Goal: Task Accomplishment & Management: Complete application form

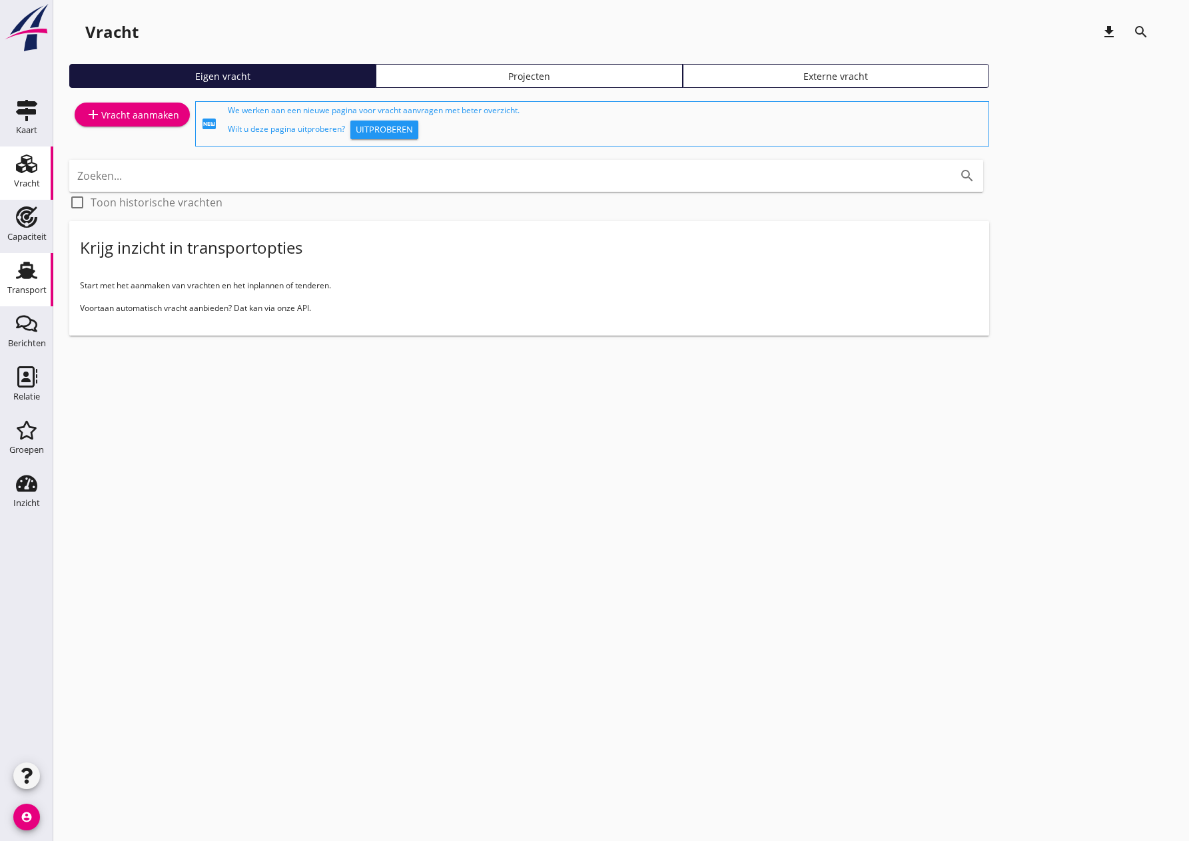
click at [25, 283] on div "Transport" at bounding box center [26, 290] width 39 height 19
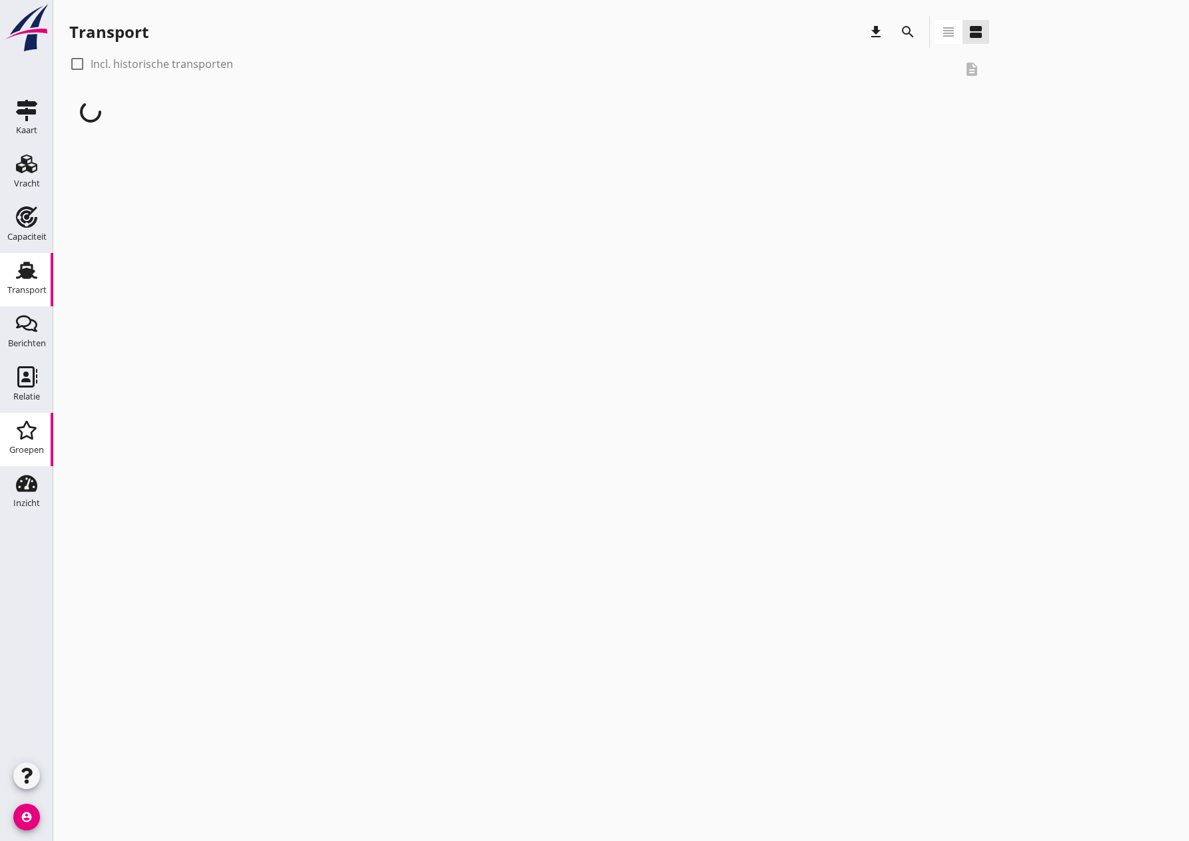
click at [29, 436] on icon "Groepen" at bounding box center [26, 430] width 21 height 21
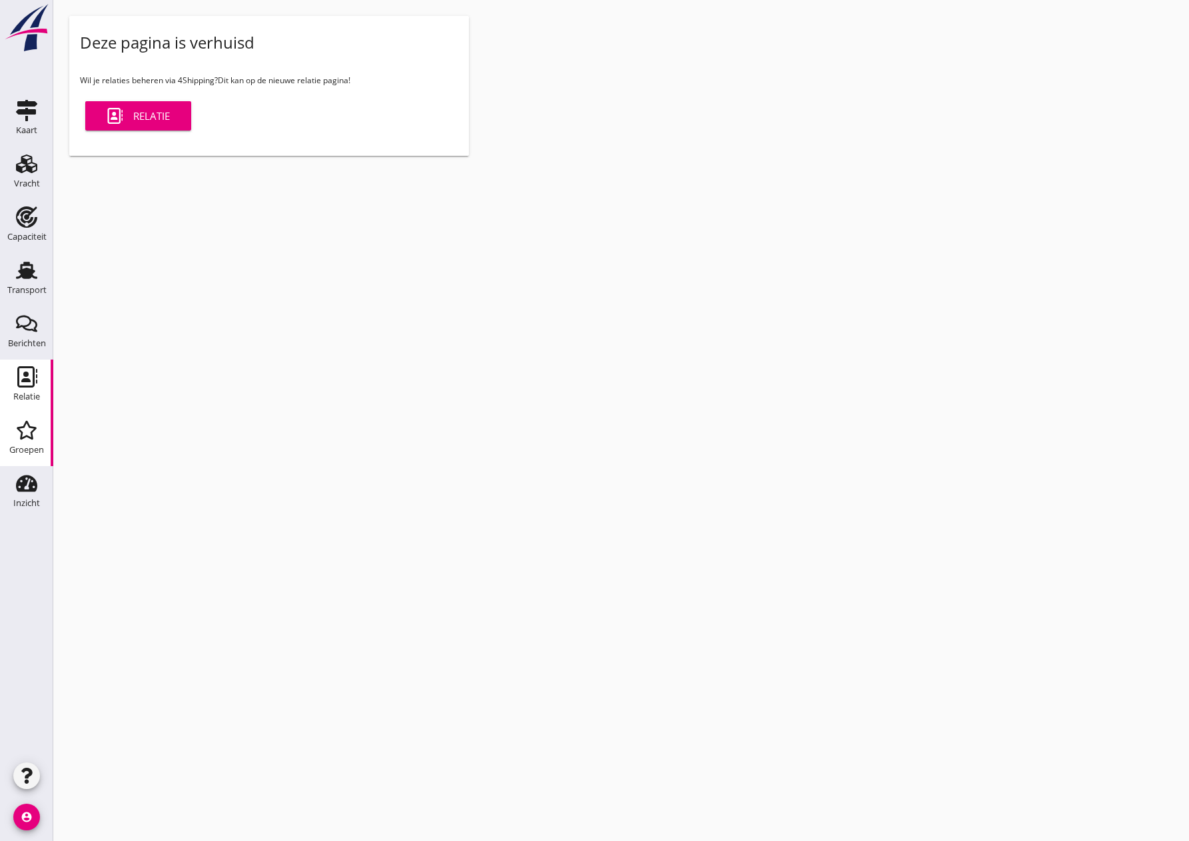
click at [31, 380] on icon "Relatie" at bounding box center [26, 376] width 21 height 21
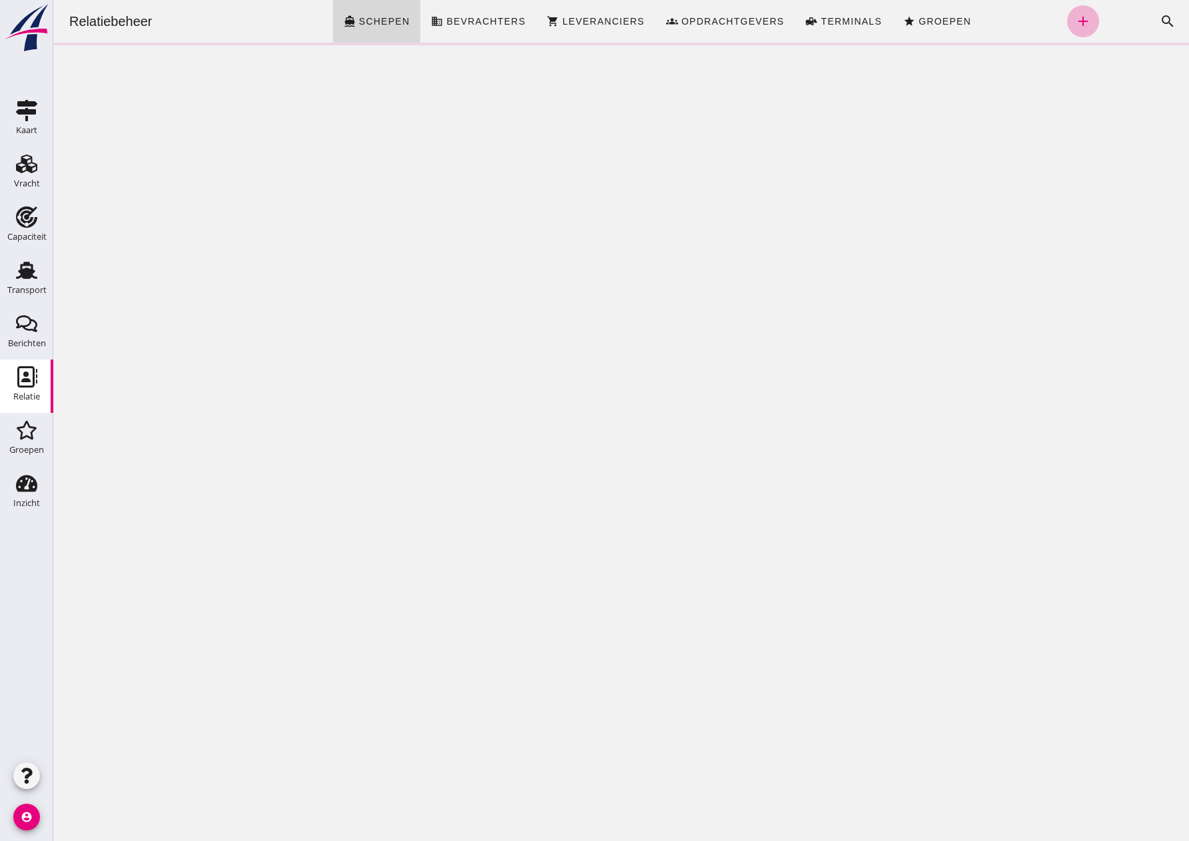
click at [1075, 19] on icon "add" at bounding box center [1083, 21] width 16 height 16
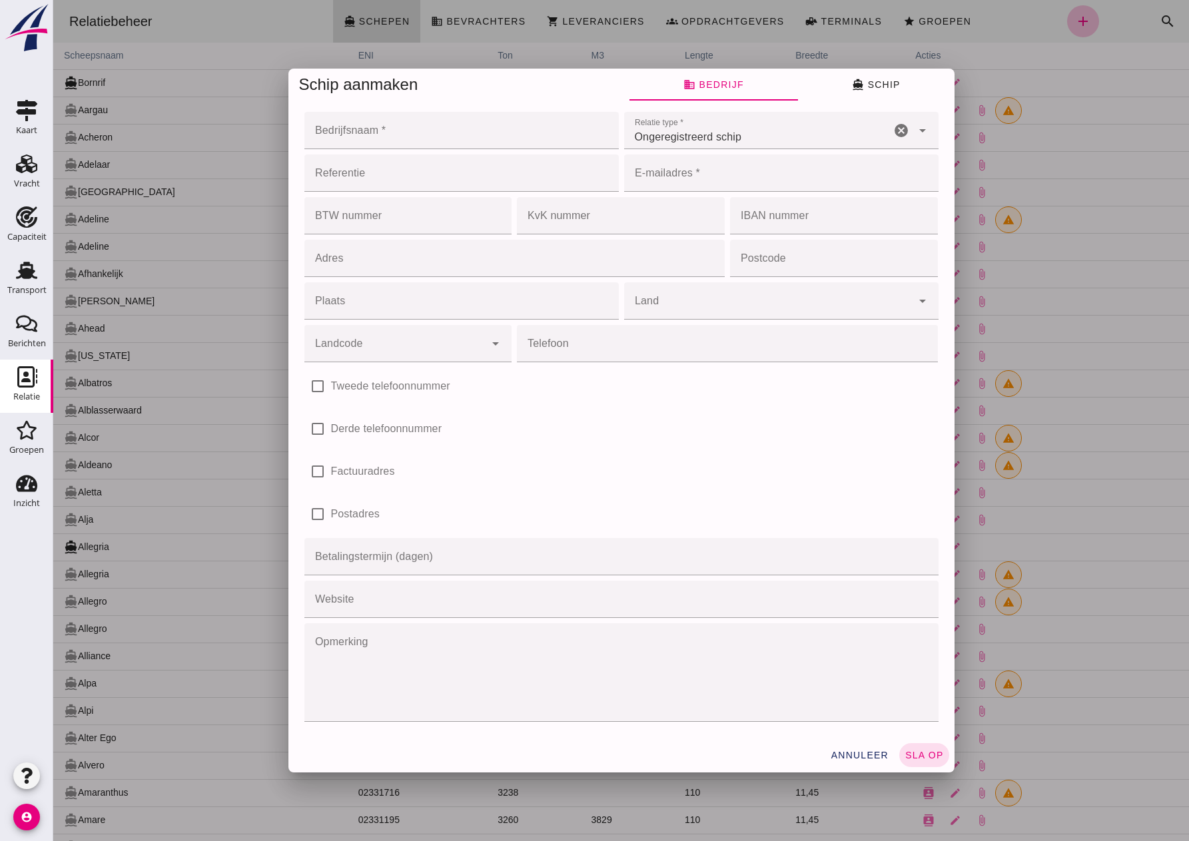
click at [397, 131] on div at bounding box center [620, 420] width 1135 height 841
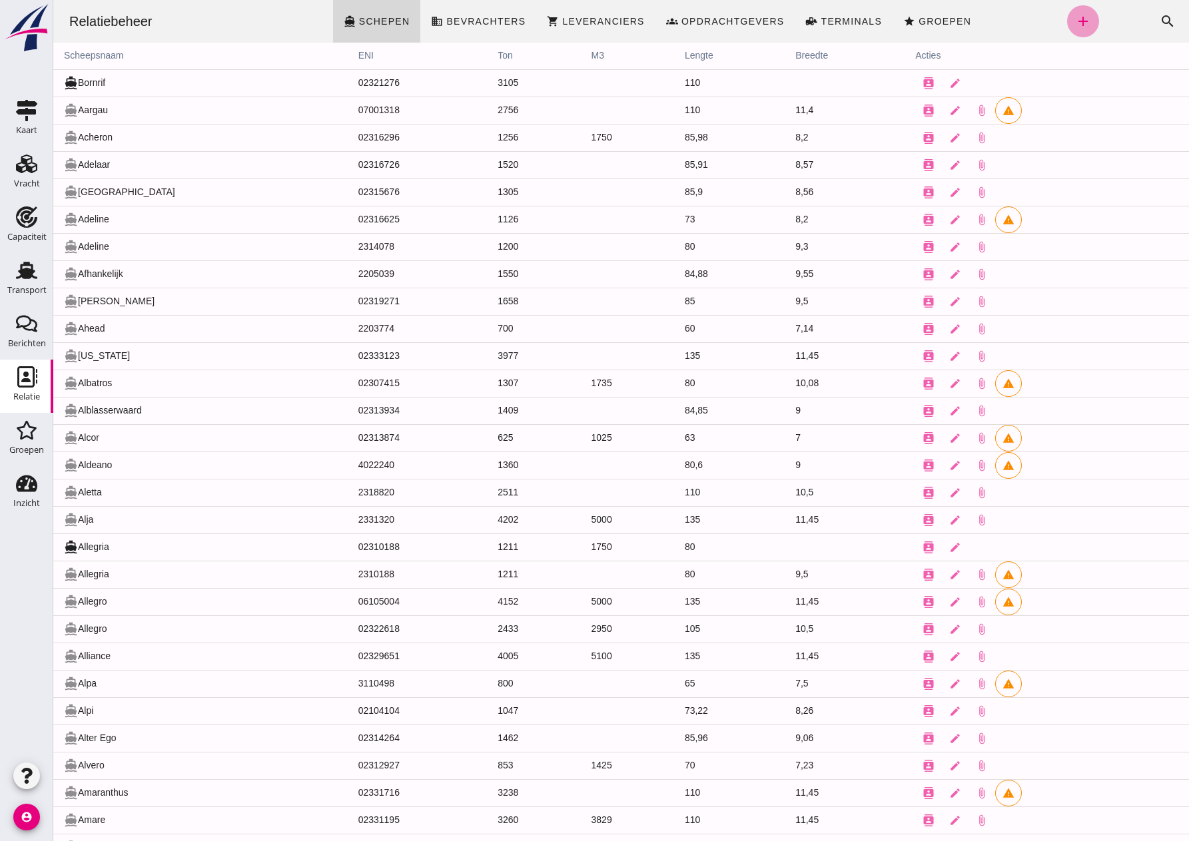
click at [1075, 22] on icon "add" at bounding box center [1083, 21] width 16 height 16
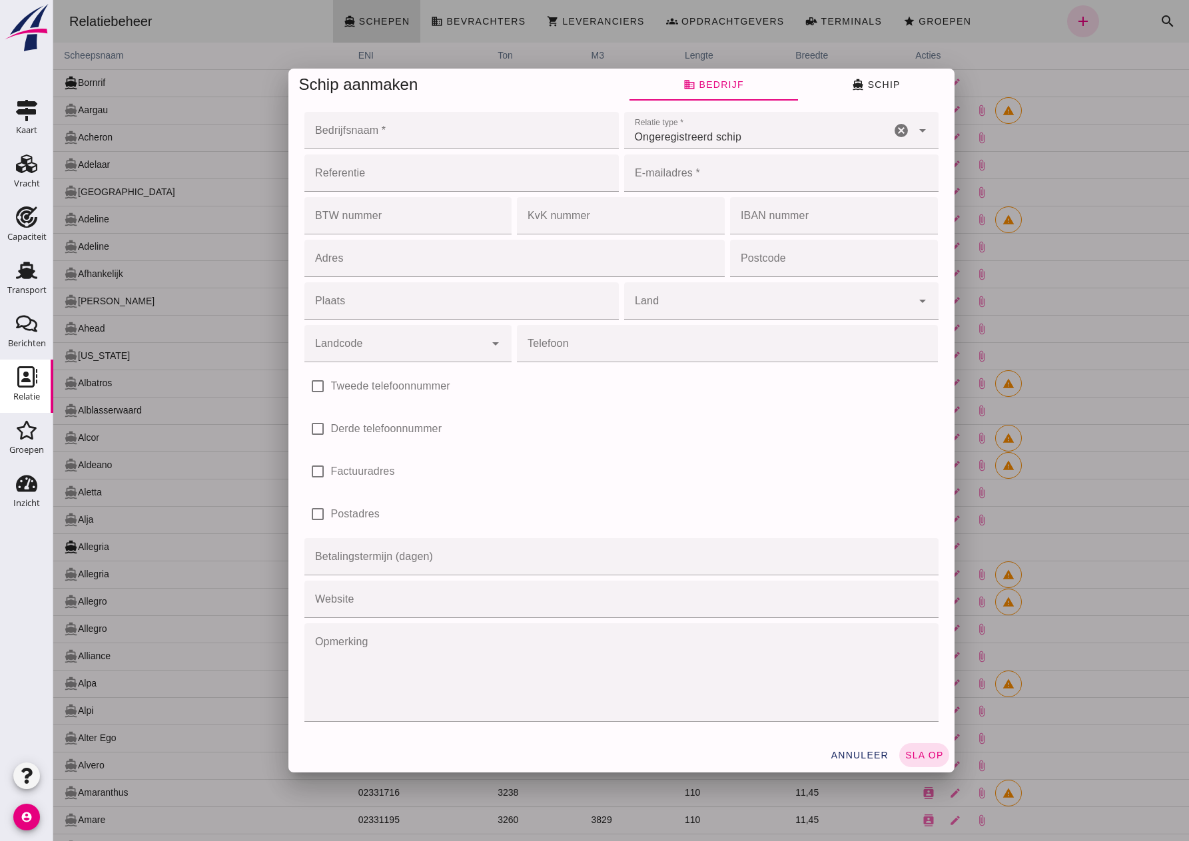
click at [364, 132] on input "Bedrijfsnaam *" at bounding box center [457, 130] width 306 height 37
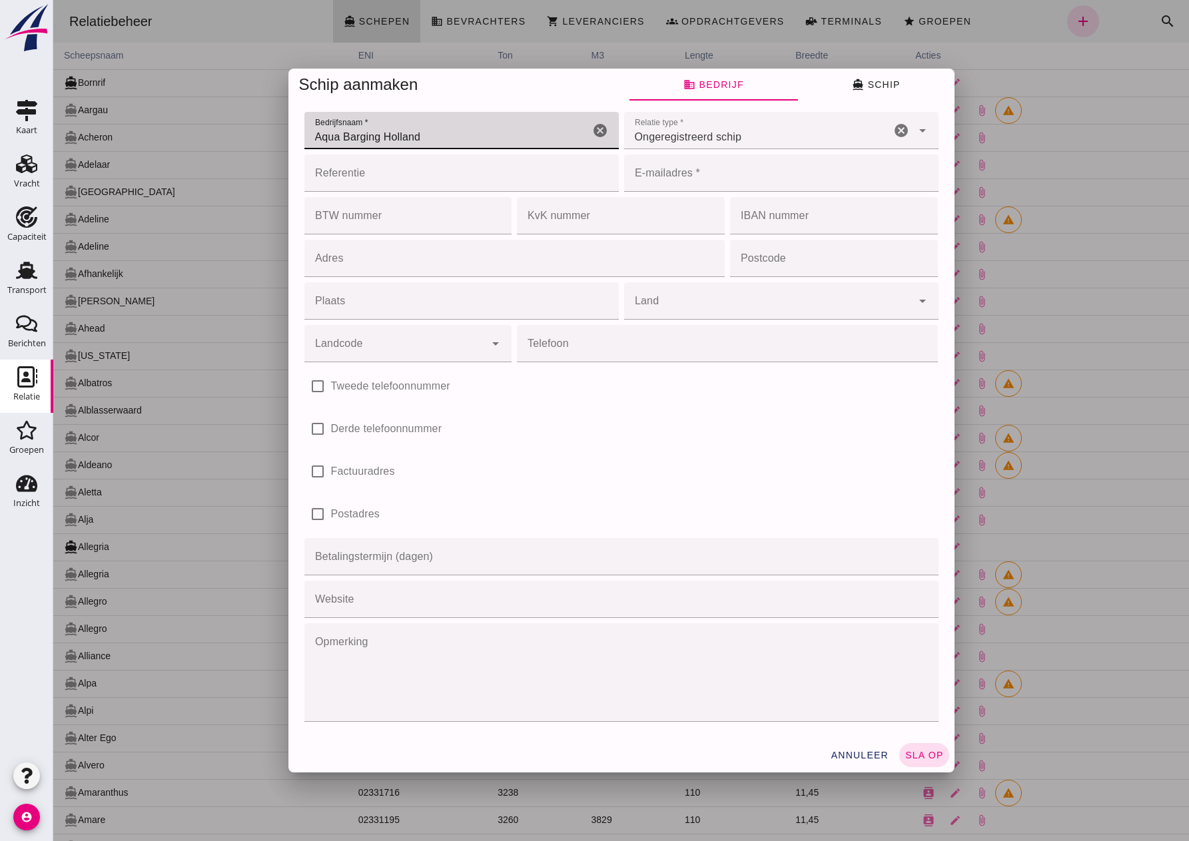
type input "Aqua Barging Holland"
click at [797, 139] on div "Ongeregistreerd schip unregistered_vessel" at bounding box center [757, 130] width 266 height 37
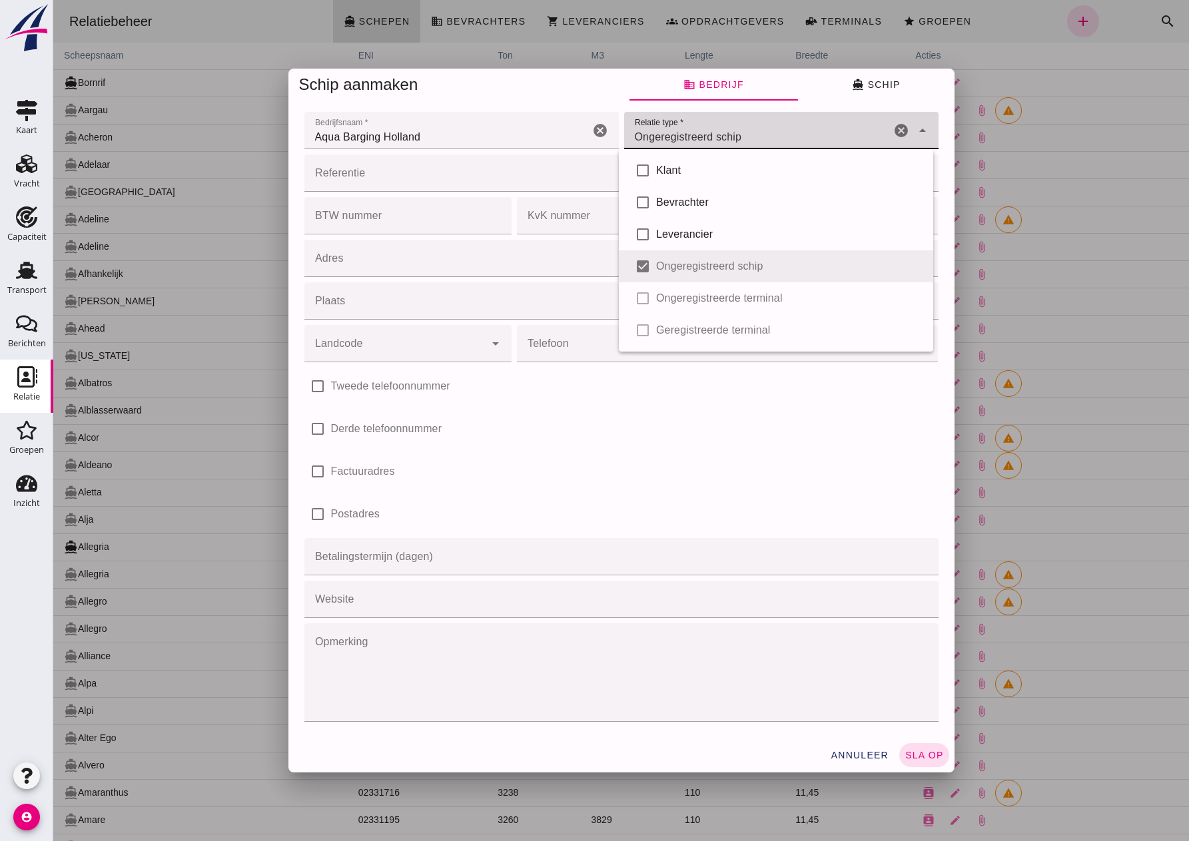
click at [686, 267] on div "check_box_outline_blank Klant check_box_outline_blank Bevrachter check_box_outl…" at bounding box center [776, 250] width 314 height 202
click at [399, 190] on input "Referentie" at bounding box center [457, 172] width 306 height 37
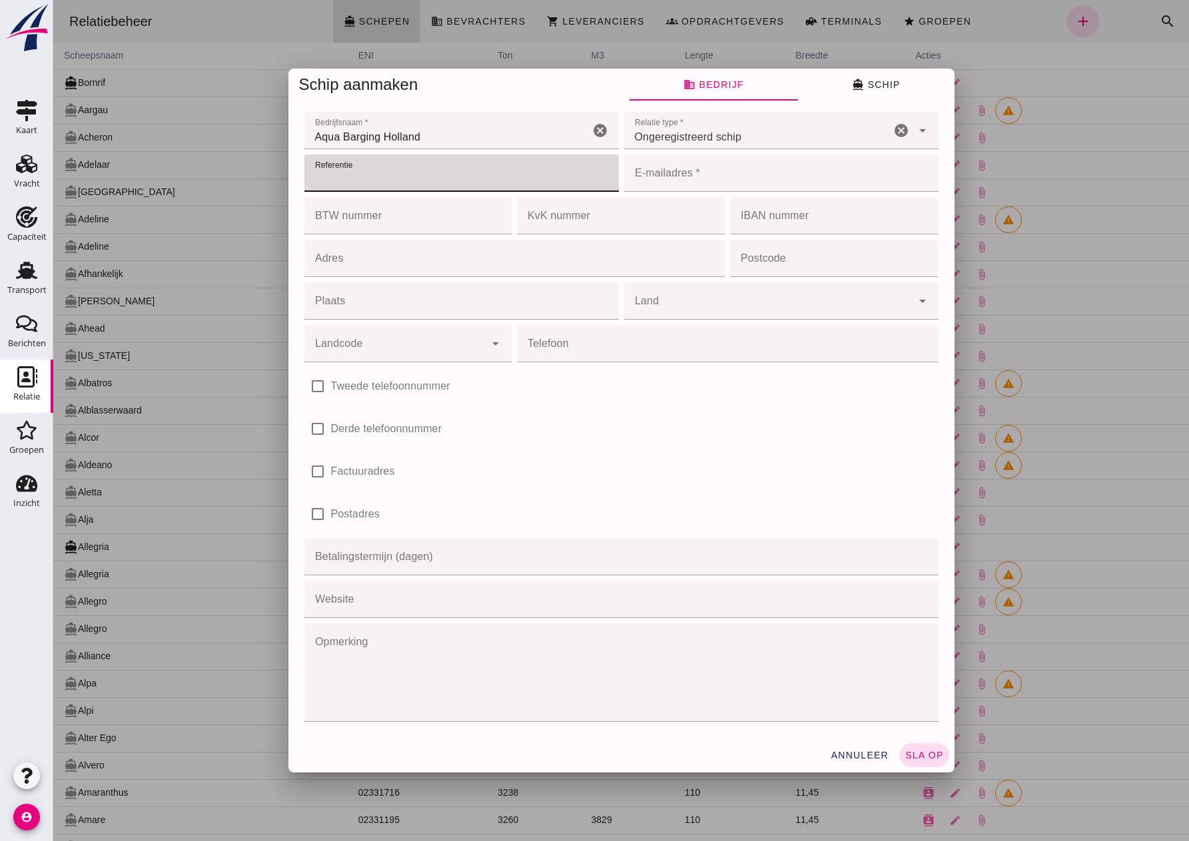
click at [679, 162] on input "E-mailadres *" at bounding box center [777, 172] width 306 height 37
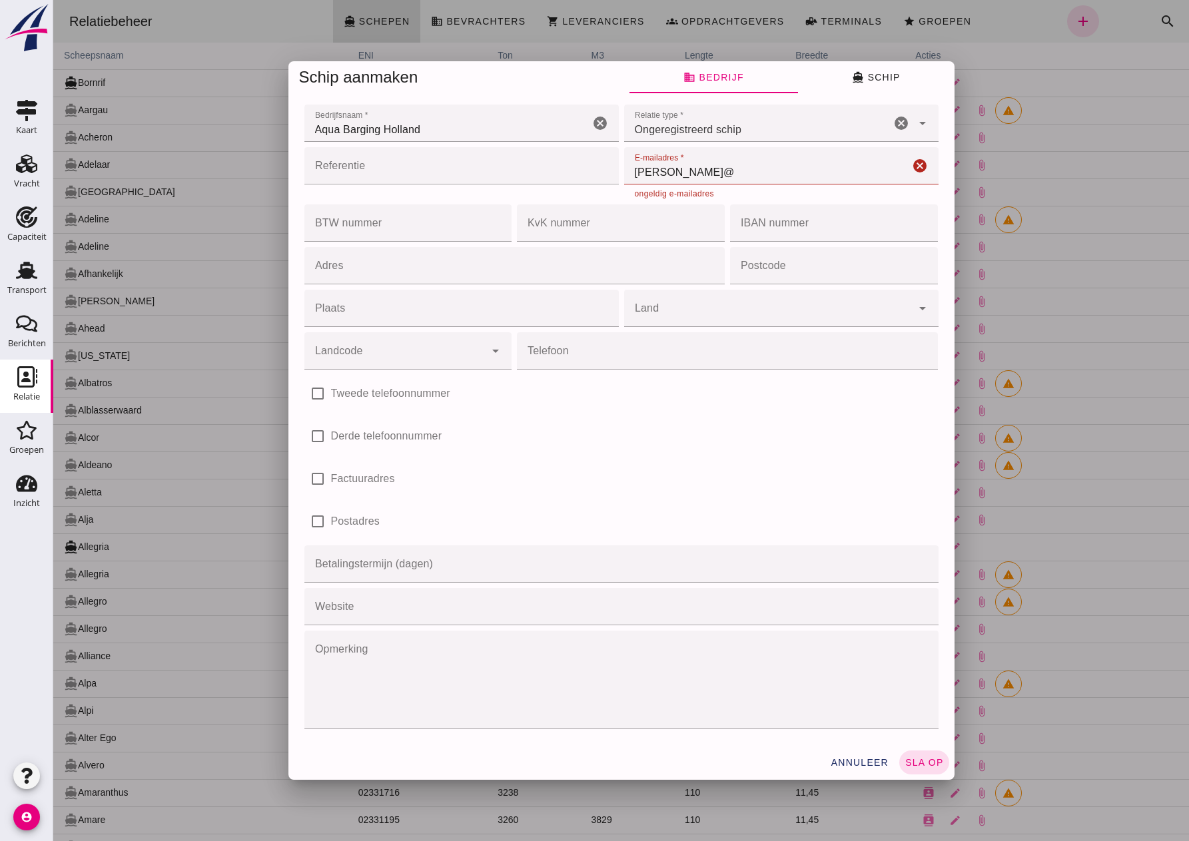
click at [675, 168] on input "[PERSON_NAME]@" at bounding box center [766, 165] width 285 height 37
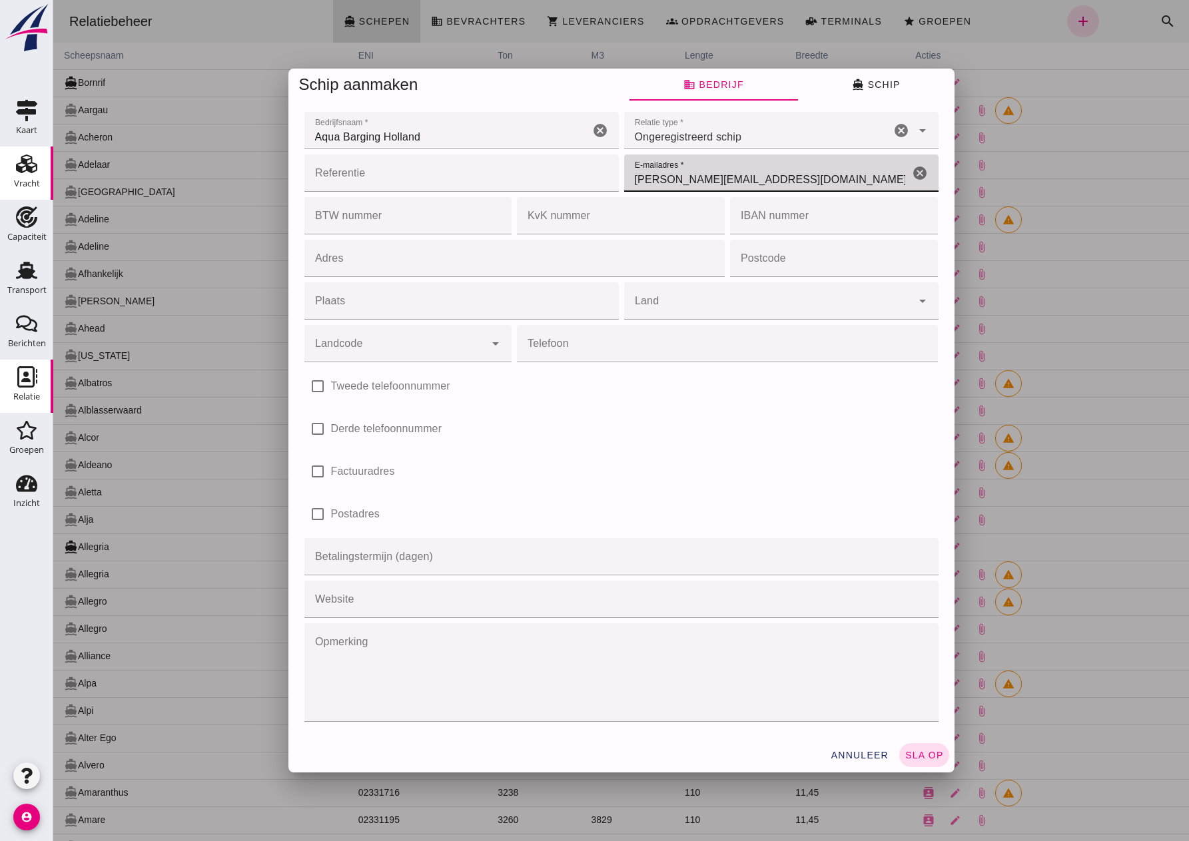
type input "[PERSON_NAME][EMAIL_ADDRESS][DOMAIN_NAME]"
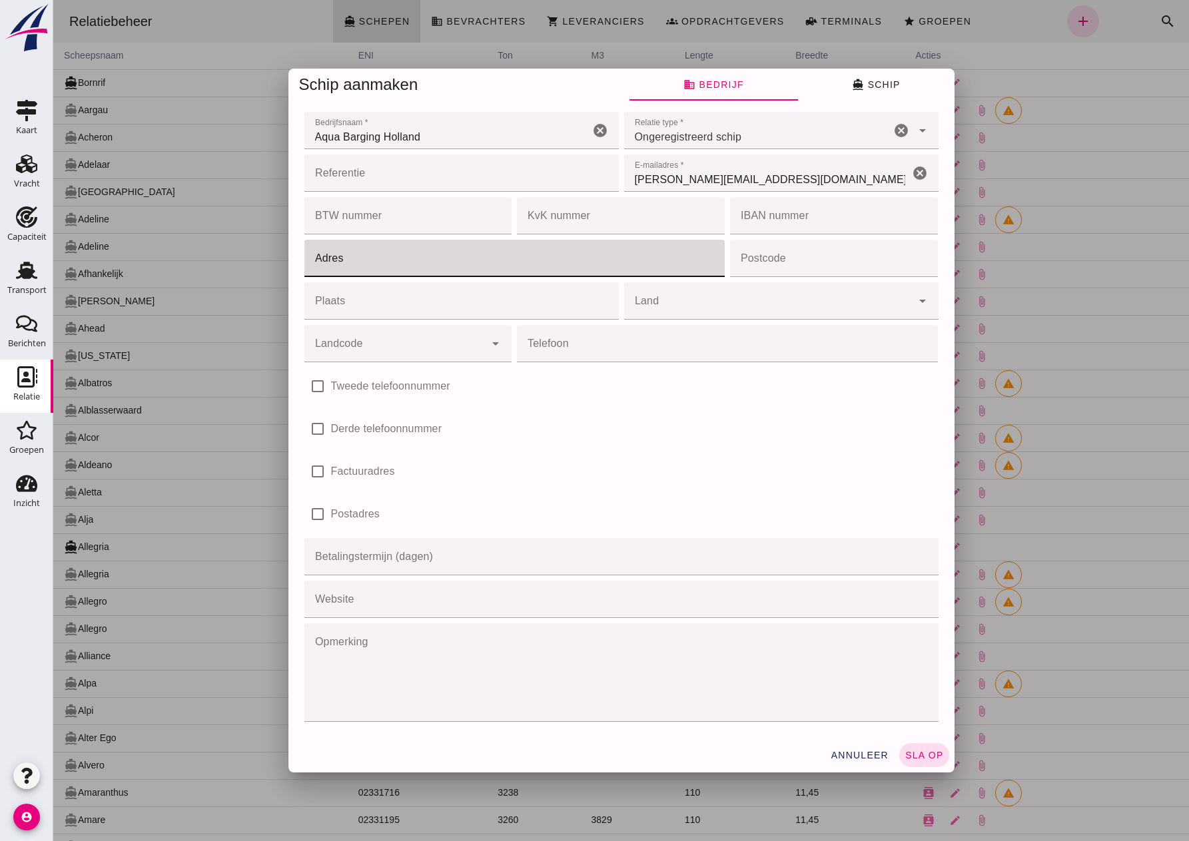
click at [558, 264] on input "Adres" at bounding box center [510, 258] width 413 height 37
type input "[STREET_ADDRESS]"
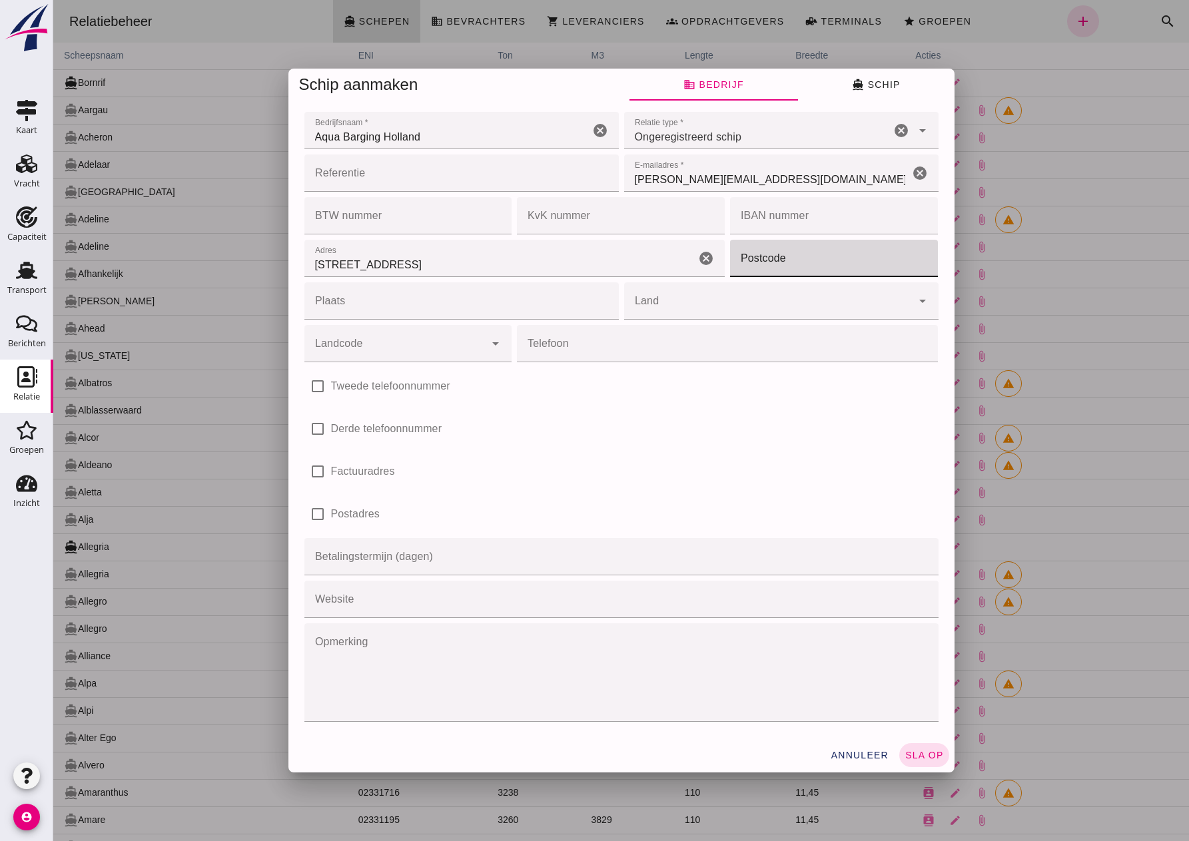
click at [872, 263] on input "Postcode" at bounding box center [830, 258] width 200 height 37
type input "3341 SZ"
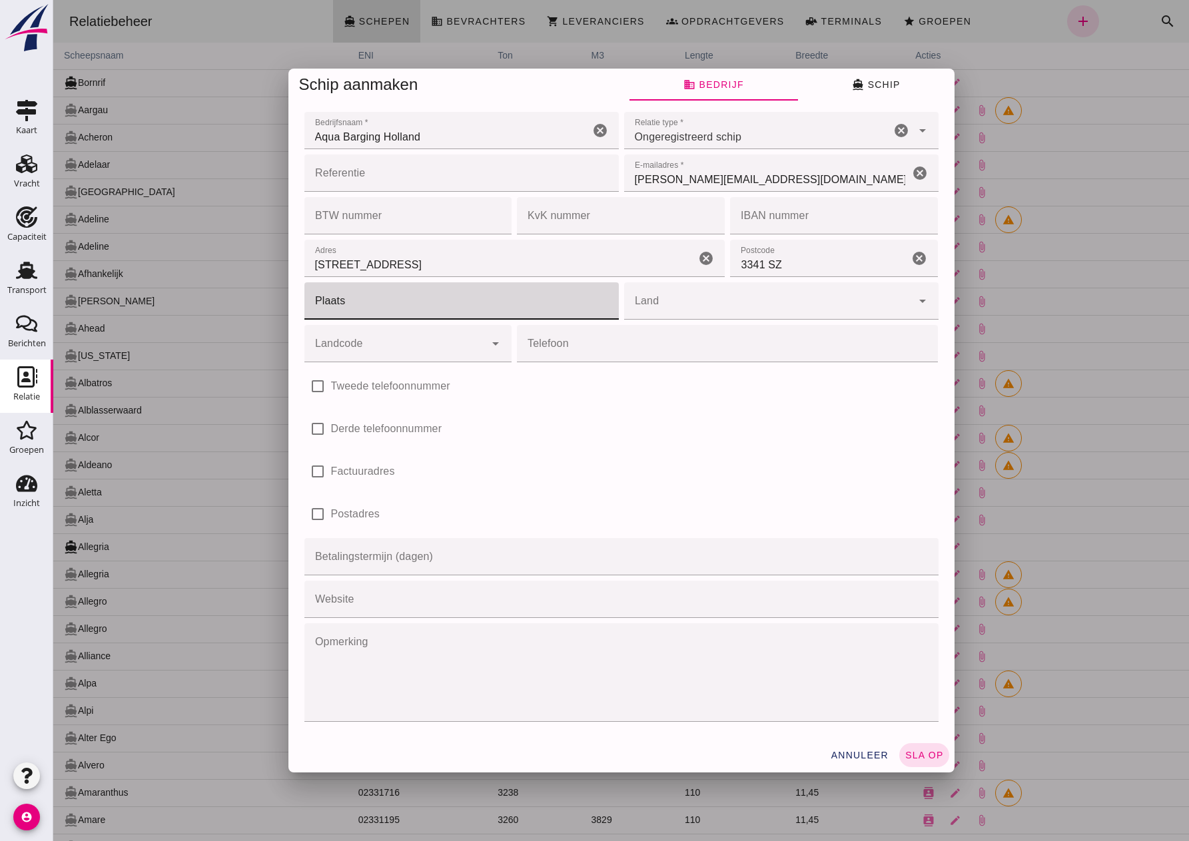
click at [469, 307] on input "Plaats" at bounding box center [457, 300] width 306 height 37
type input "[PERSON_NAME] Ambacht"
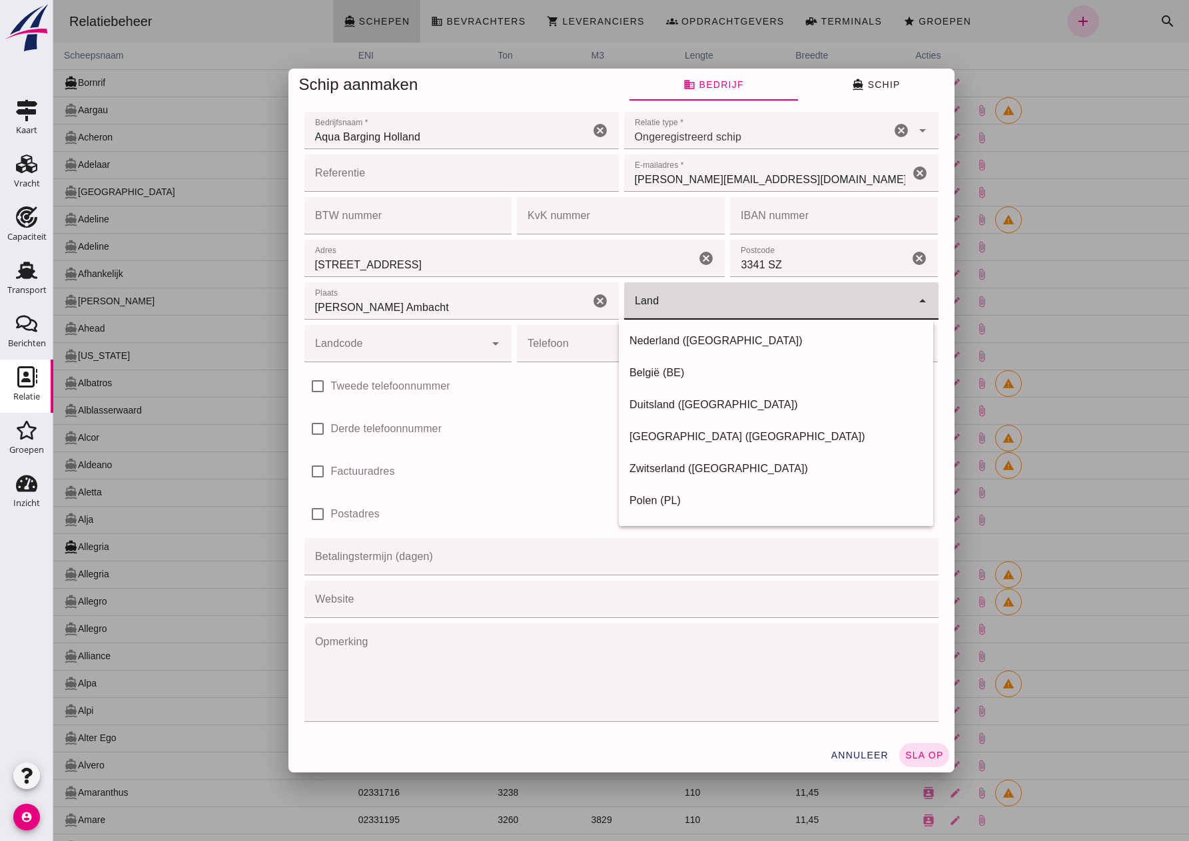
drag, startPoint x: 711, startPoint y: 304, endPoint x: 708, endPoint y: 316, distance: 12.4
click at [711, 304] on input "Land" at bounding box center [768, 308] width 288 height 16
click at [663, 344] on div "Nederland ([GEOGRAPHIC_DATA])" at bounding box center [775, 341] width 293 height 16
type input "Nederland ([GEOGRAPHIC_DATA])"
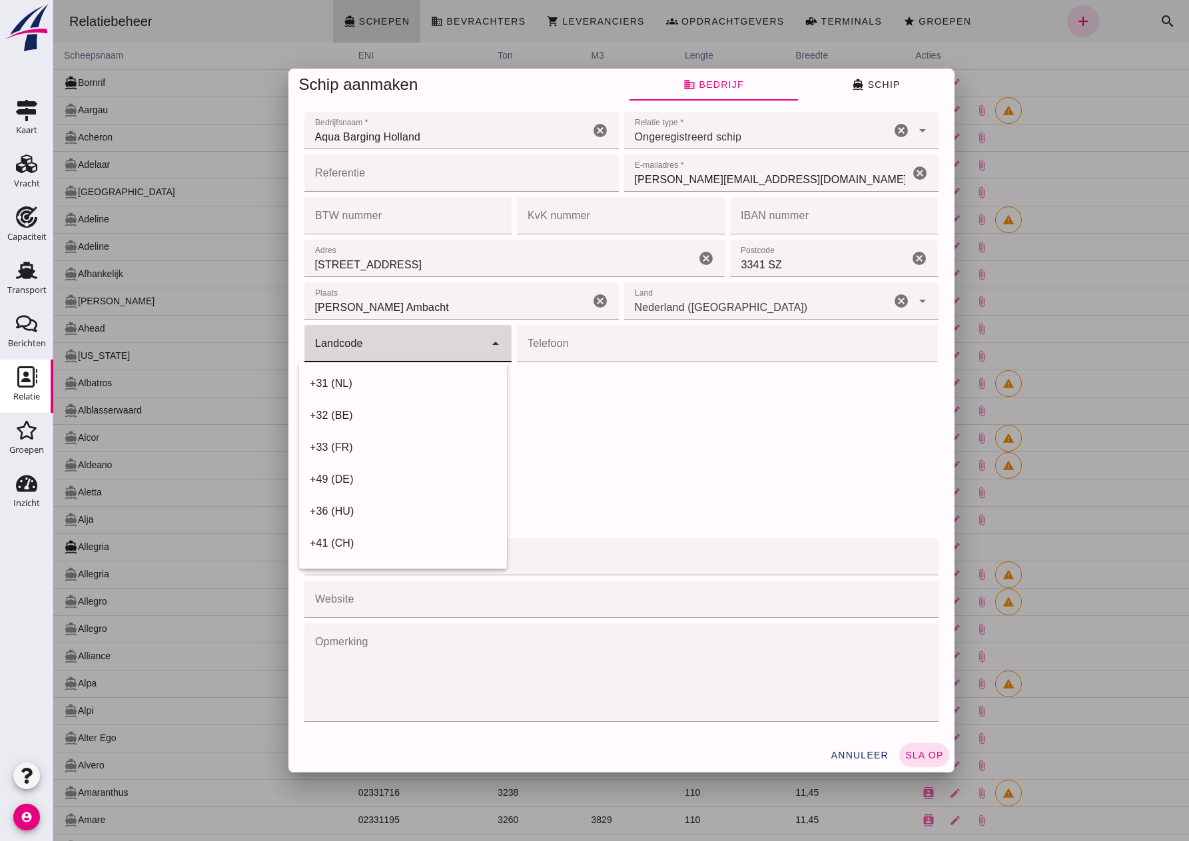
click at [477, 348] on input "Landcode" at bounding box center [394, 350] width 181 height 16
click at [396, 394] on div "+31 (NL)" at bounding box center [403, 384] width 208 height 32
type input "+31 (NL)"
click at [558, 347] on input "Telefoon" at bounding box center [723, 343] width 413 height 37
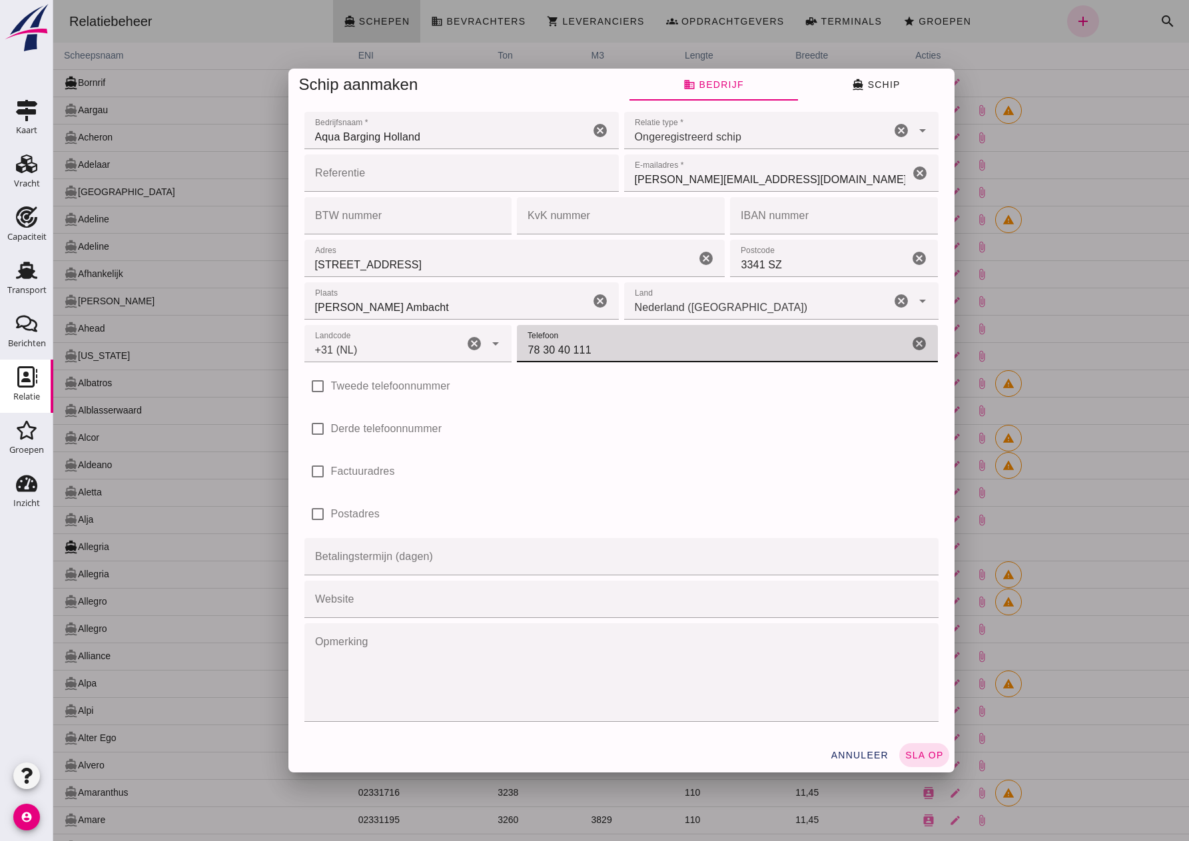
type input "78 30 40 111"
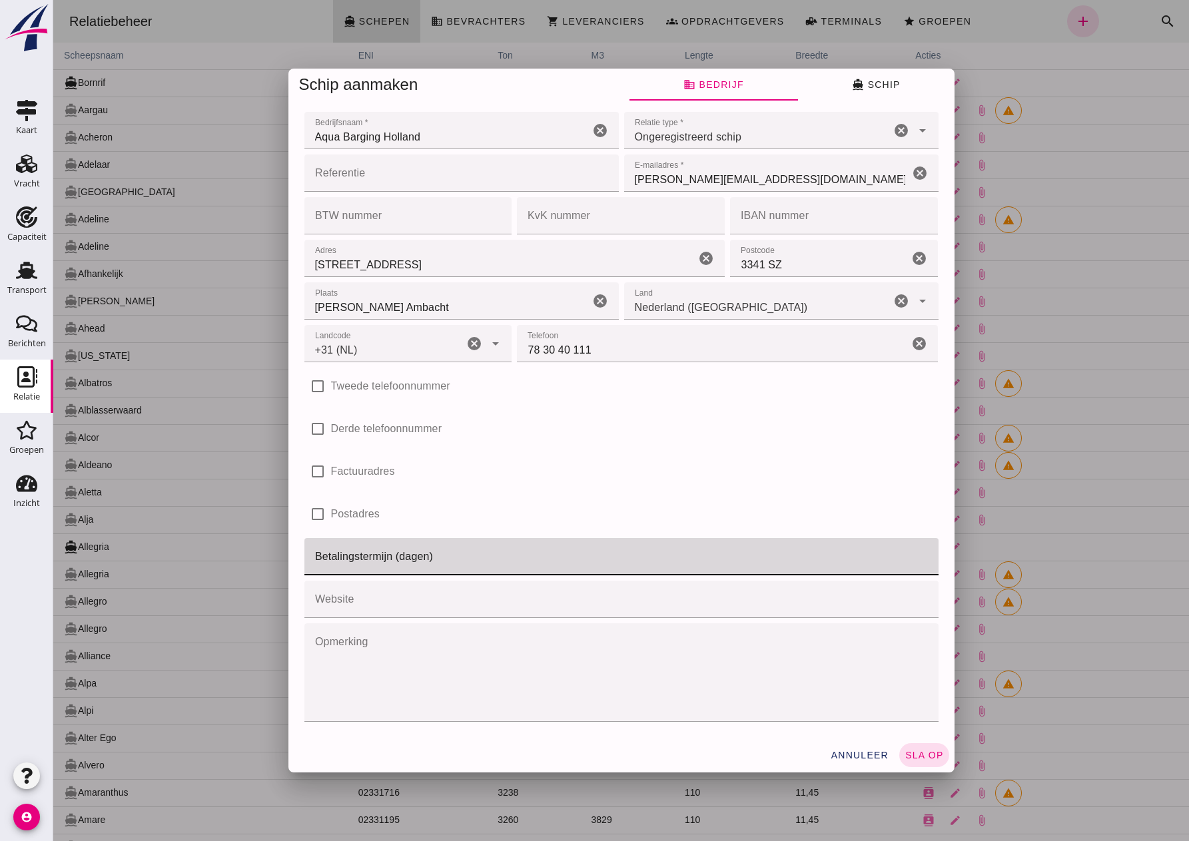
click at [381, 561] on input "Betalingstermijn (dagen)" at bounding box center [617, 556] width 626 height 37
type input "31"
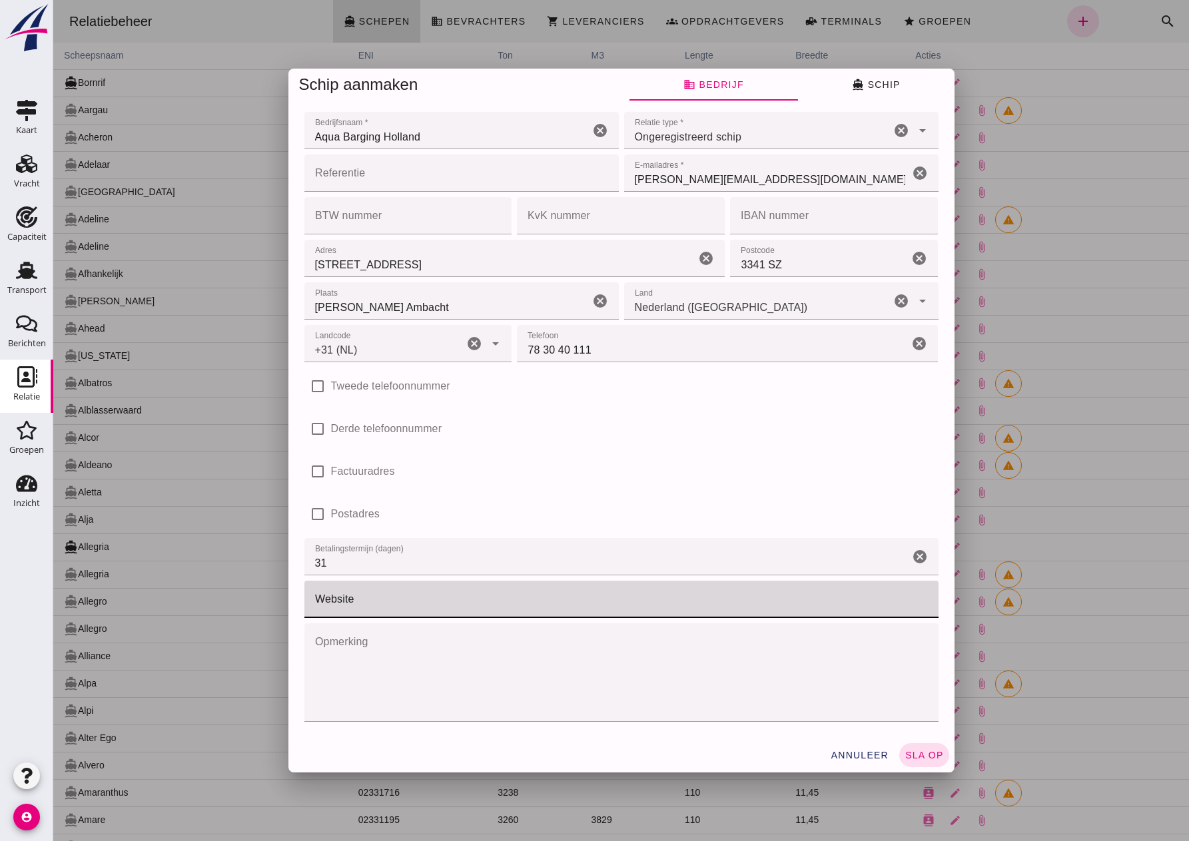
click at [368, 605] on input "Website" at bounding box center [617, 599] width 626 height 37
paste input "[URL][DOMAIN_NAME]"
type input "[URL][DOMAIN_NAME]"
click at [876, 81] on span "directions_boat Schip" at bounding box center [876, 85] width 48 height 12
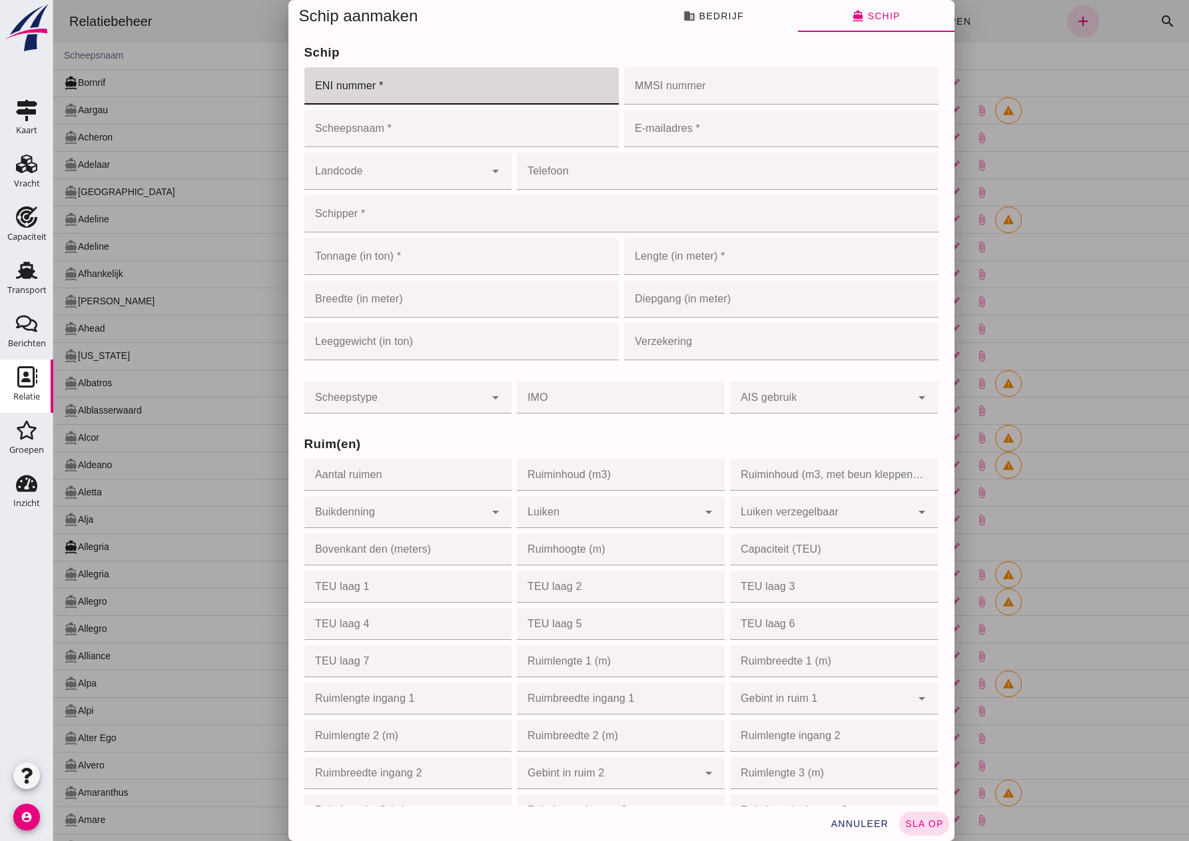
click at [429, 87] on input "ENI nummer *" at bounding box center [457, 85] width 306 height 37
type input "02340465"
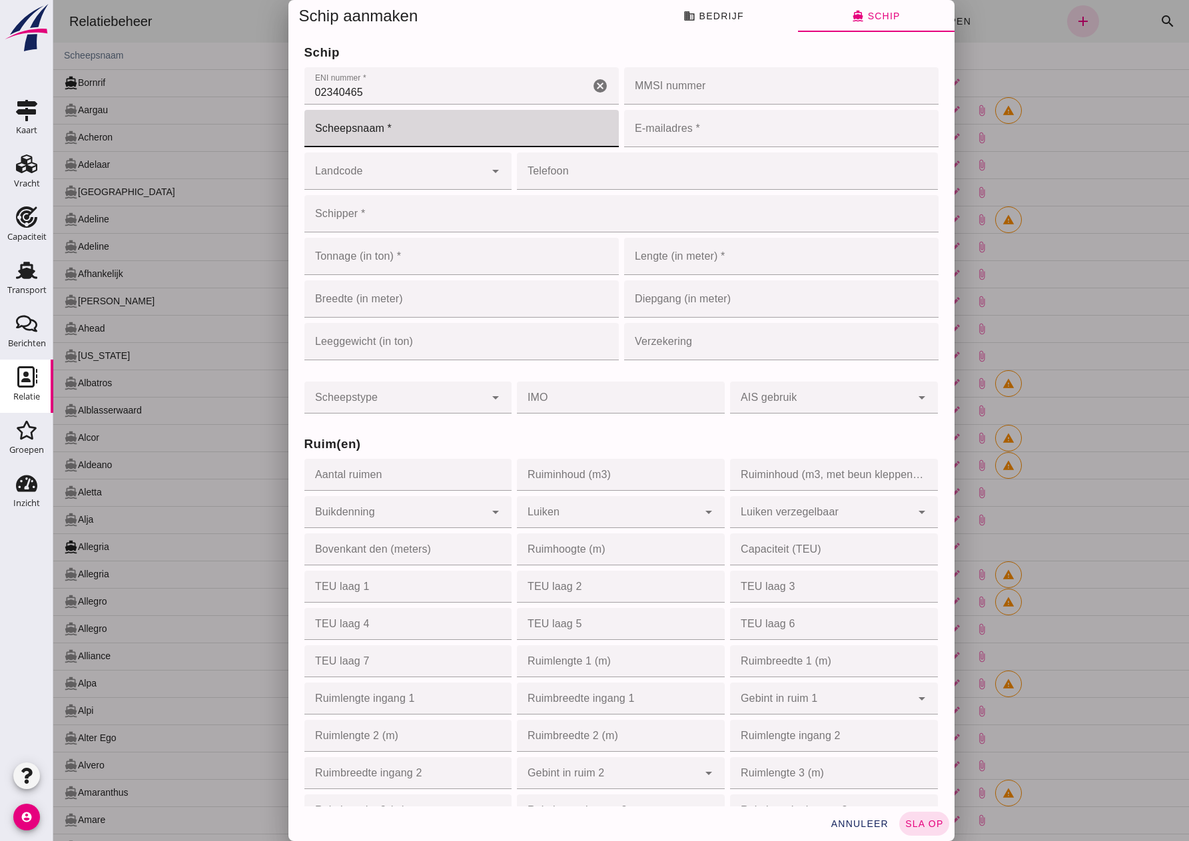
click at [334, 137] on input "Scheepsnaam *" at bounding box center [461, 128] width 314 height 37
type input "Amica"
click at [667, 133] on input "E-mailadres *" at bounding box center [777, 128] width 306 height 37
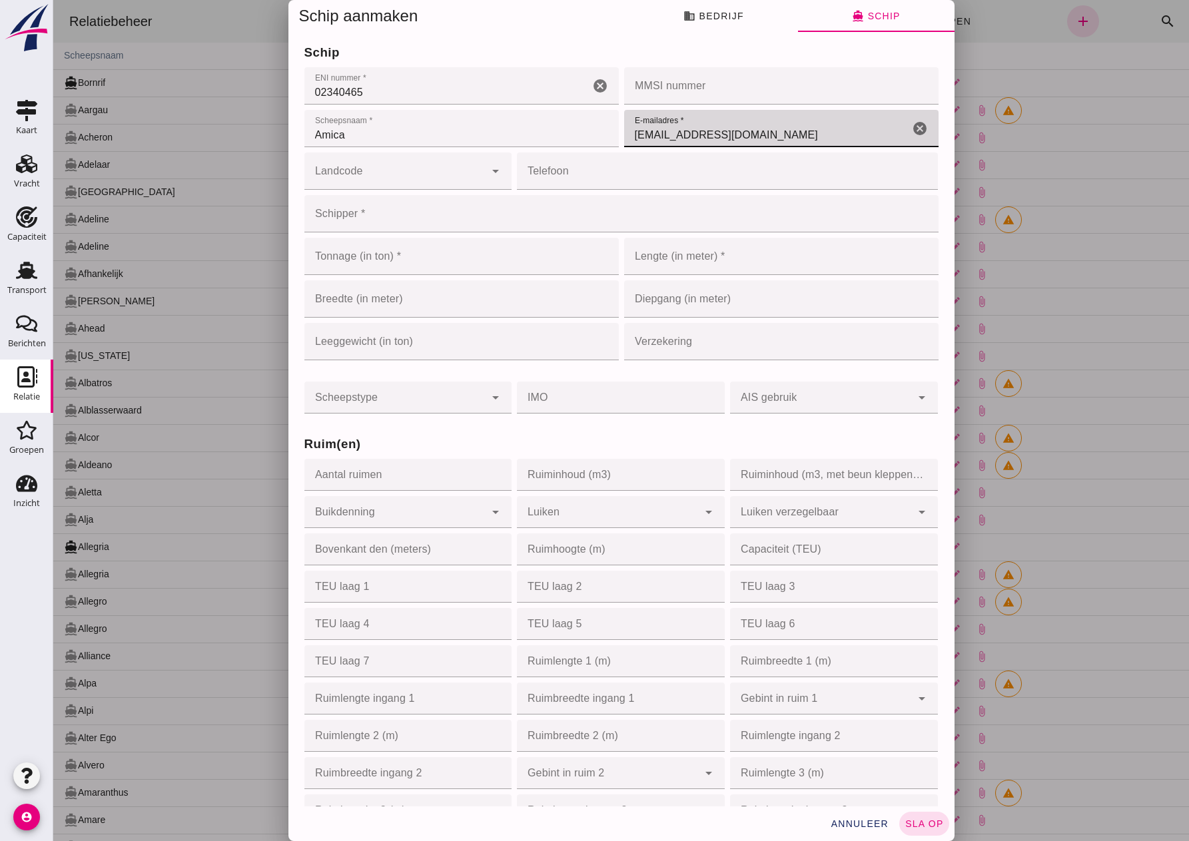
type input "[EMAIL_ADDRESS][DOMAIN_NAME]"
click at [449, 172] on input "Landcode" at bounding box center [394, 178] width 181 height 16
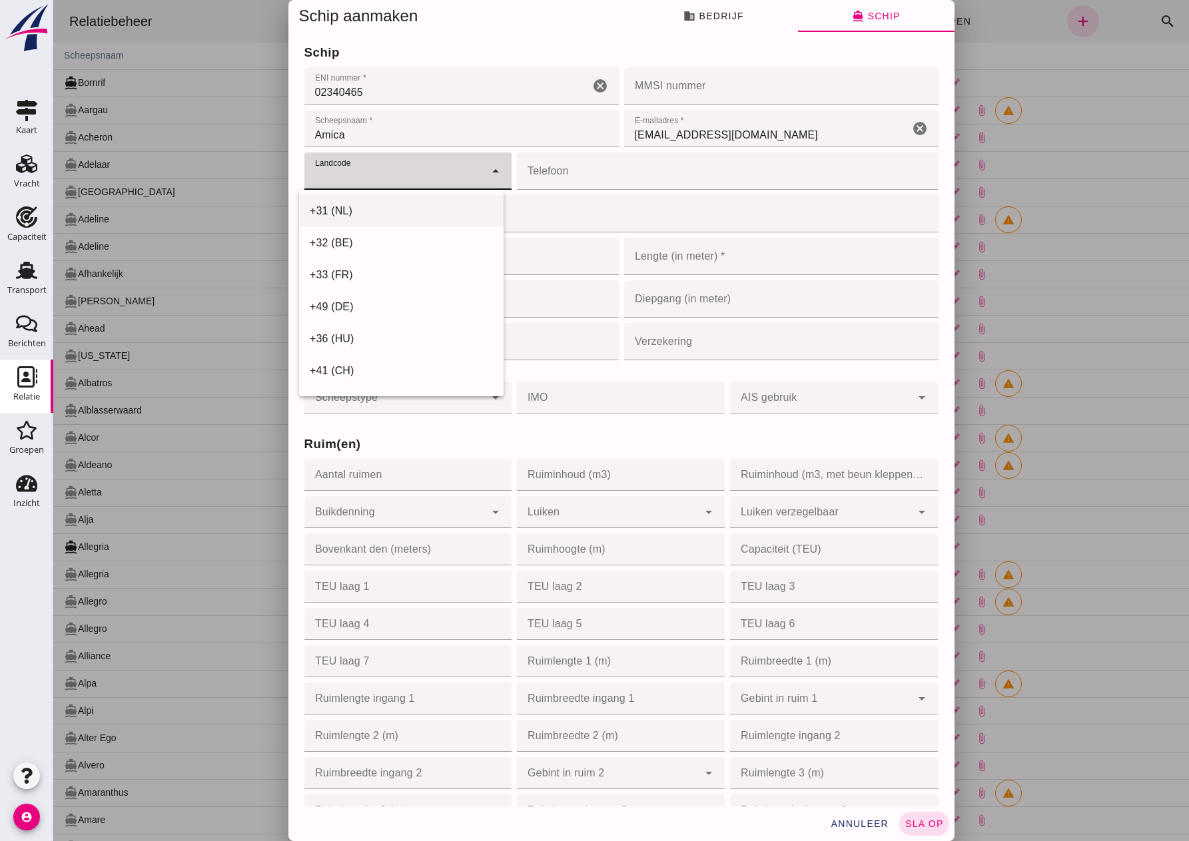
click at [429, 200] on div "+31 (NL)" at bounding box center [401, 211] width 204 height 32
type input "+31 (NL)"
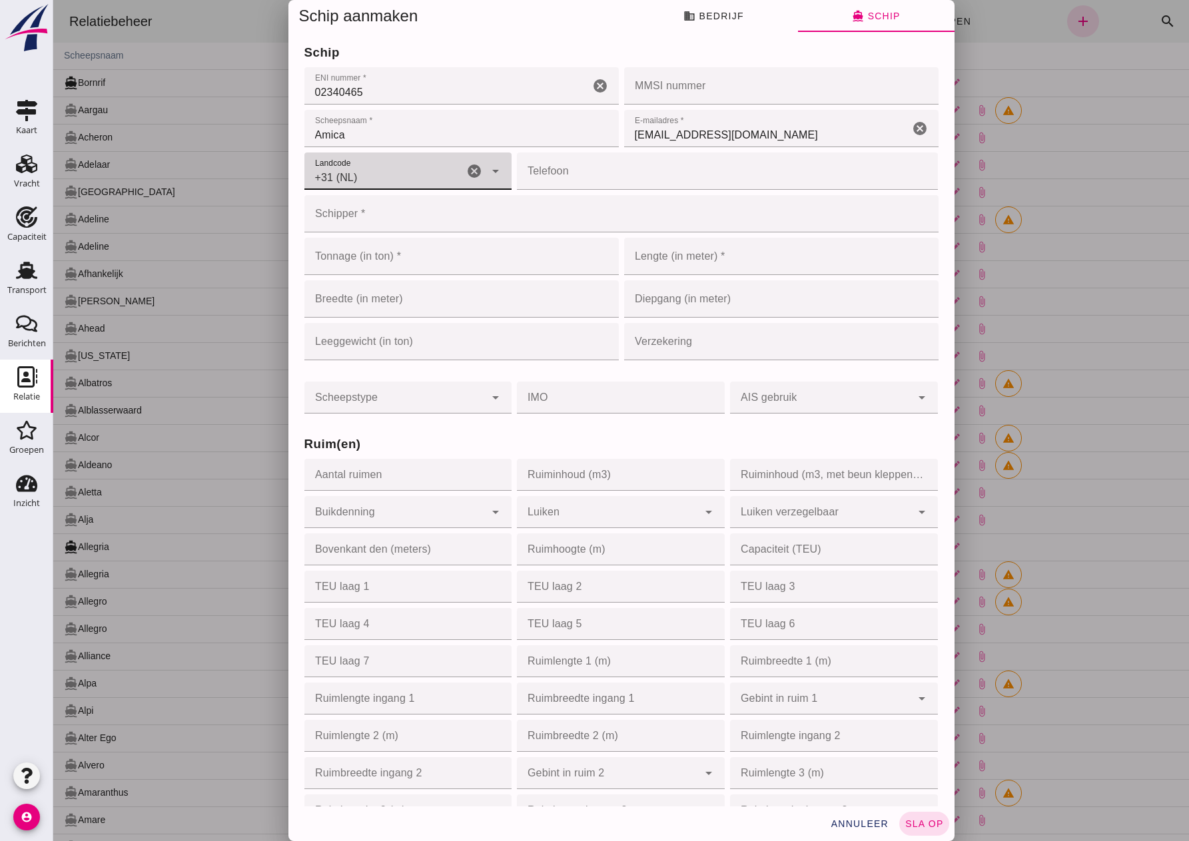
click at [560, 180] on input "Telefoon" at bounding box center [723, 170] width 413 height 37
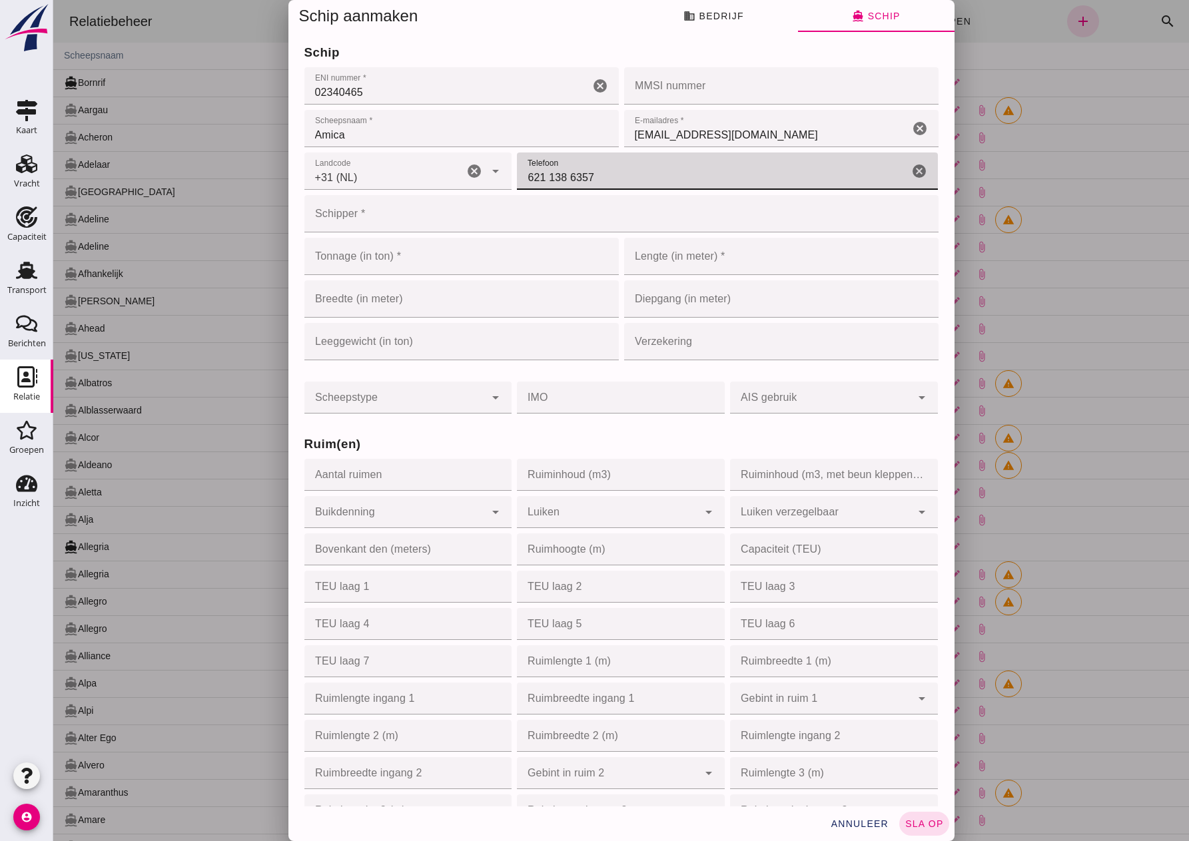
type input "621 138 6357"
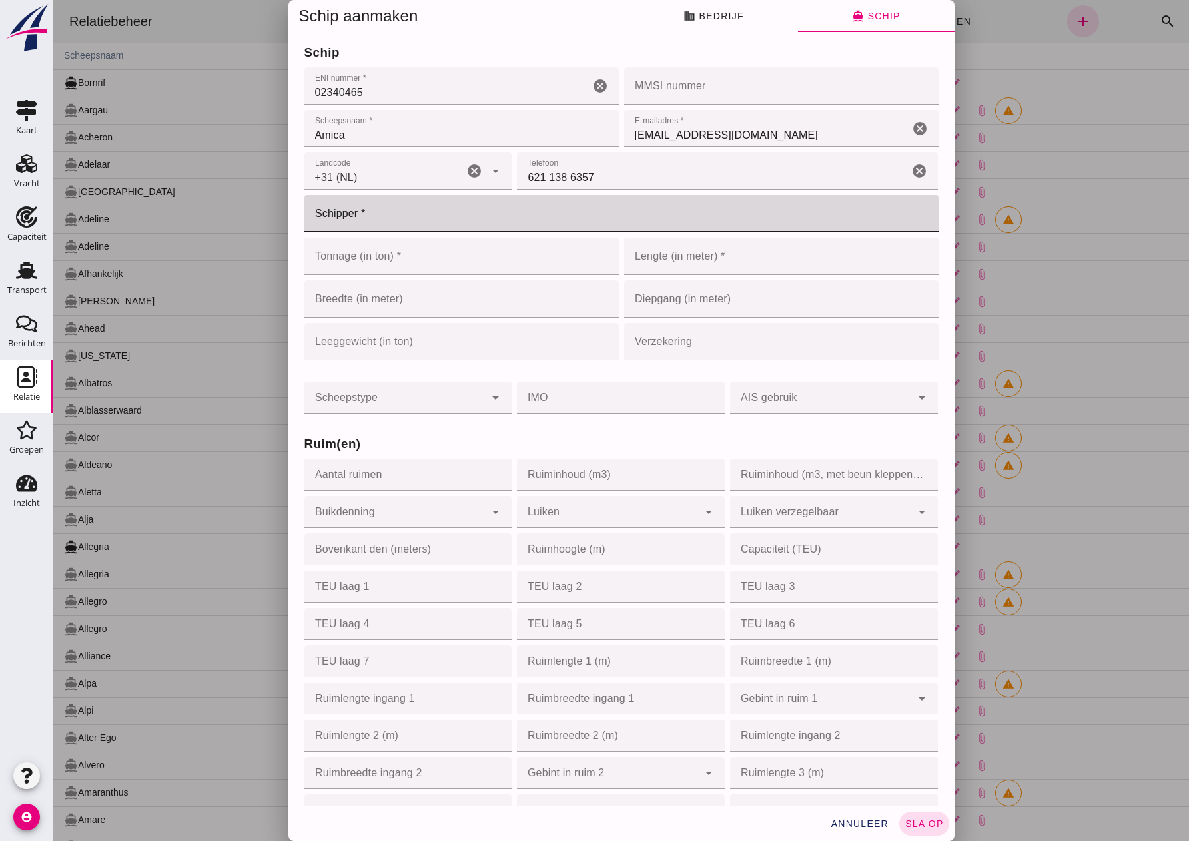
click at [467, 220] on input "Schipper *" at bounding box center [617, 213] width 626 height 37
type input "Xander v [GEOGRAPHIC_DATA]"
click at [427, 262] on input "Tonnage (in ton) *" at bounding box center [447, 256] width 287 height 37
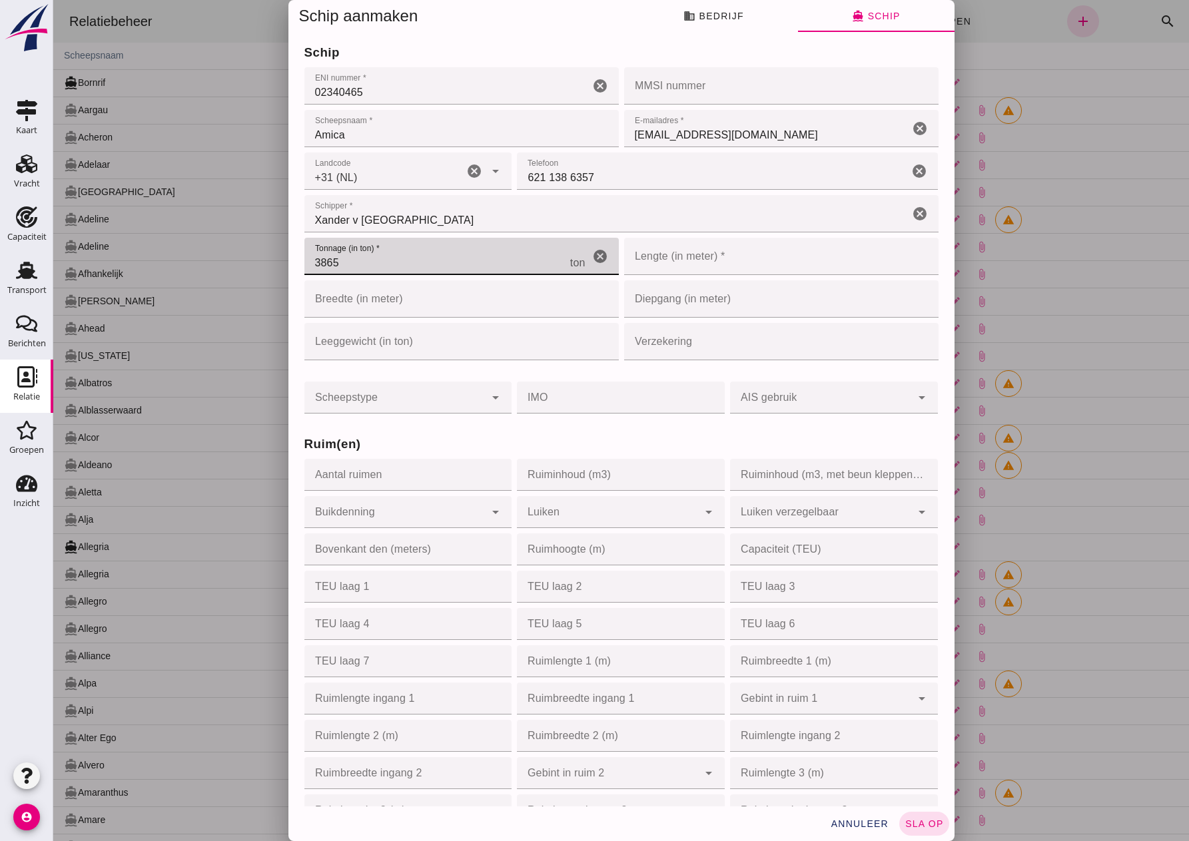
type input "3865"
click at [718, 262] on input "Lengte (in meter) *" at bounding box center [761, 256] width 274 height 37
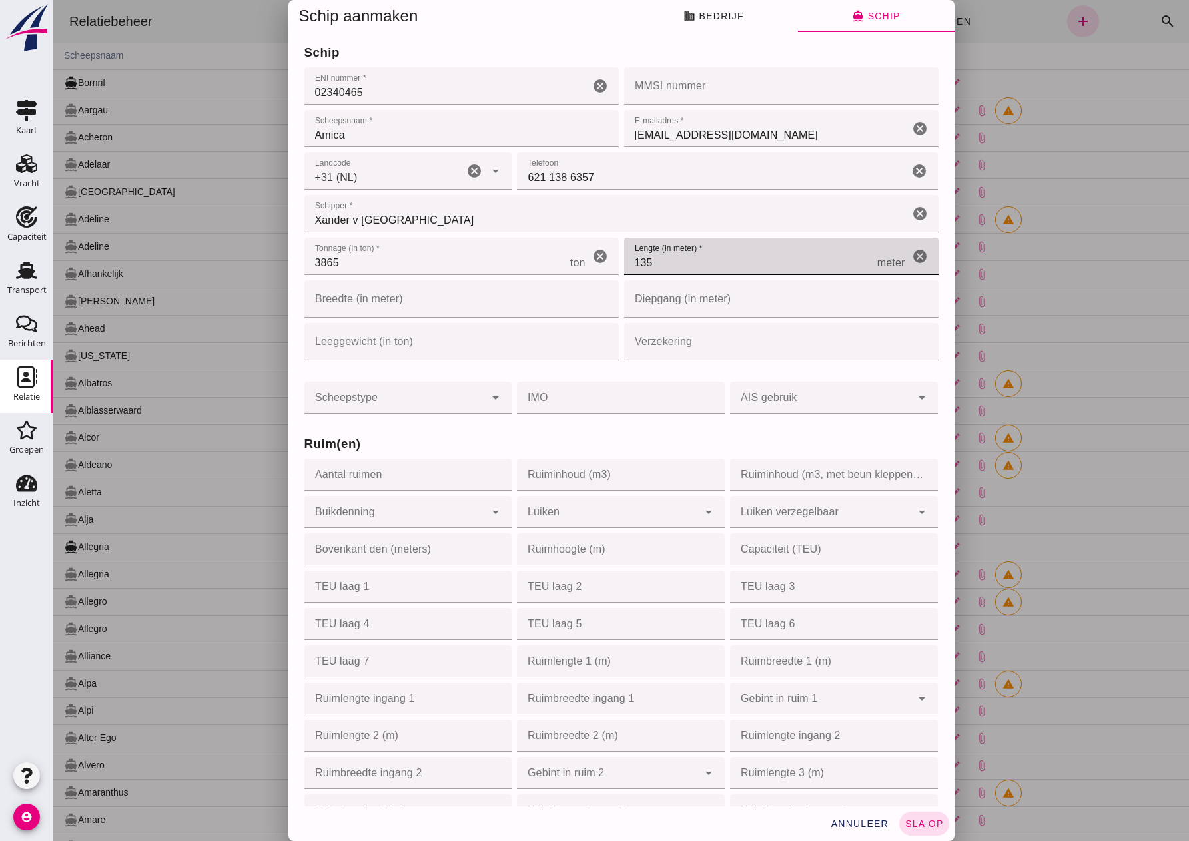
type input "135"
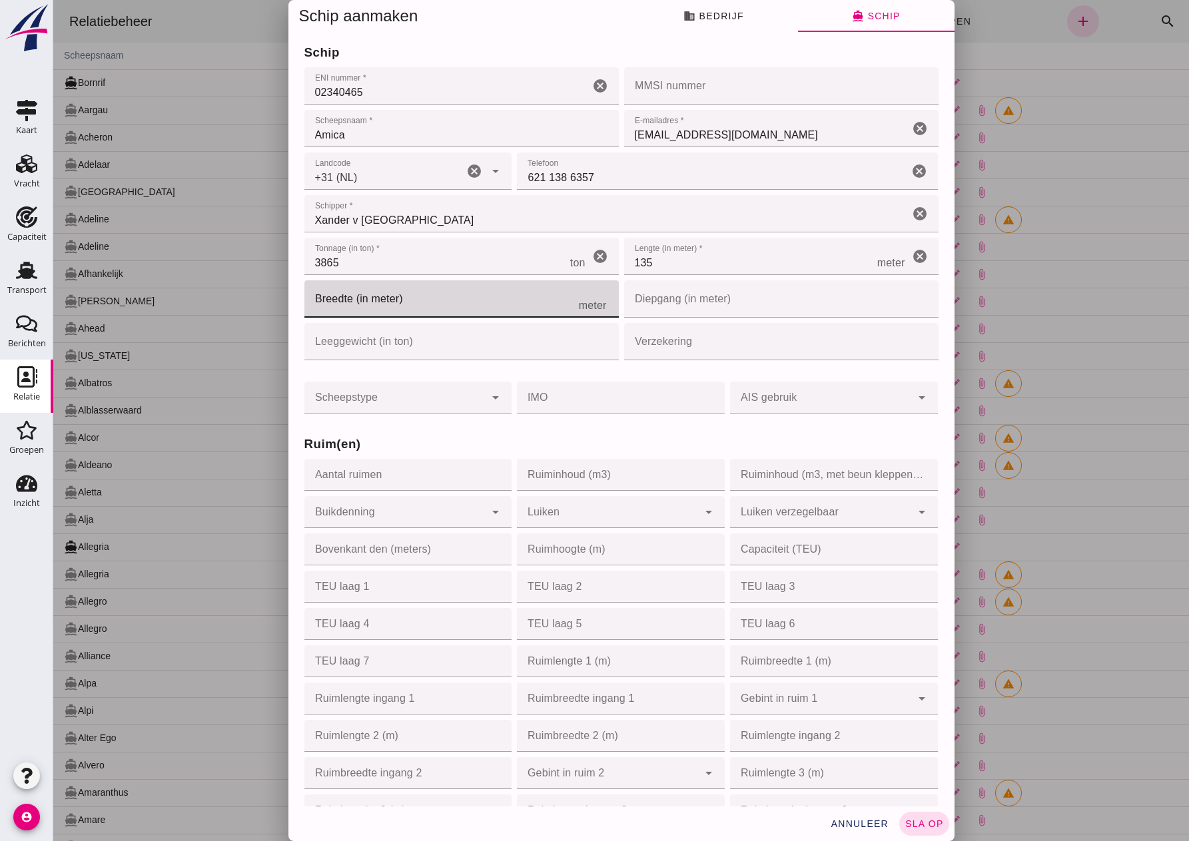
click at [463, 294] on input "Breedte (in meter)" at bounding box center [441, 298] width 274 height 37
type input "11"
type input "11.45"
click at [747, 302] on input "Diepgang (in meter)" at bounding box center [761, 298] width 274 height 37
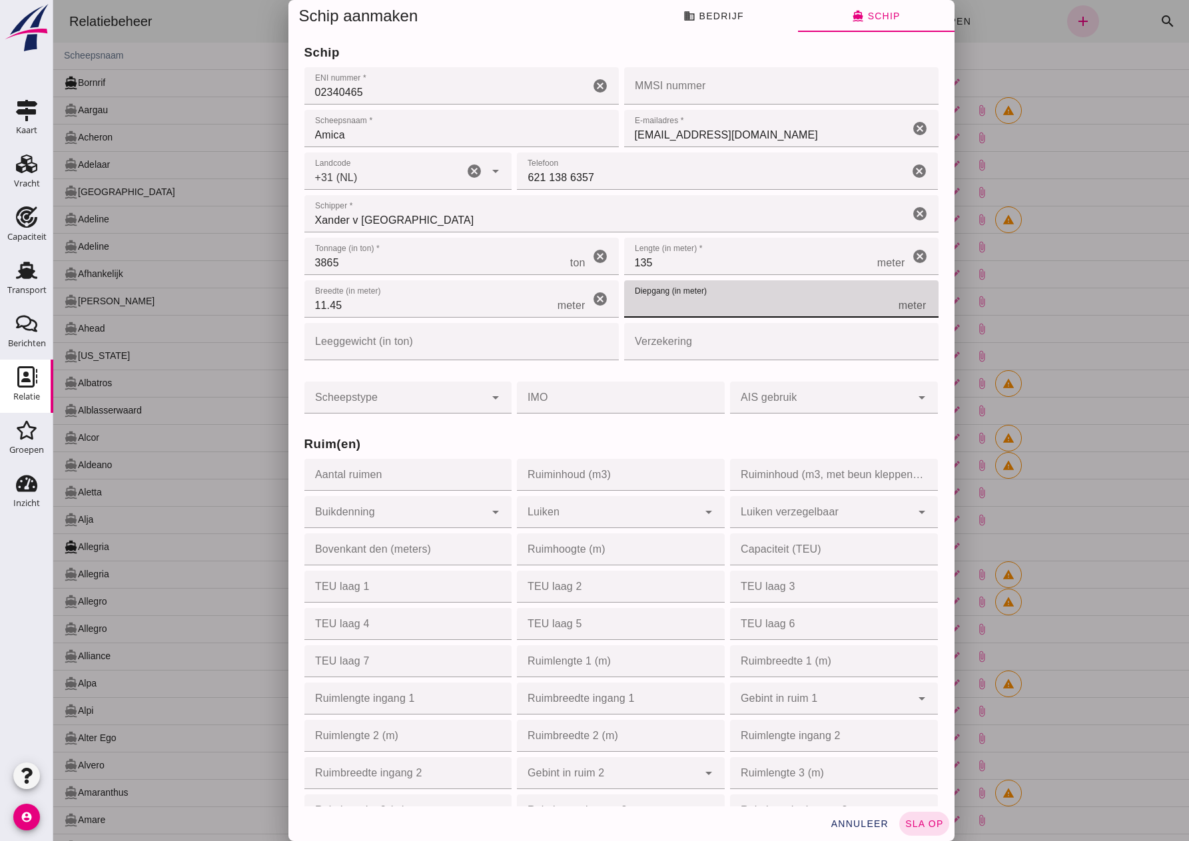
type input "3"
type input "3.61"
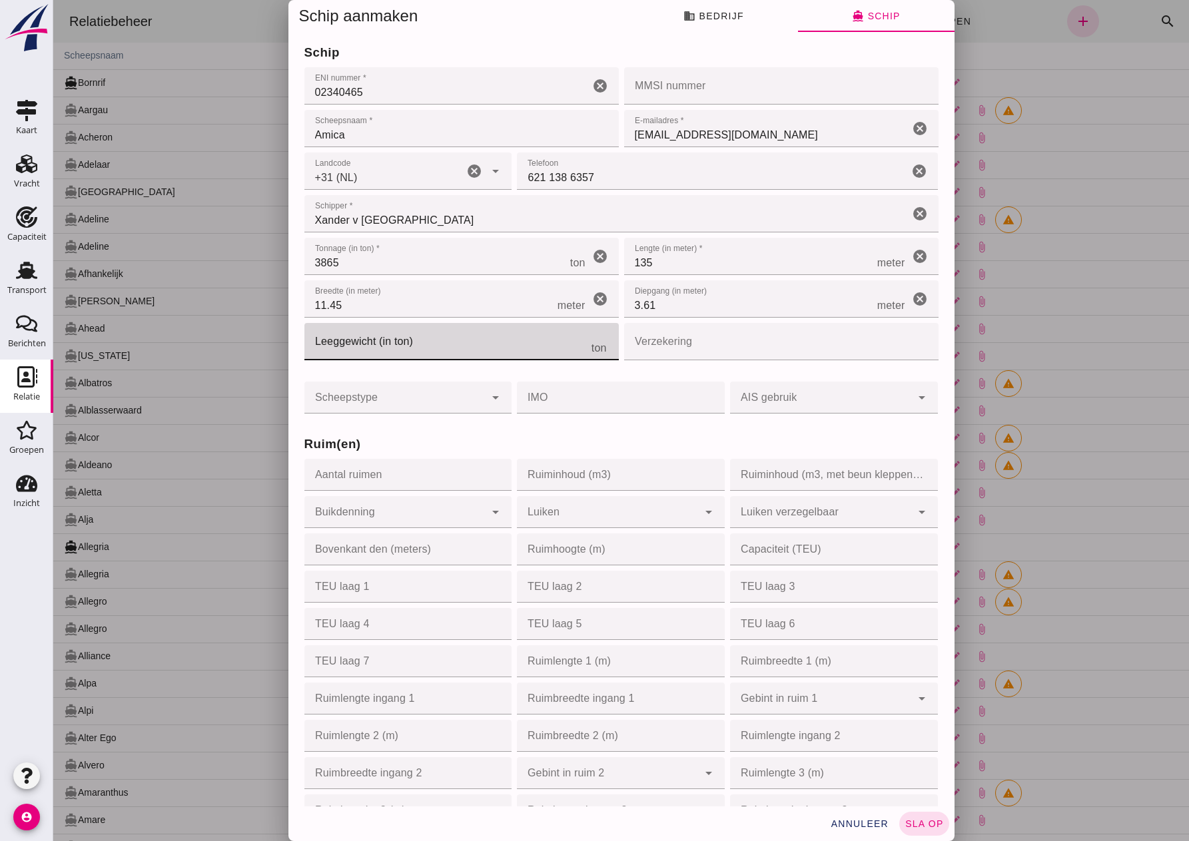
click at [448, 331] on input "Leeggewicht (in ton)" at bounding box center [447, 341] width 287 height 37
type input "70"
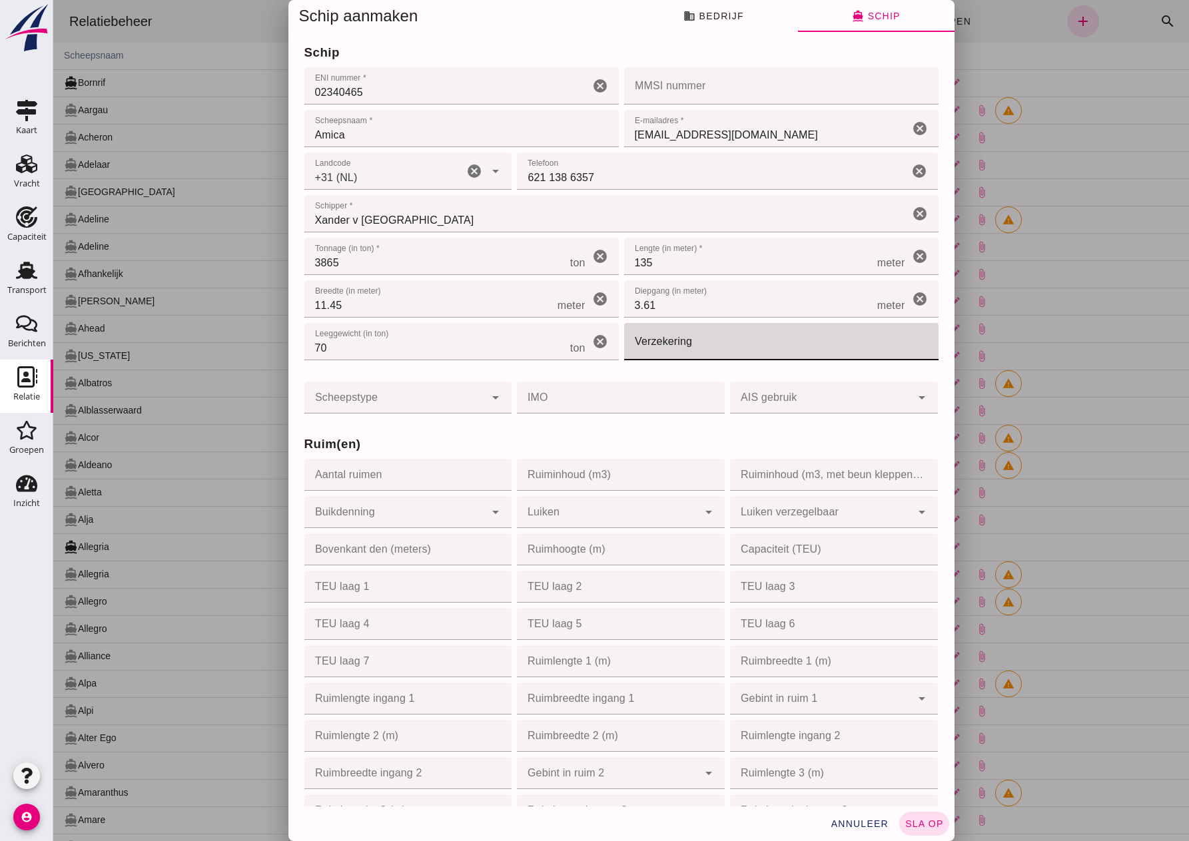
click at [678, 336] on input "Verzekering" at bounding box center [777, 341] width 306 height 37
type input "Howden"
click at [411, 399] on div at bounding box center [394, 398] width 181 height 32
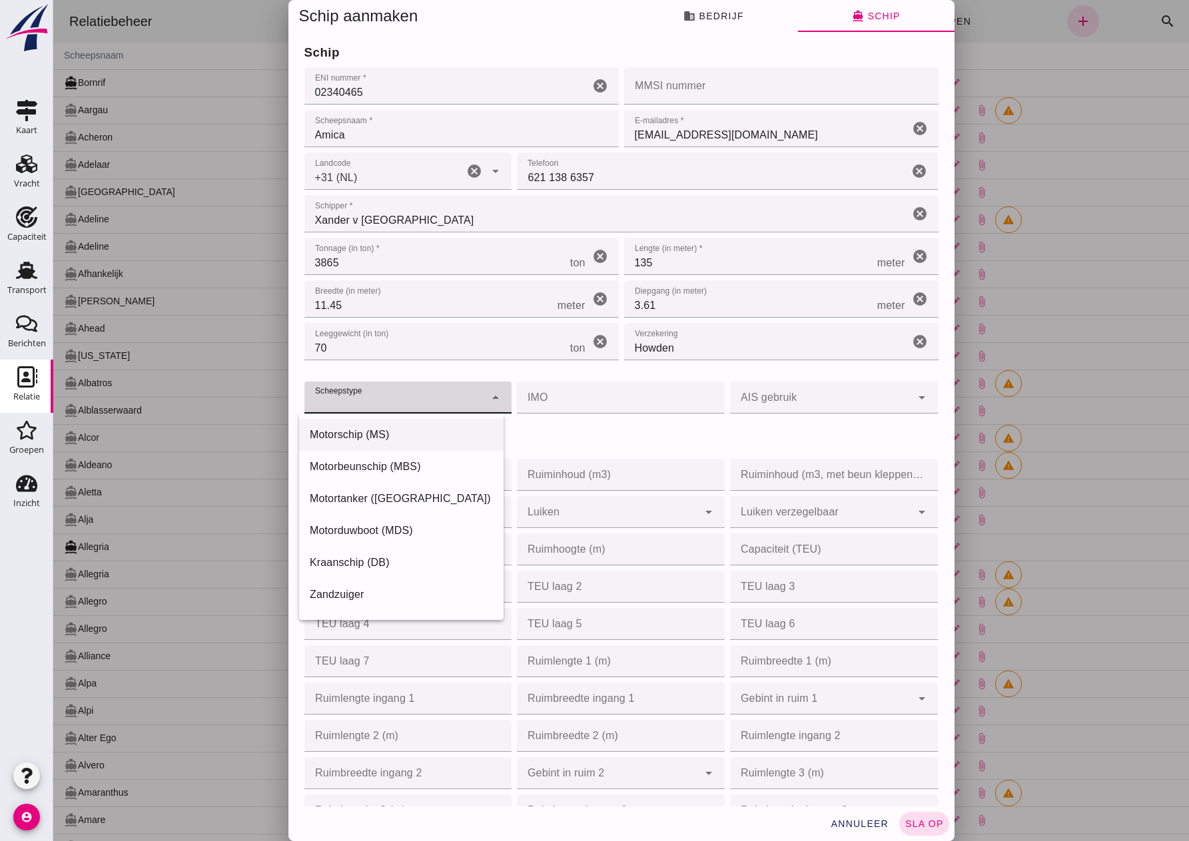
click at [383, 435] on div "Motorschip (MS)" at bounding box center [401, 435] width 183 height 16
type input "motor_ship"
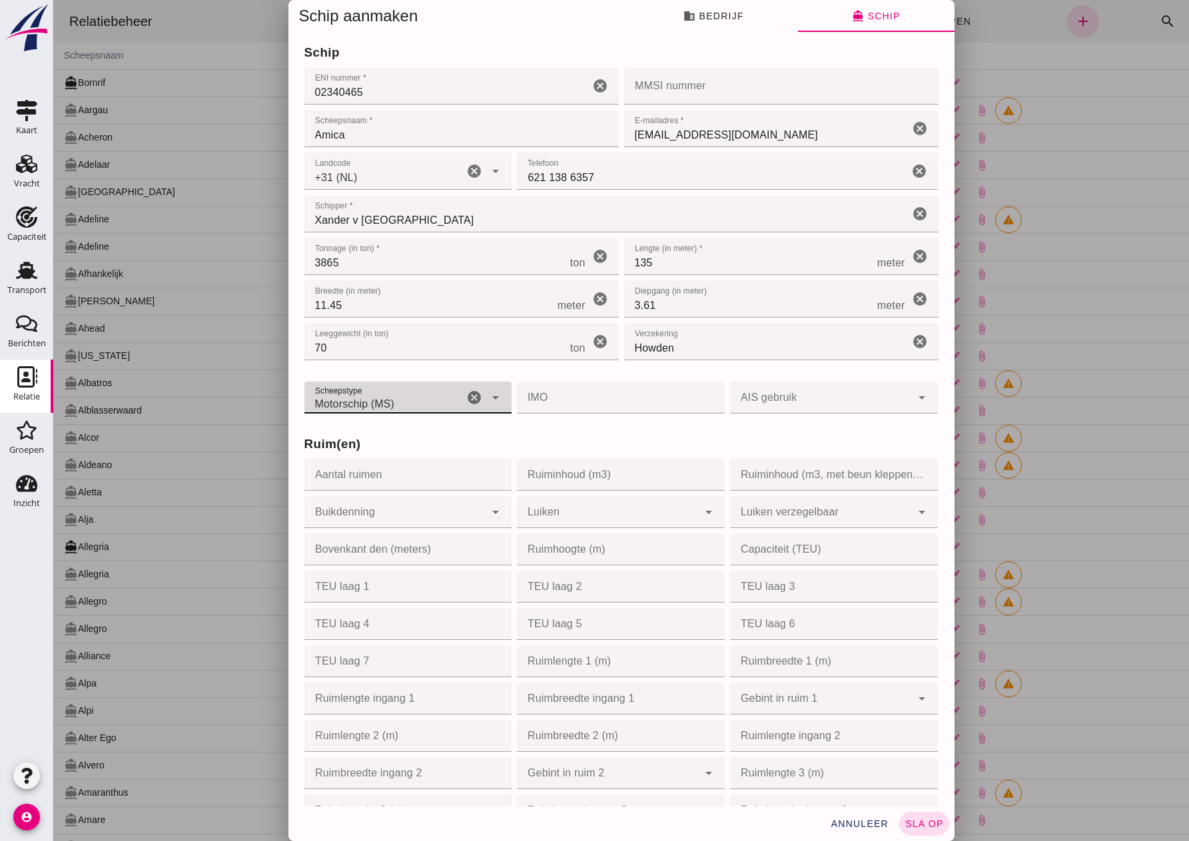
click at [841, 406] on div at bounding box center [820, 398] width 181 height 32
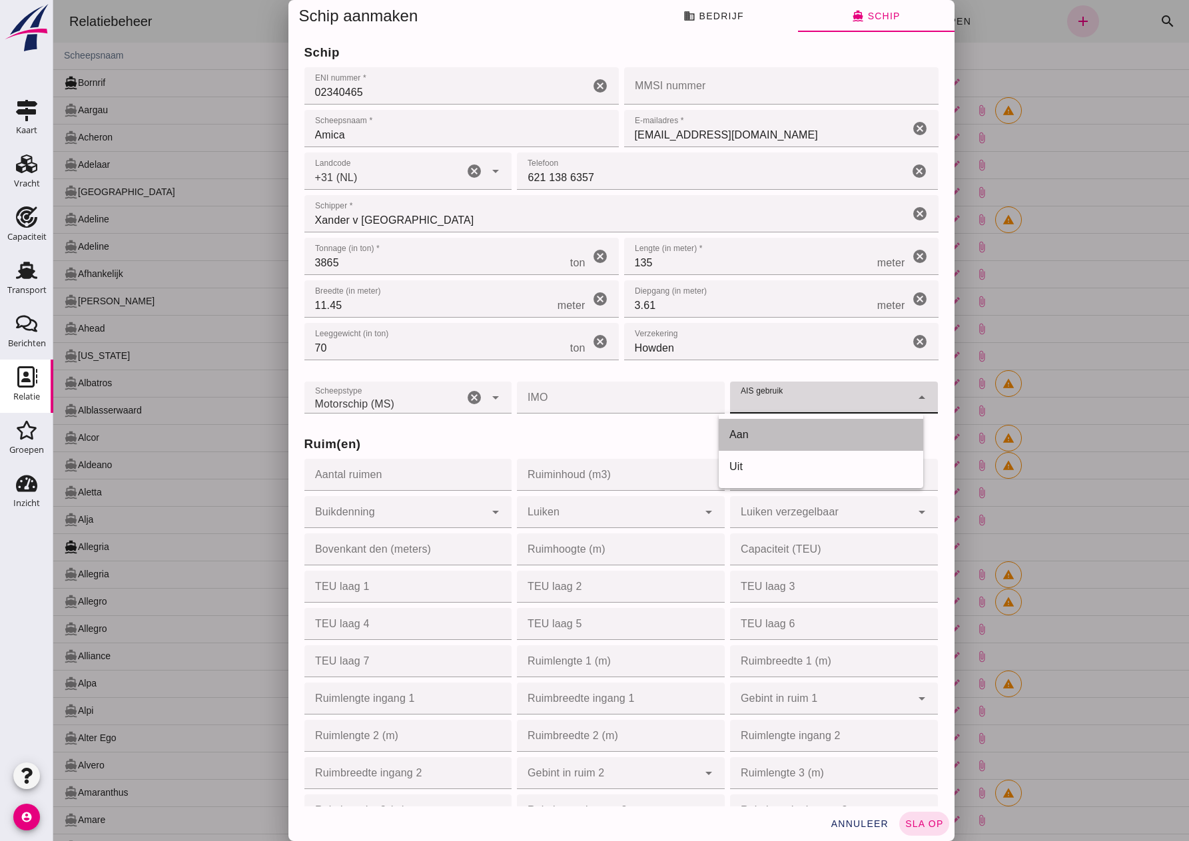
click at [780, 427] on div "Aan" at bounding box center [820, 435] width 183 height 16
type input "on"
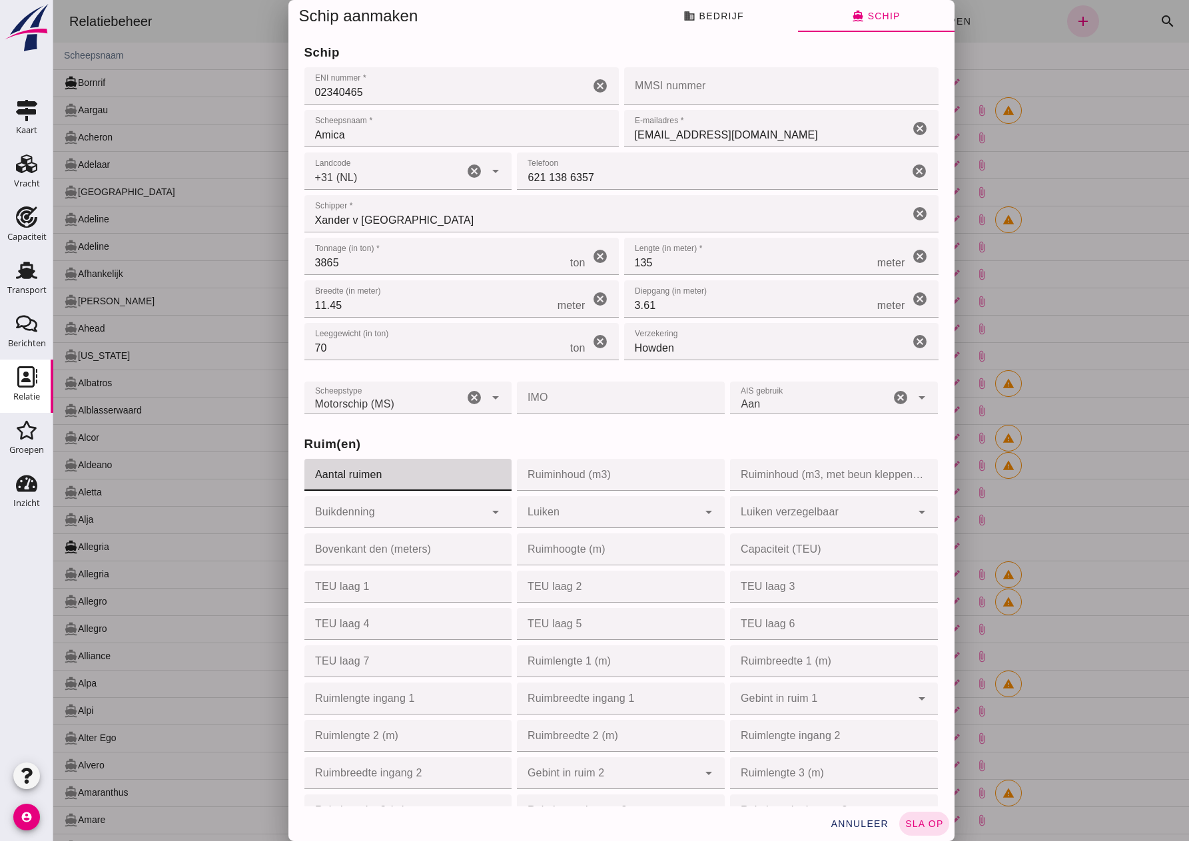
click at [389, 470] on input "Aantal ruimen" at bounding box center [404, 475] width 200 height 32
type input "1"
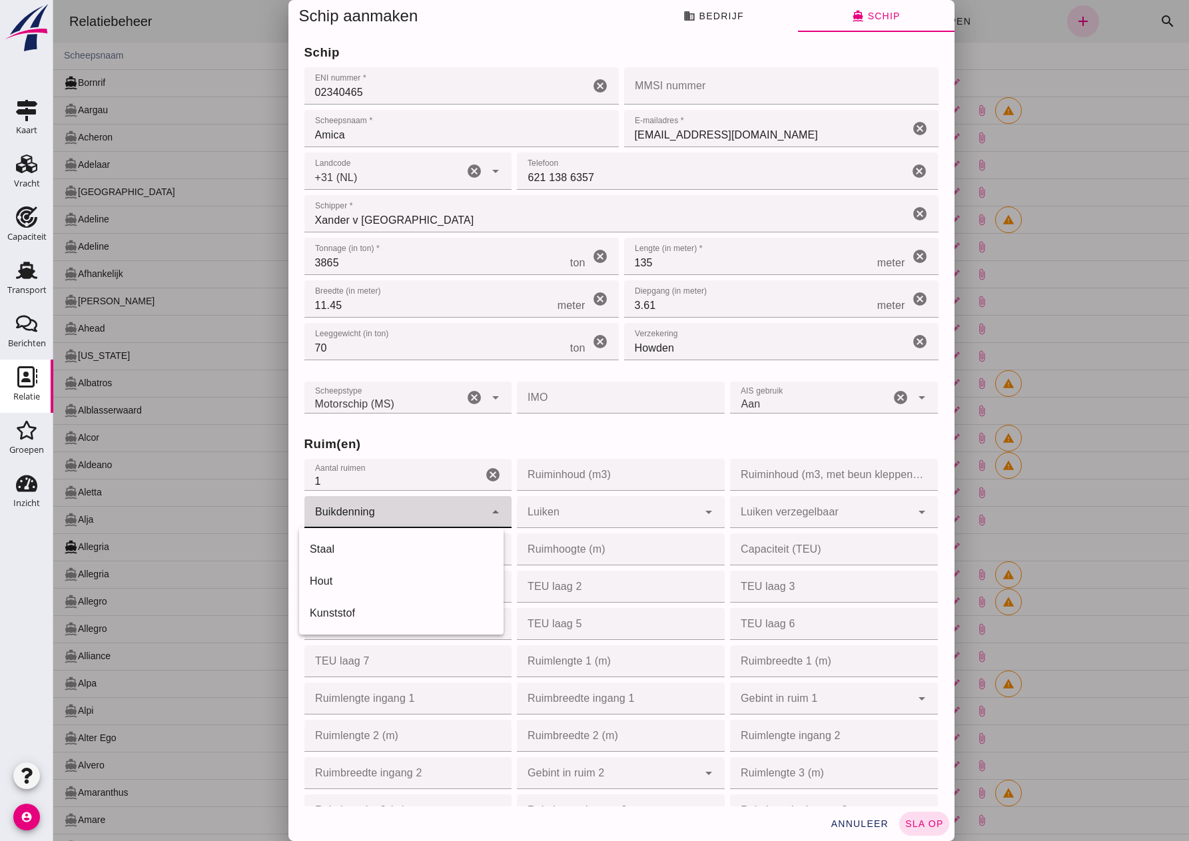
click at [417, 508] on div at bounding box center [394, 512] width 181 height 32
click at [370, 554] on div "Staal" at bounding box center [401, 549] width 183 height 16
type input "steel"
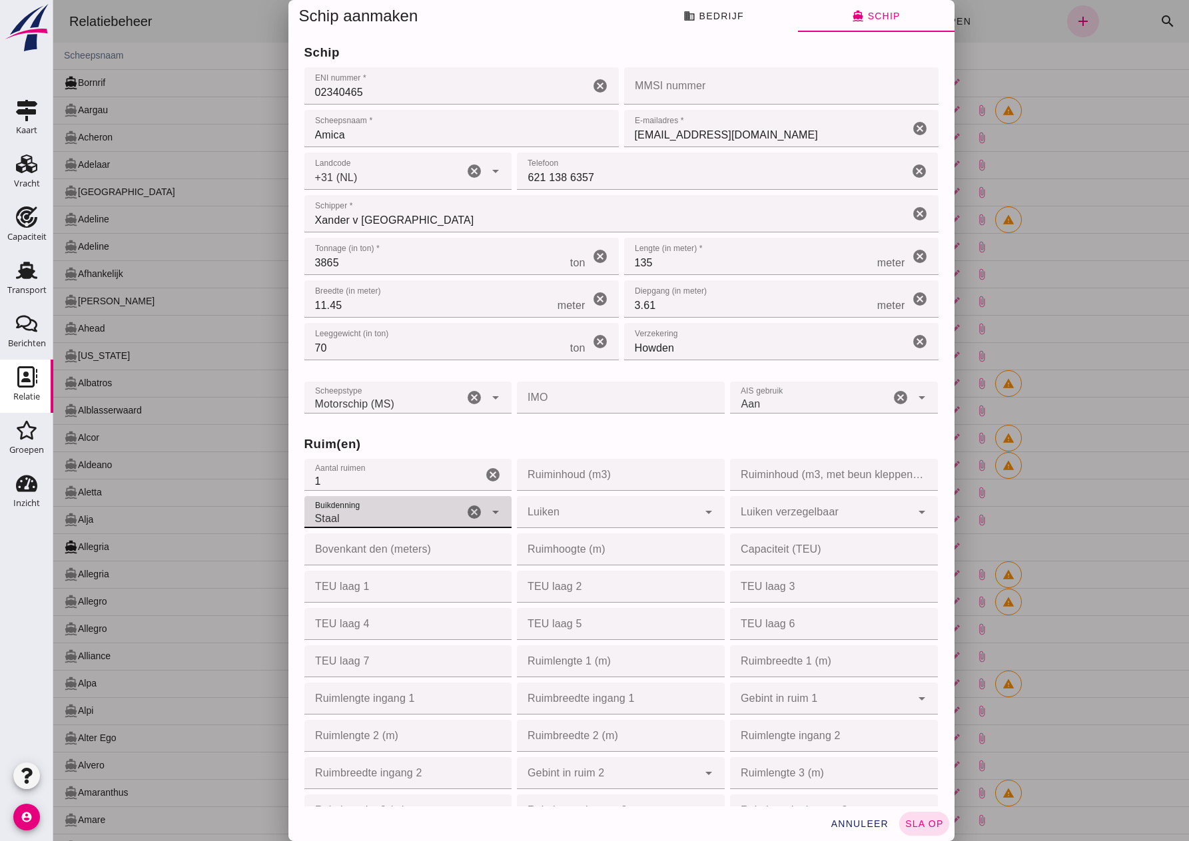
click at [390, 551] on input "Bovenkant den (meters)" at bounding box center [404, 549] width 200 height 32
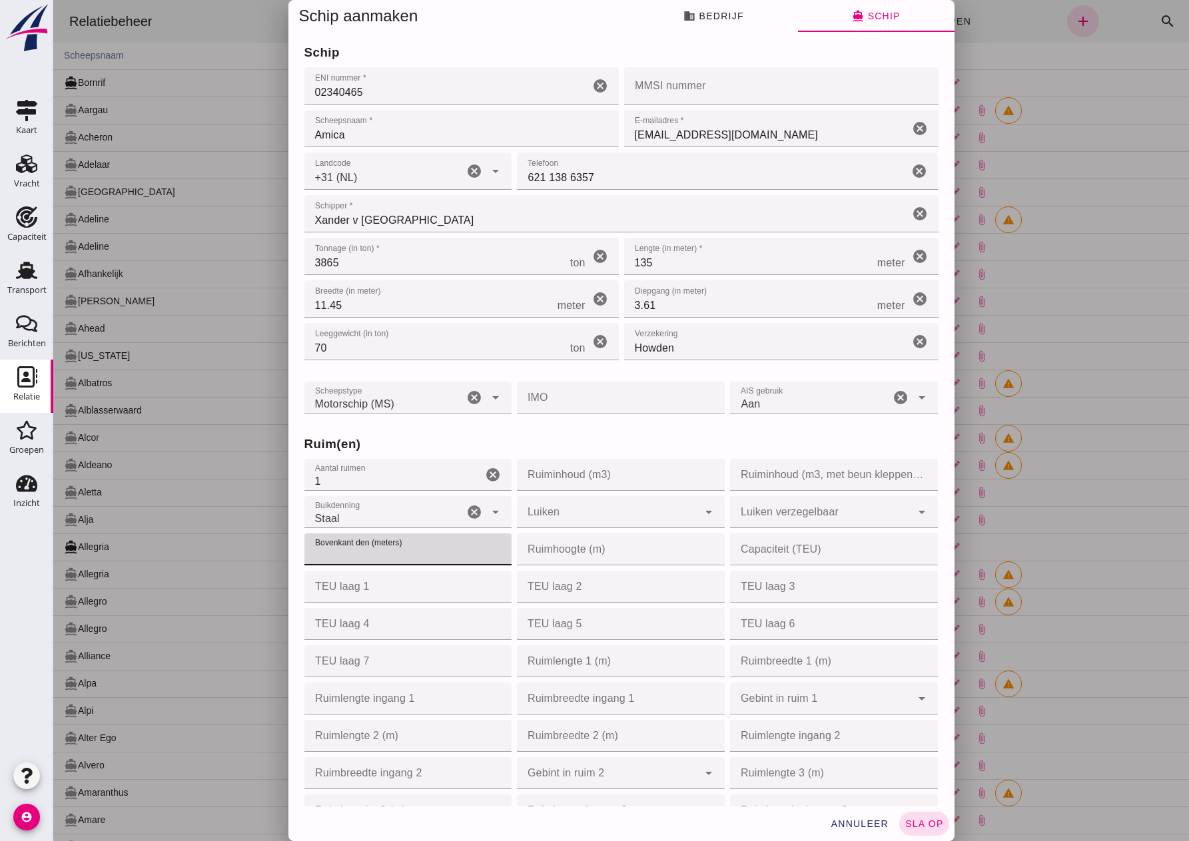
type input "4"
type input "4.5"
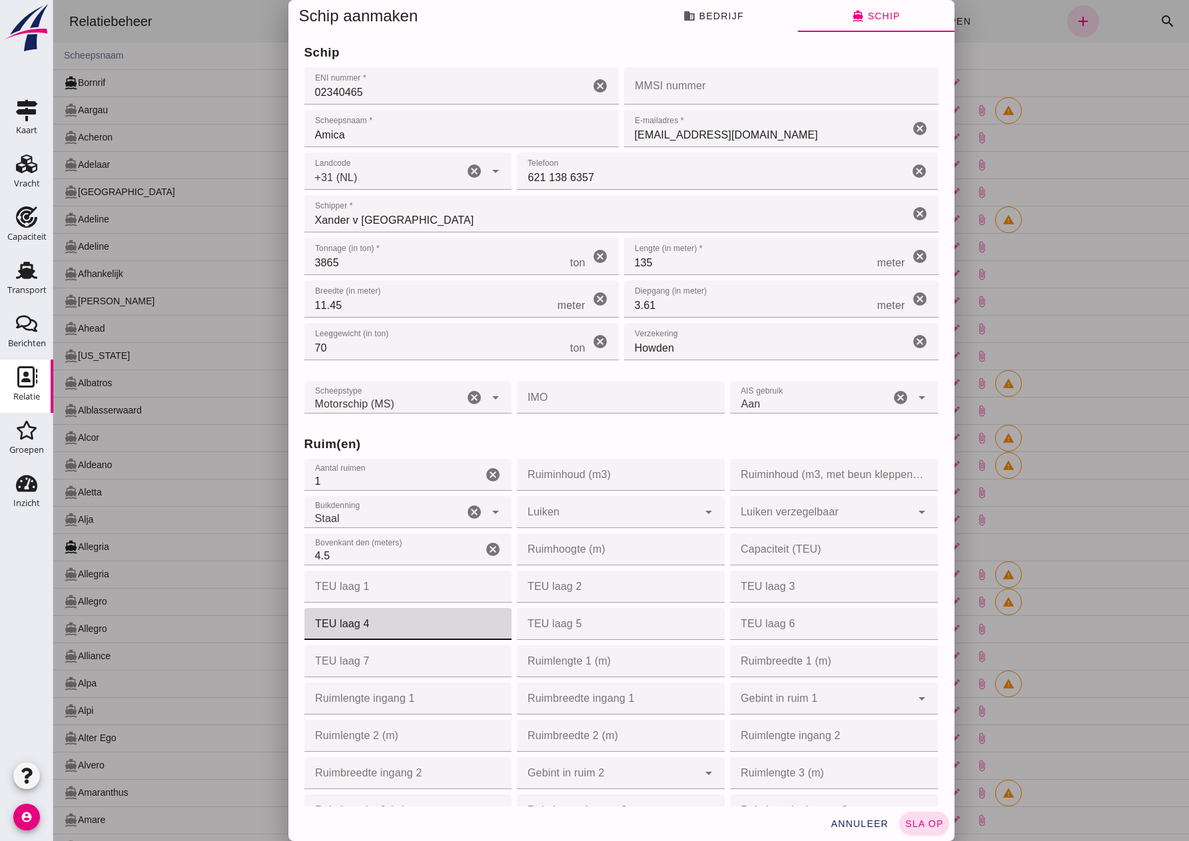
click at [390, 633] on input "TEU laag 4" at bounding box center [404, 624] width 200 height 32
type input "256"
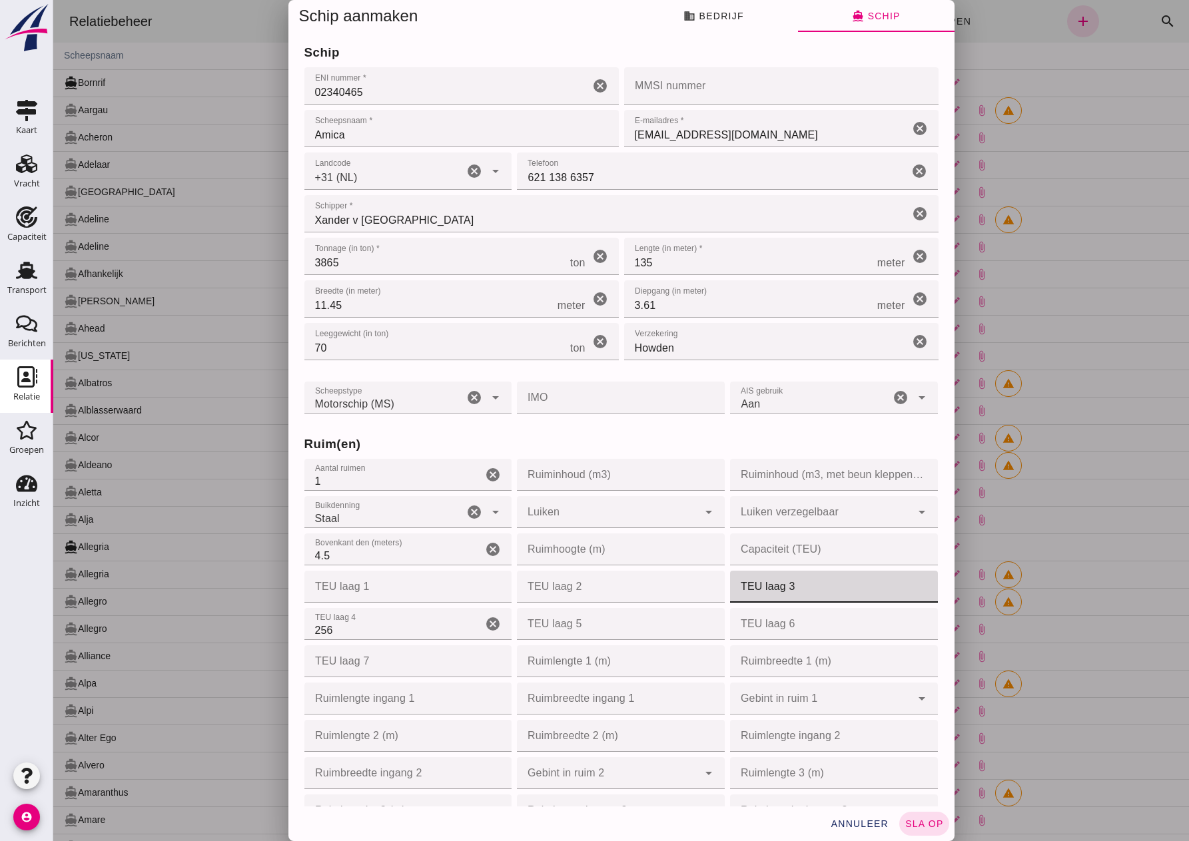
click at [739, 585] on input "TEU laag 3" at bounding box center [830, 587] width 200 height 32
type input "192"
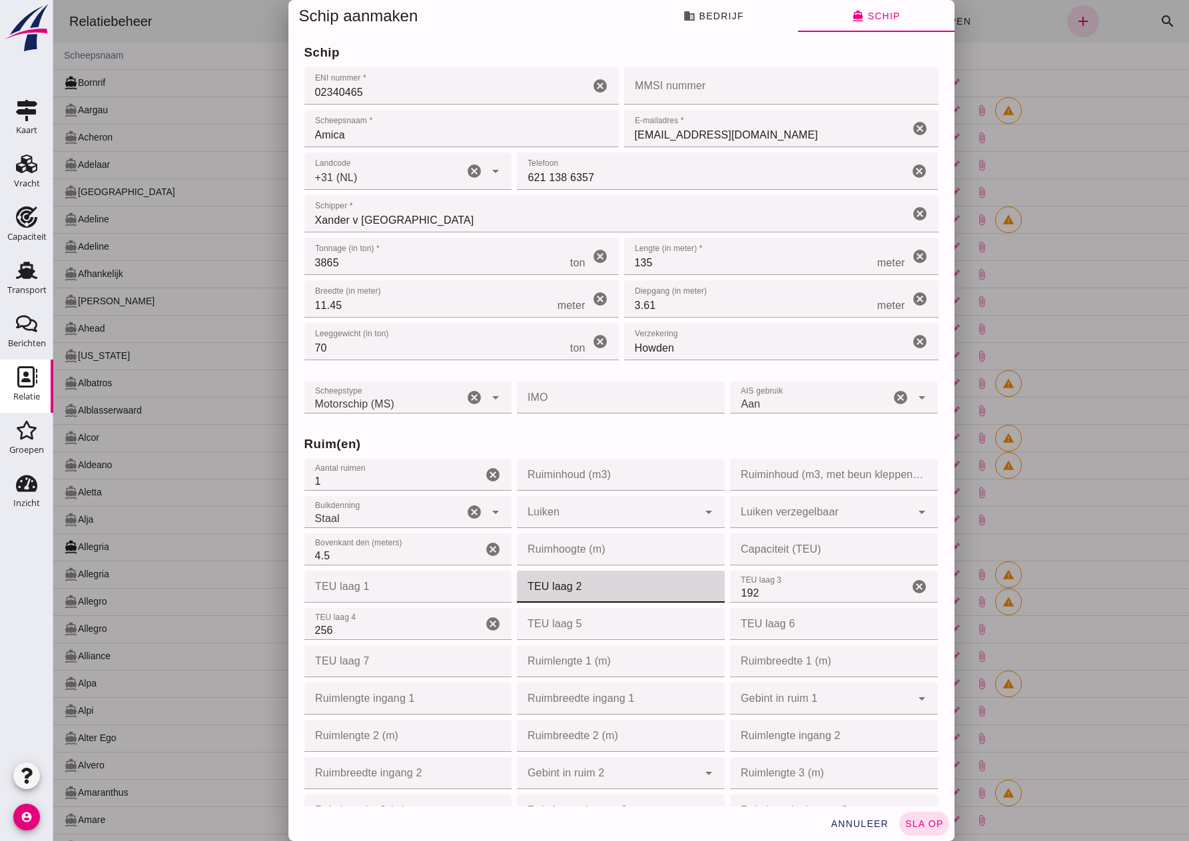
click at [610, 589] on input "TEU laag 2" at bounding box center [617, 587] width 200 height 32
type input "128"
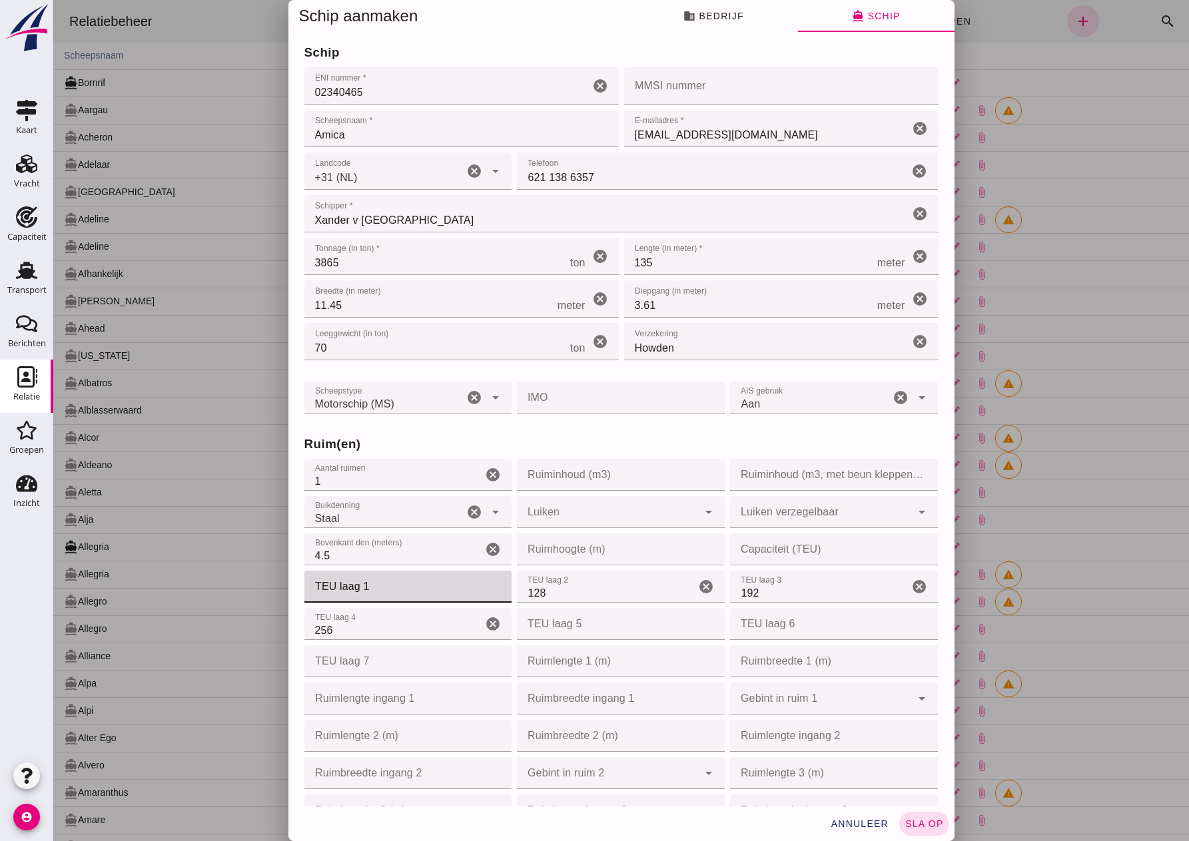
click at [428, 593] on input "TEU laag 1" at bounding box center [404, 587] width 200 height 32
type input "64"
click at [756, 547] on input "Capaciteit (TEU)" at bounding box center [830, 549] width 200 height 32
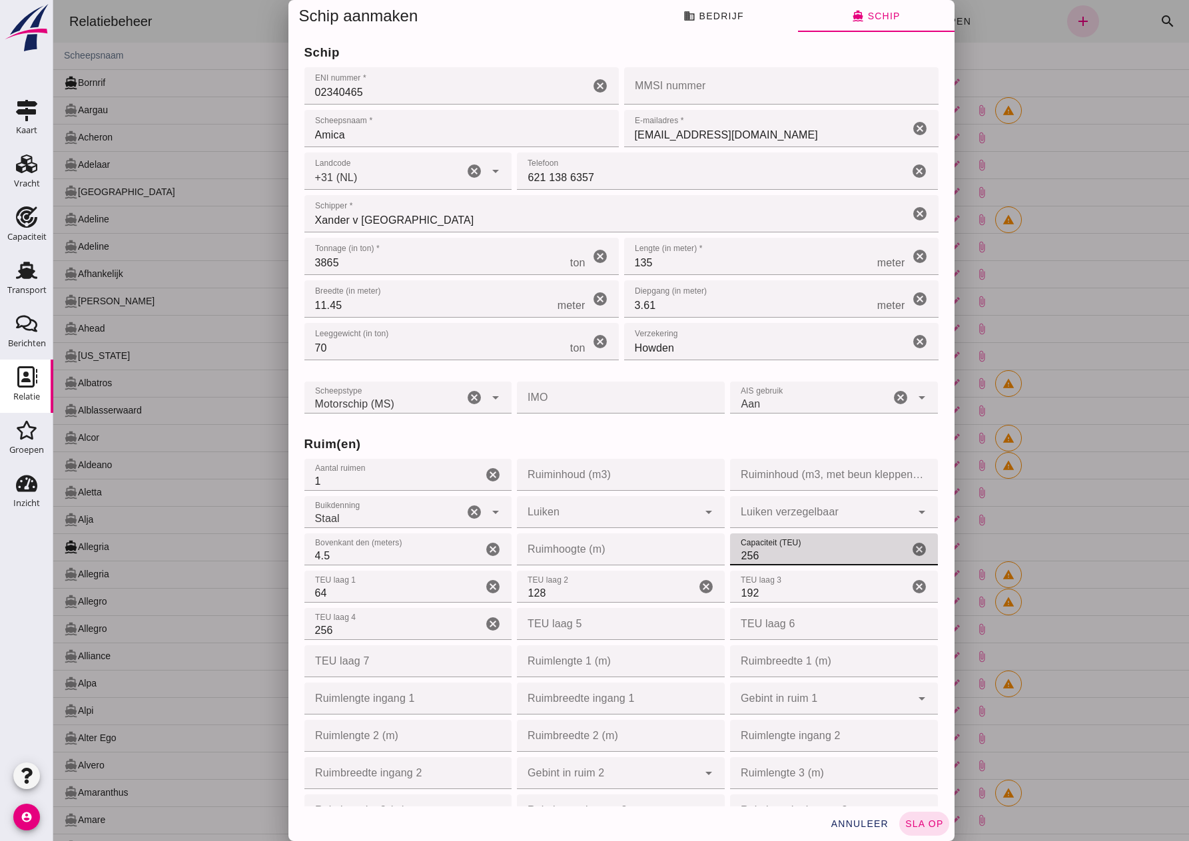
type input "256"
click at [649, 550] on input "Ruimhoogte (m)" at bounding box center [617, 549] width 200 height 32
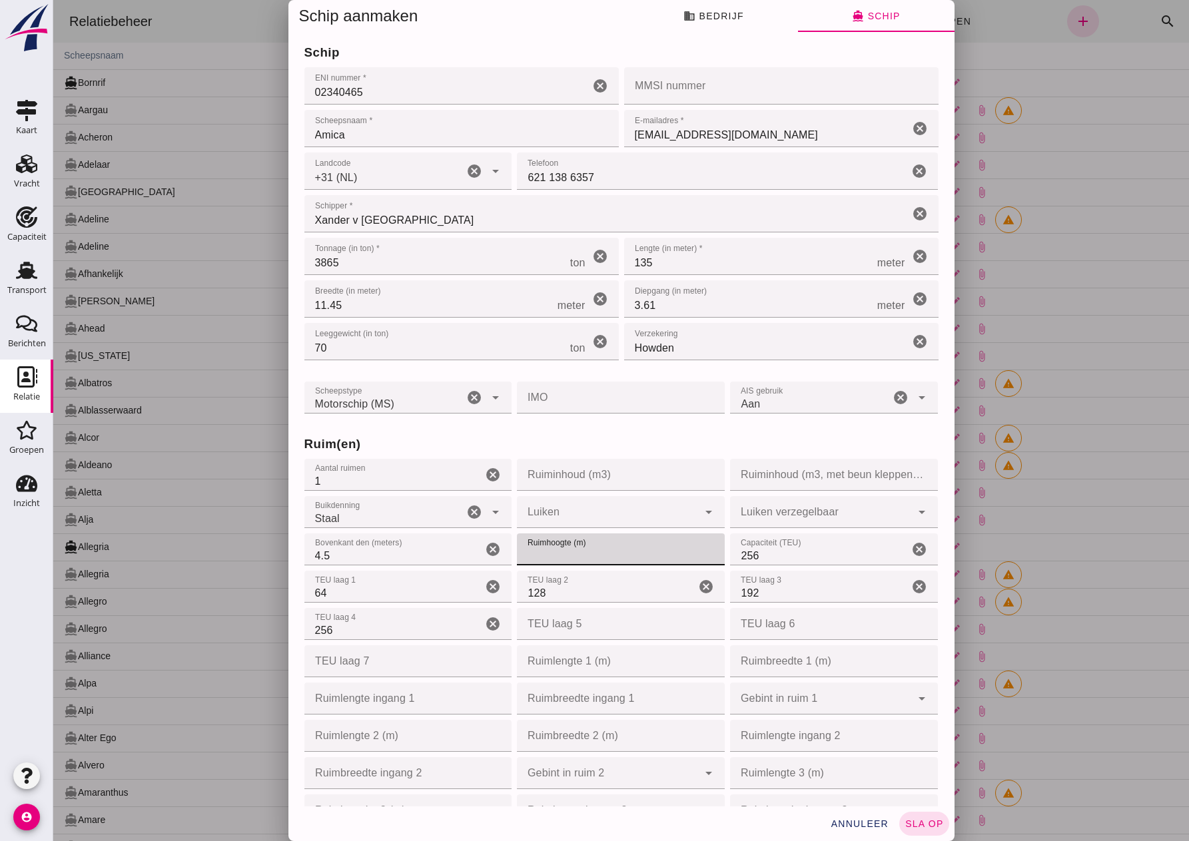
type input "4"
type input "4.50"
click at [600, 520] on div at bounding box center [607, 512] width 181 height 32
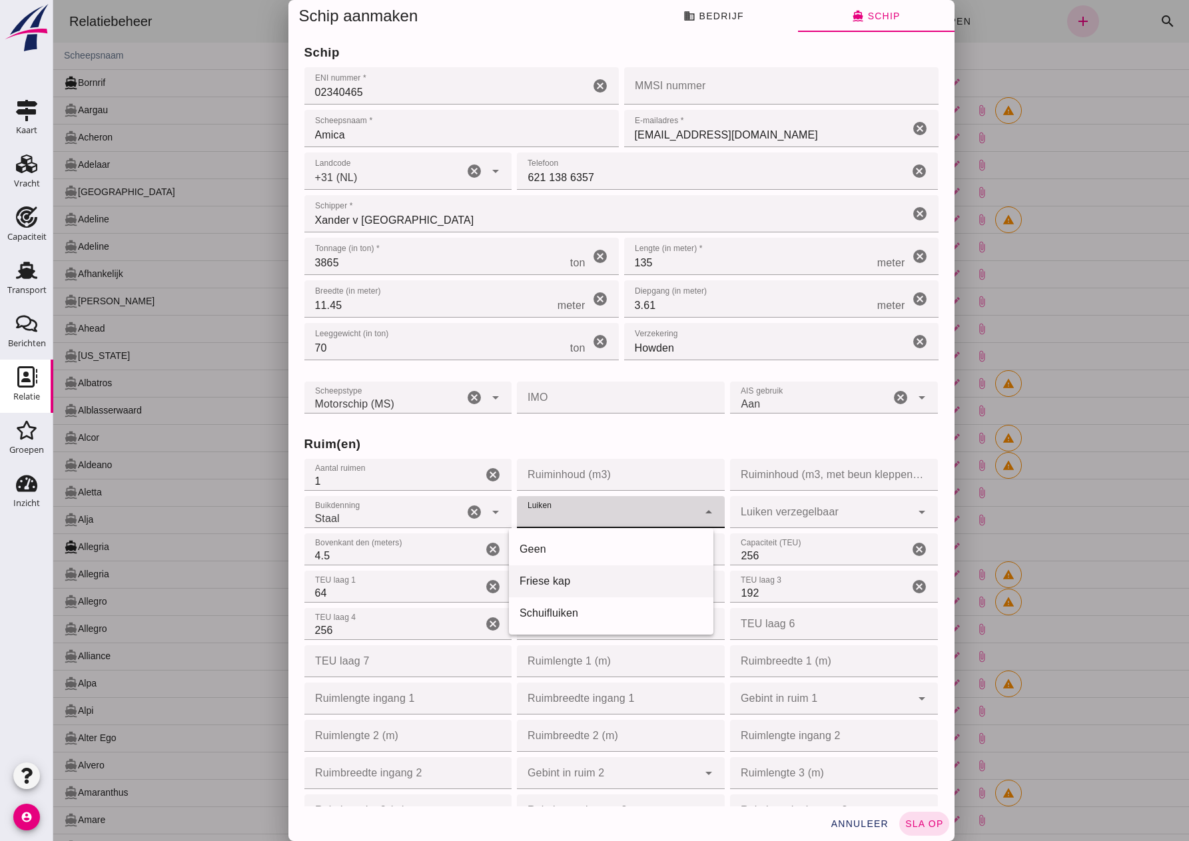
click at [602, 581] on div "Friese kap" at bounding box center [610, 581] width 183 height 16
type input "frisian_hood"
click at [778, 510] on div at bounding box center [820, 512] width 181 height 32
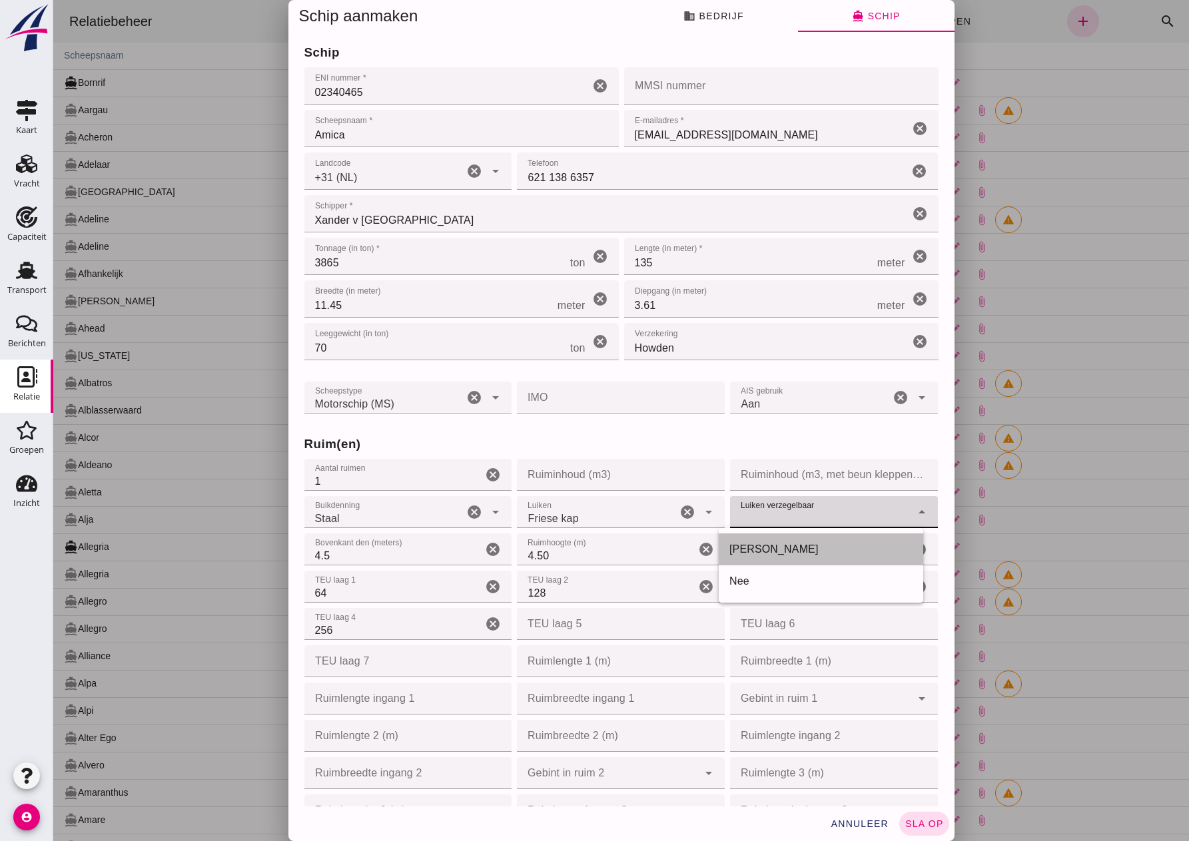
click at [785, 546] on div "[PERSON_NAME]" at bounding box center [820, 549] width 183 height 16
type input "yes"
click at [541, 480] on input "Ruiminhoud (m3)" at bounding box center [617, 475] width 200 height 32
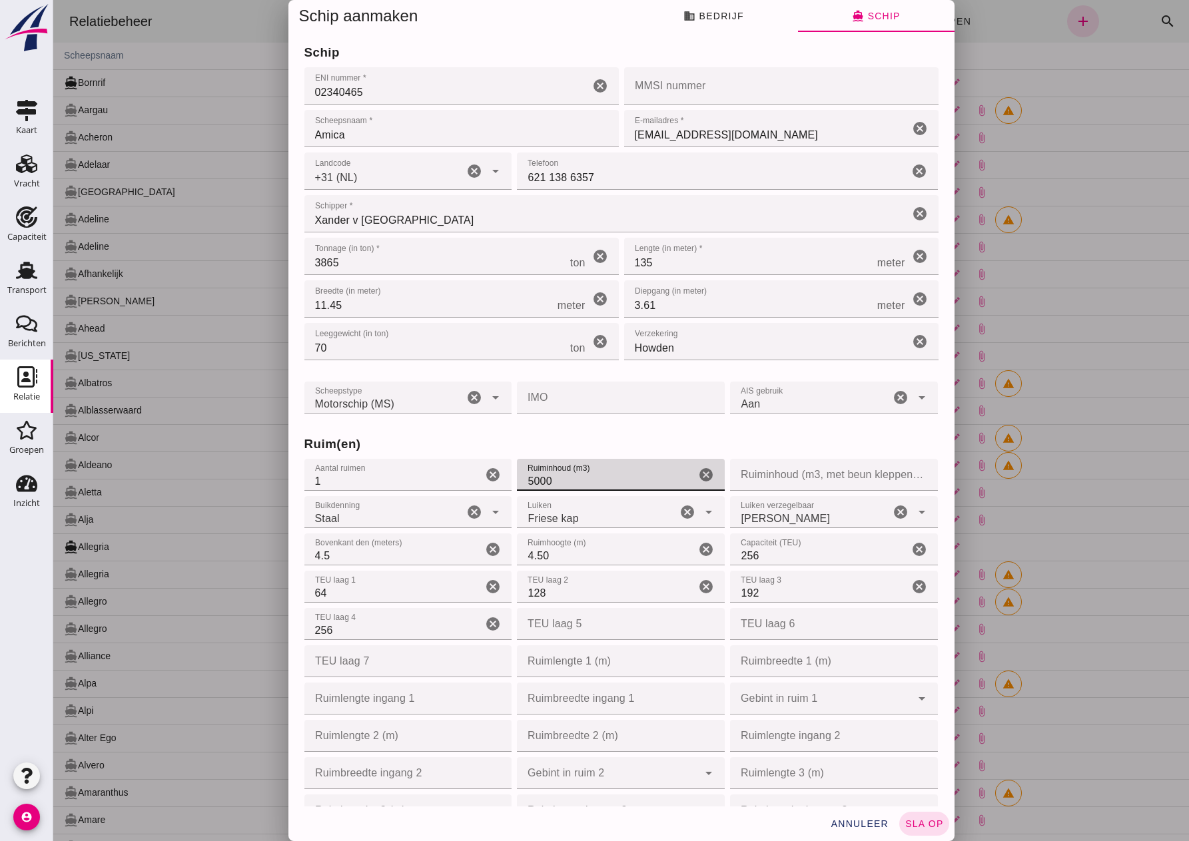
type input "5000"
click at [623, 591] on input "128" at bounding box center [606, 587] width 178 height 32
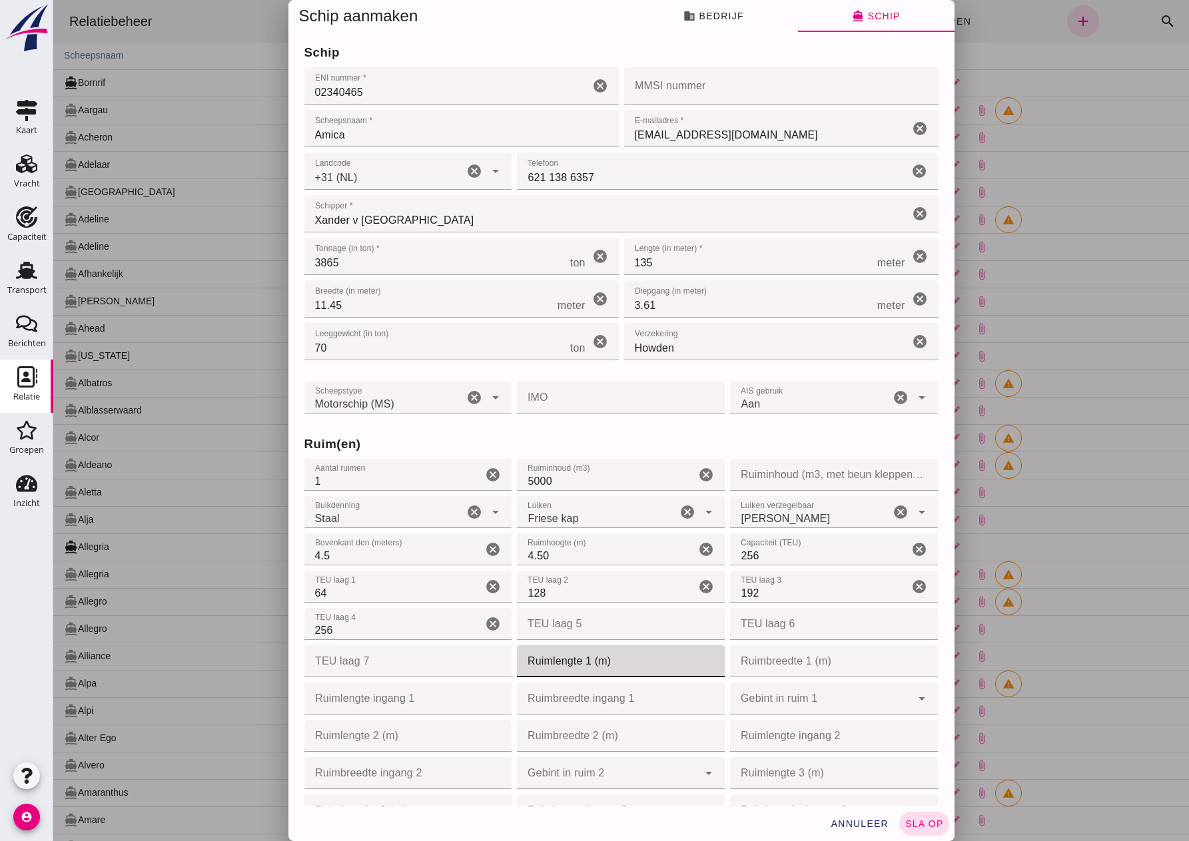
click at [577, 659] on input "Ruimlengte 1 (m)" at bounding box center [617, 661] width 200 height 32
type input "103"
type input "103.50"
click at [740, 662] on input "Ruimbreedte 1 (m)" at bounding box center [830, 661] width 200 height 32
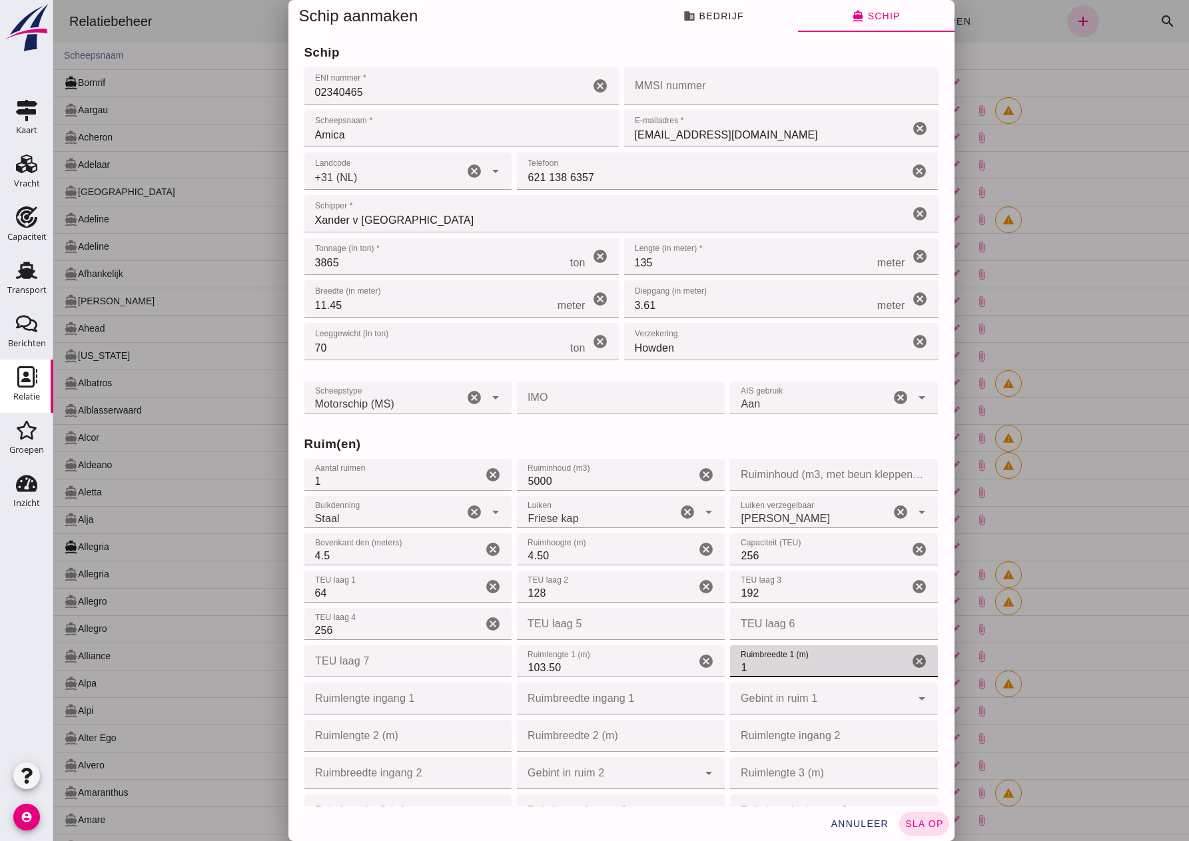
type input "10"
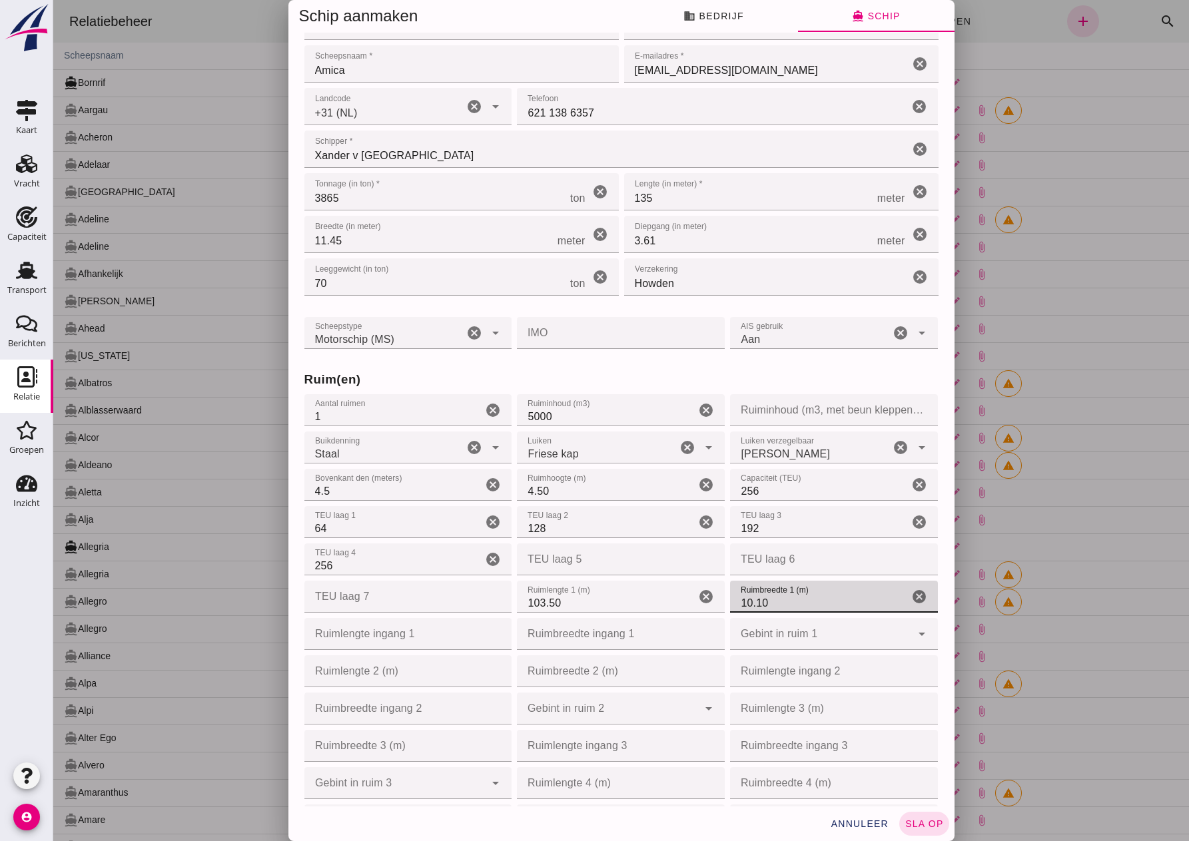
scroll to position [67, 0]
type input "10.10"
click at [823, 633] on div at bounding box center [820, 632] width 181 height 32
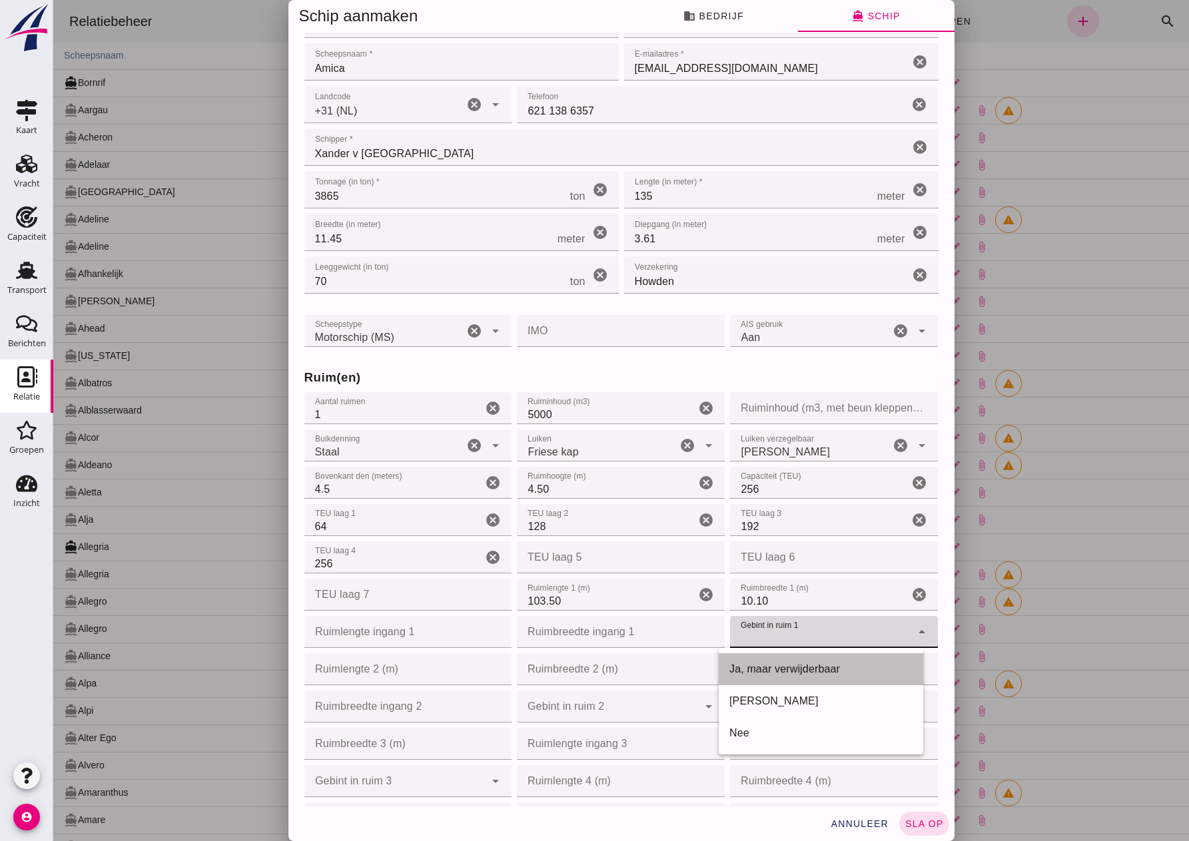
click at [789, 667] on div "Ja, maar verwijderbaar" at bounding box center [820, 669] width 183 height 16
type input "yes_but_removable"
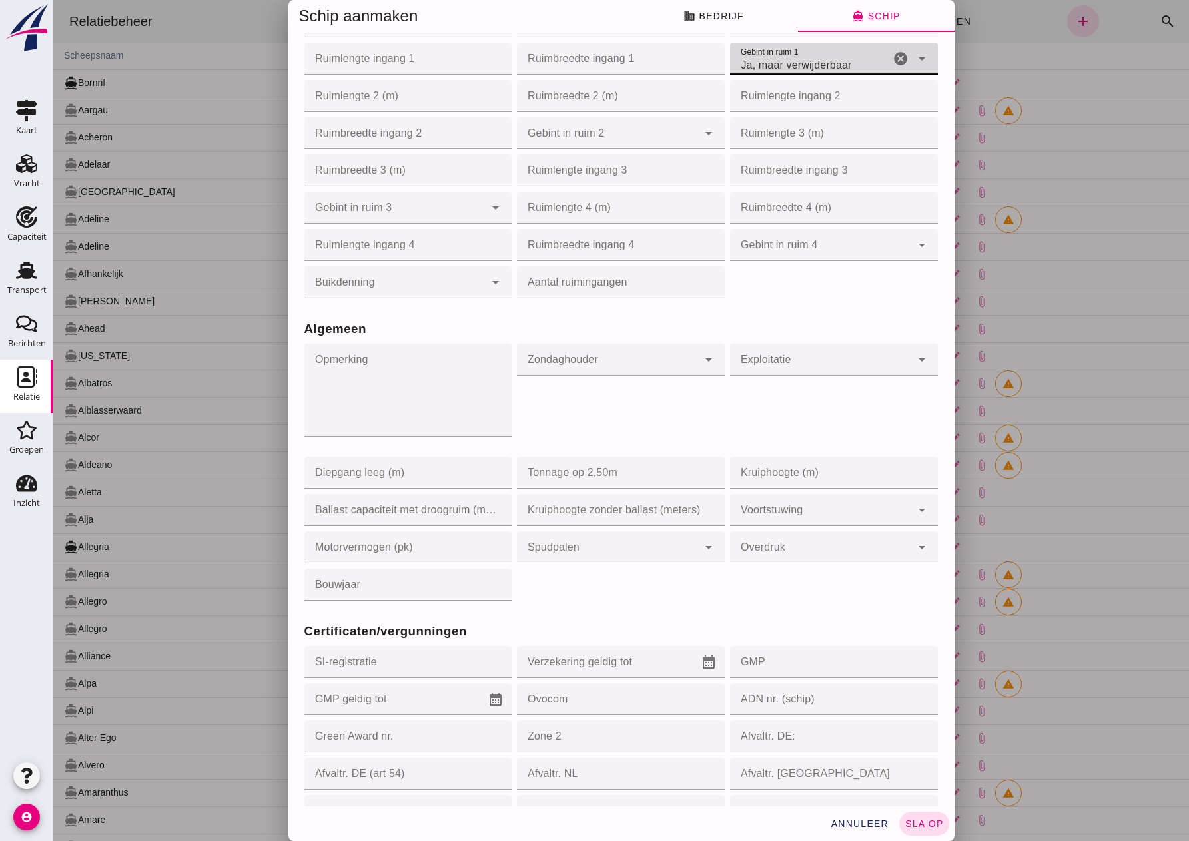
scroll to position [666, 0]
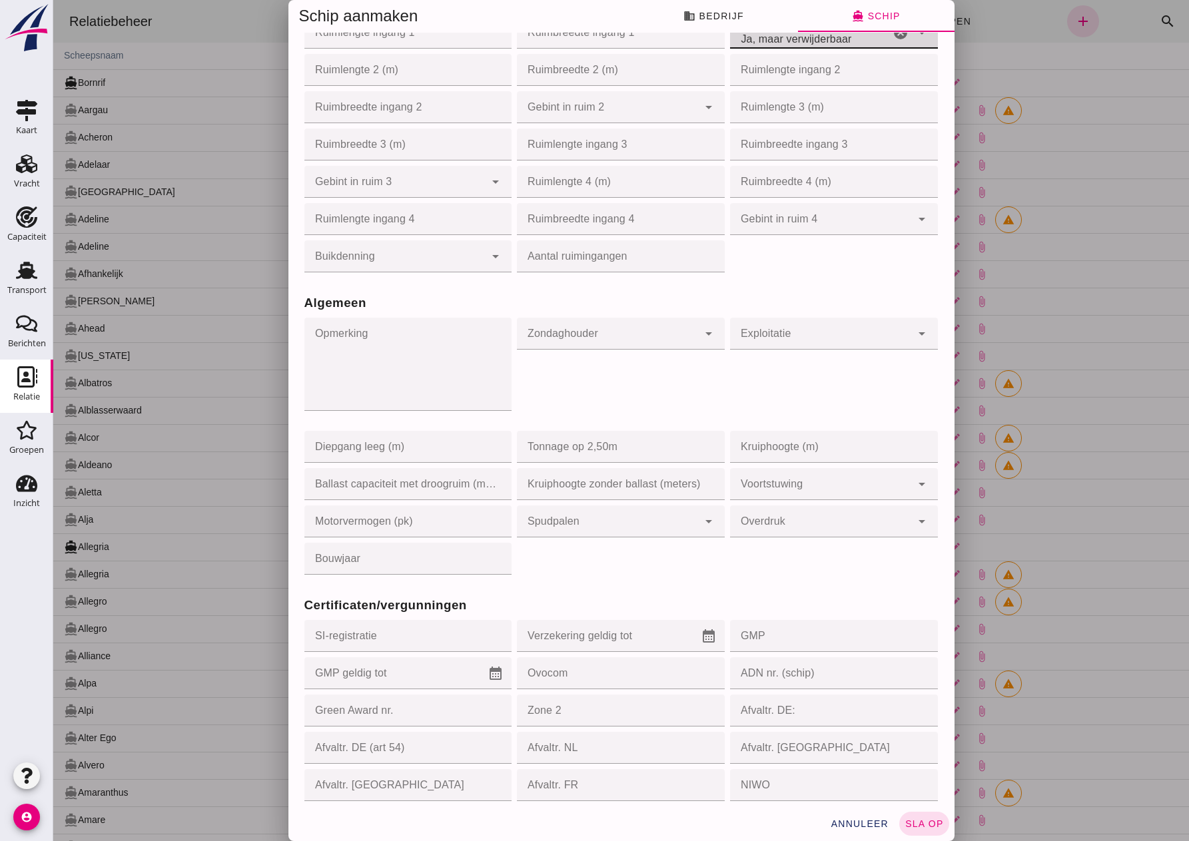
click at [657, 334] on div at bounding box center [607, 334] width 181 height 32
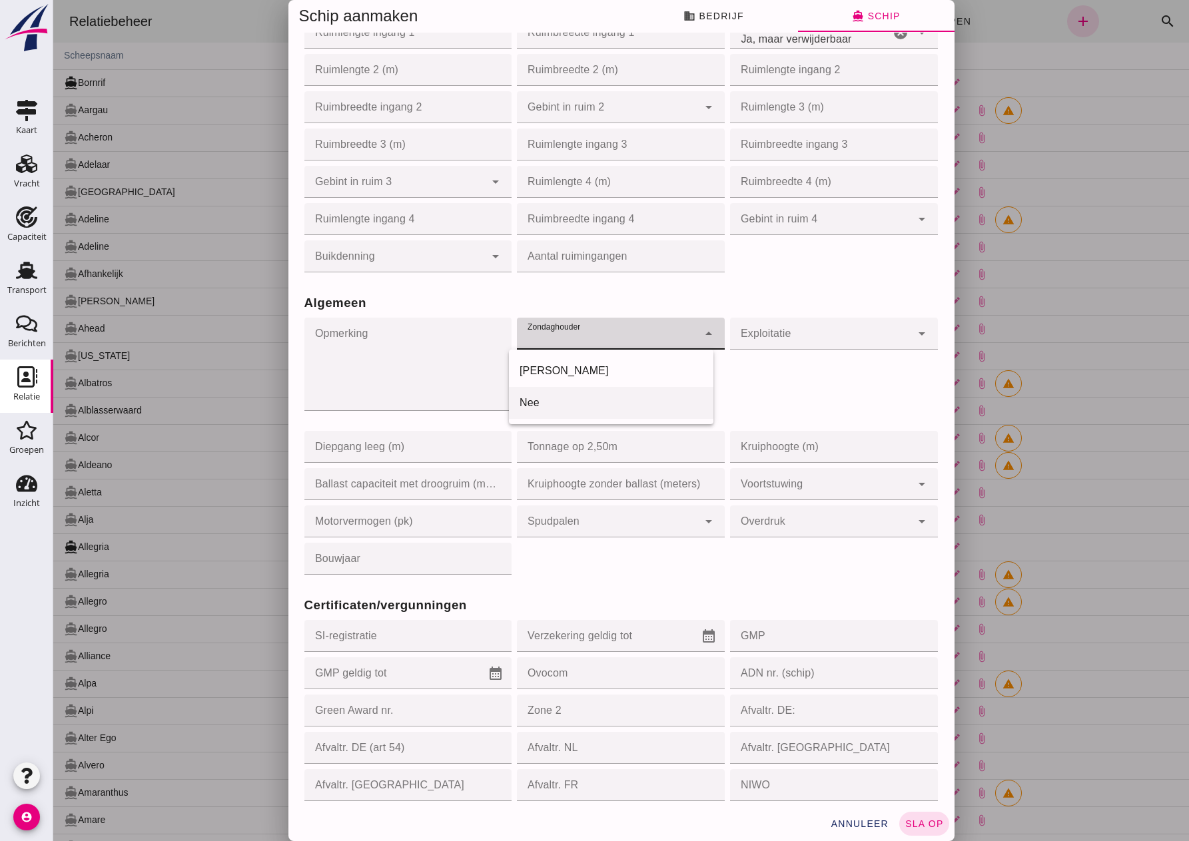
click at [548, 403] on div "Nee" at bounding box center [610, 403] width 183 height 16
type input "no"
click at [758, 336] on div at bounding box center [820, 334] width 181 height 32
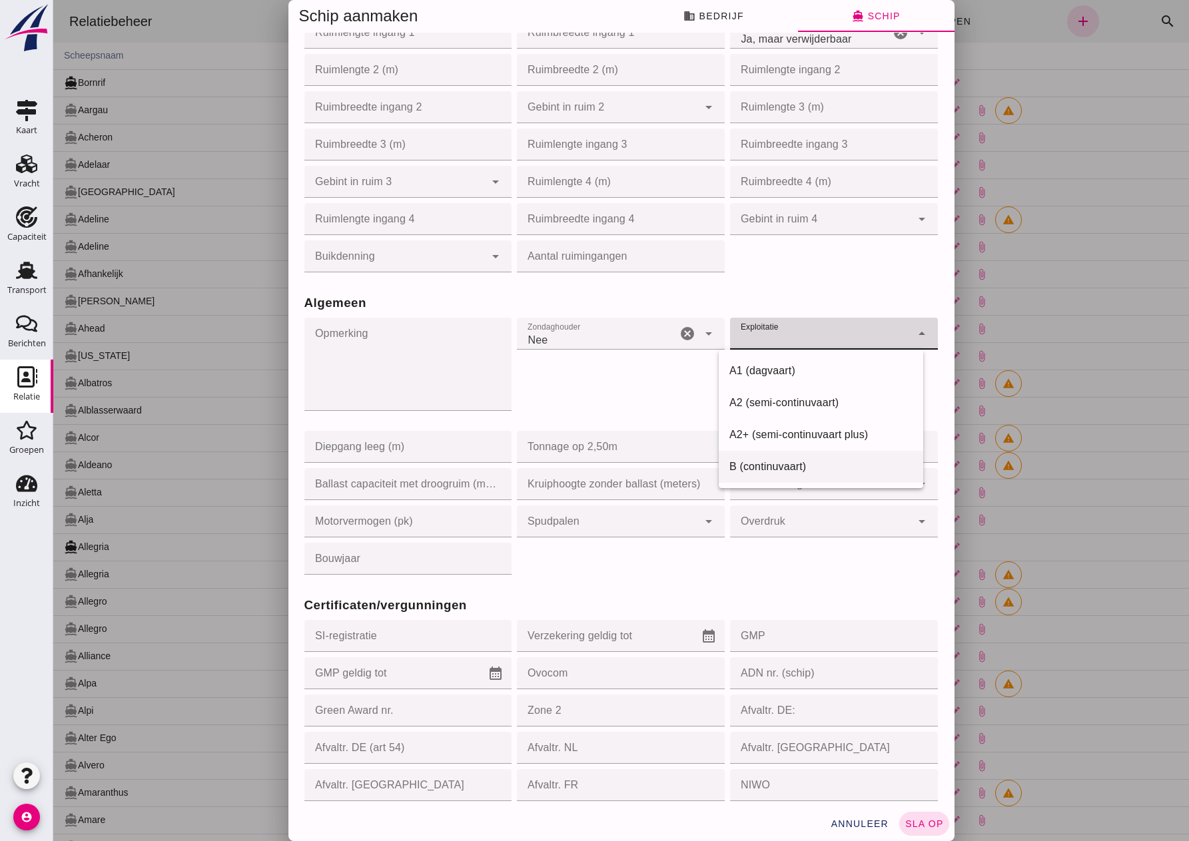
click at [774, 467] on div "B (continuvaart)" at bounding box center [820, 467] width 183 height 16
type input "b"
click at [424, 451] on input "Diepgang leeg (m)" at bounding box center [404, 447] width 200 height 32
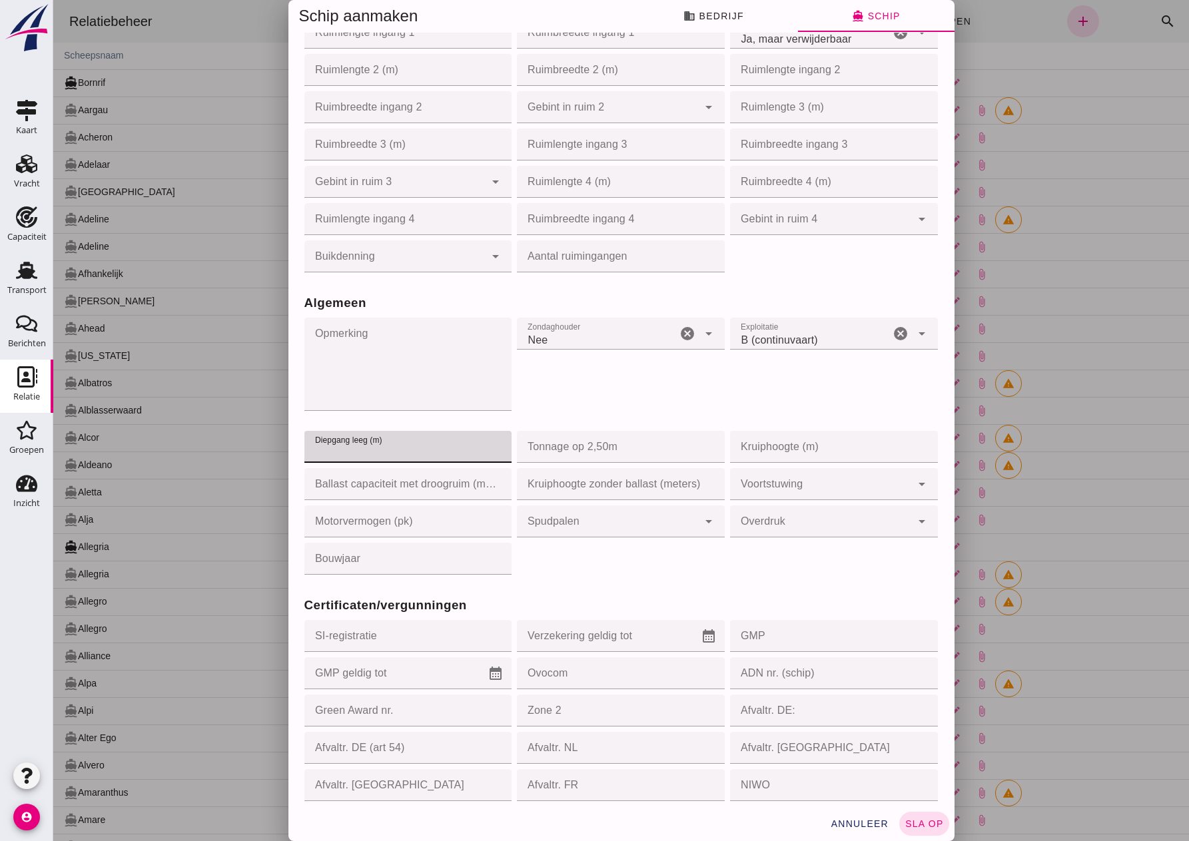
type input "0"
type input "1"
type input "1.40"
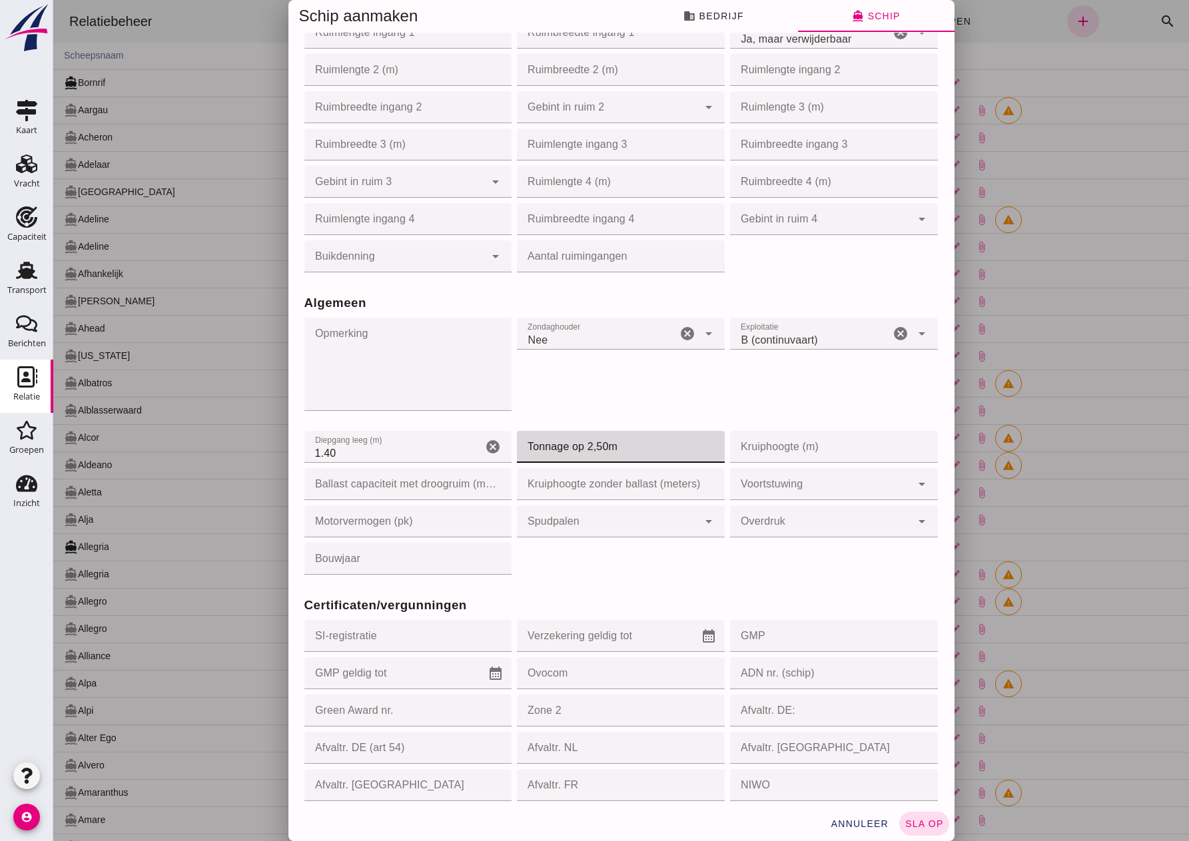
click at [595, 443] on input "Tonnage op 2,50m" at bounding box center [617, 447] width 200 height 32
type input "2220"
click at [394, 558] on input "Bouwjaar" at bounding box center [404, 559] width 200 height 32
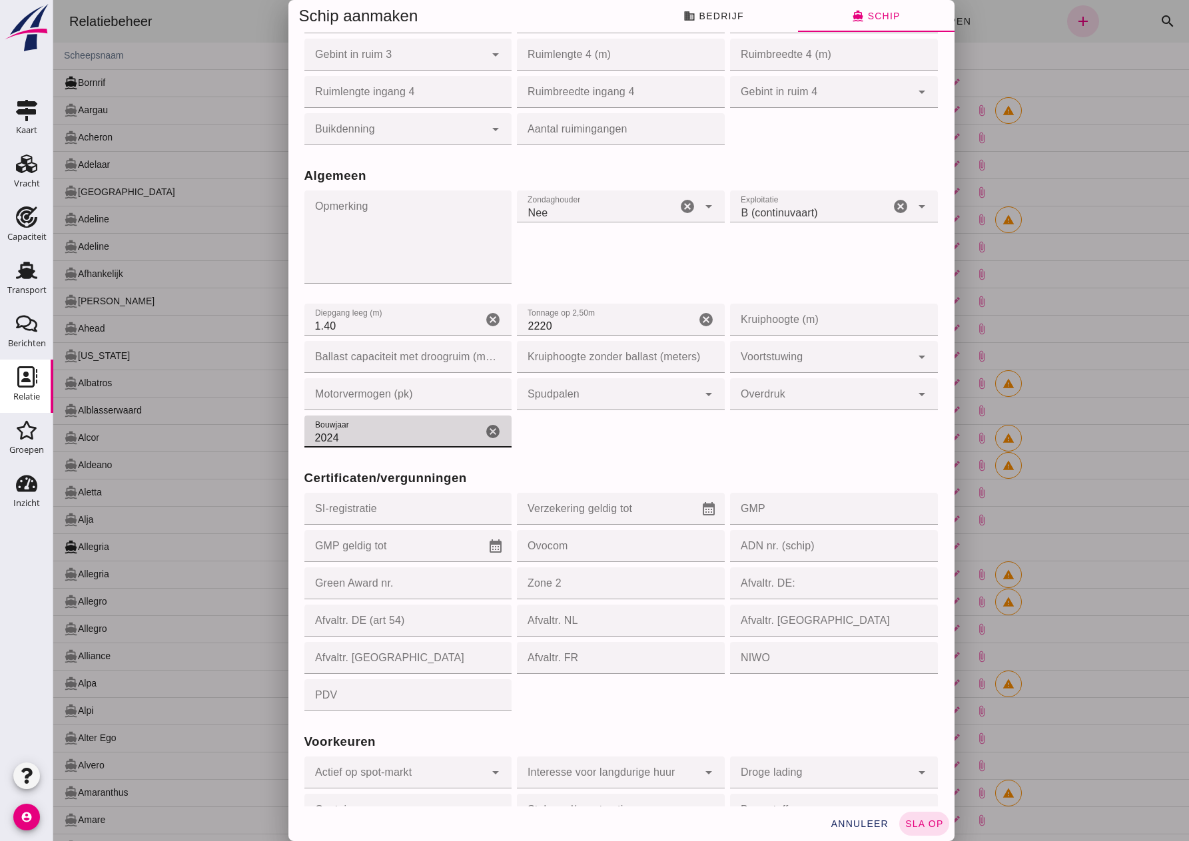
scroll to position [799, 0]
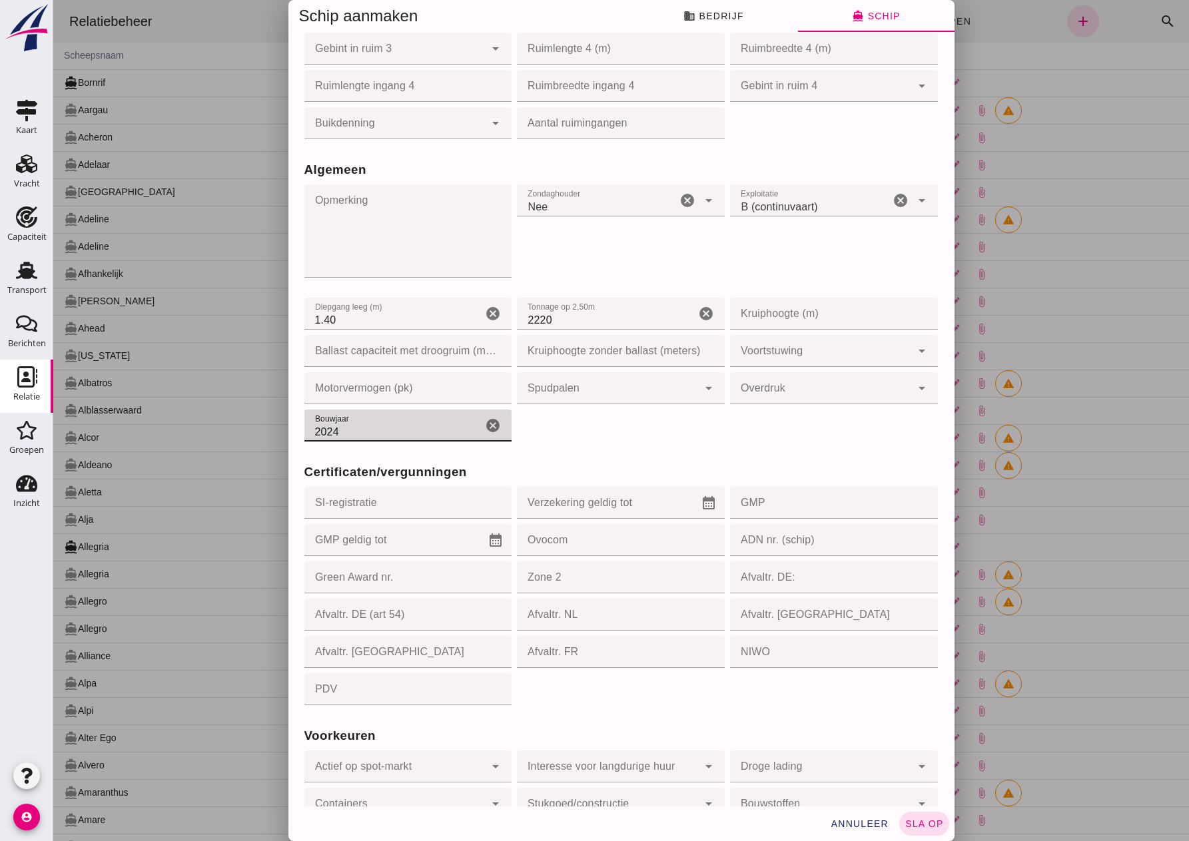
type input "2024"
click at [396, 507] on input "SI-registratie" at bounding box center [404, 503] width 200 height 32
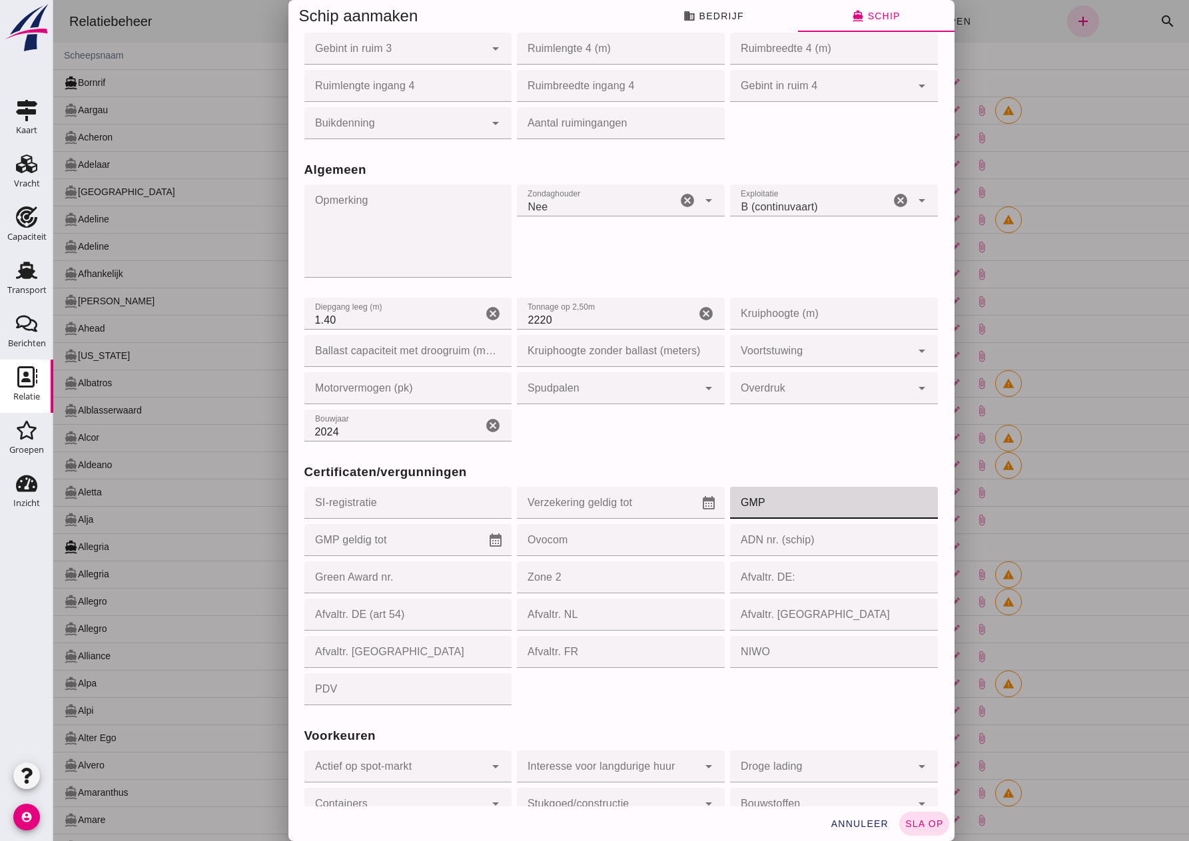
click at [753, 505] on input "GMP" at bounding box center [830, 503] width 200 height 32
type input "61846"
click at [754, 541] on input "ADN nr. (schip)" at bounding box center [830, 540] width 200 height 32
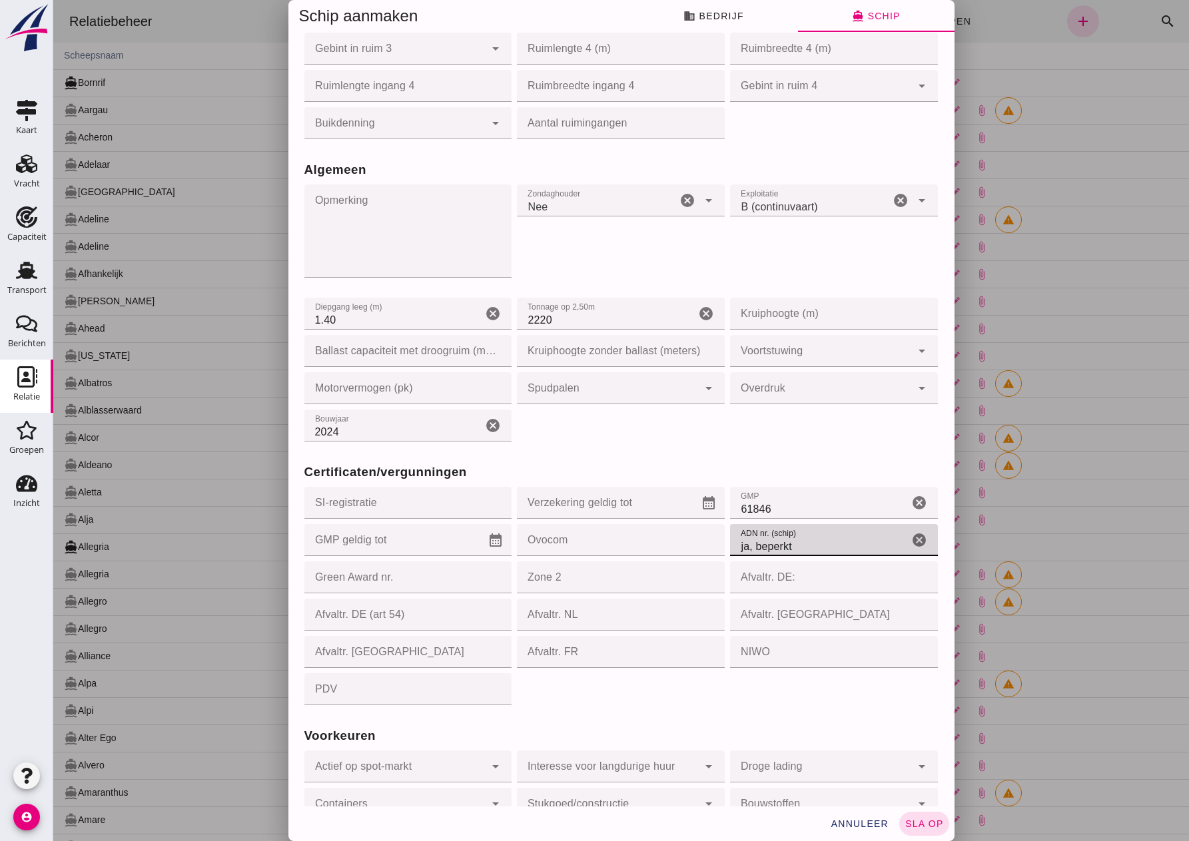
type input "ja, beperkt"
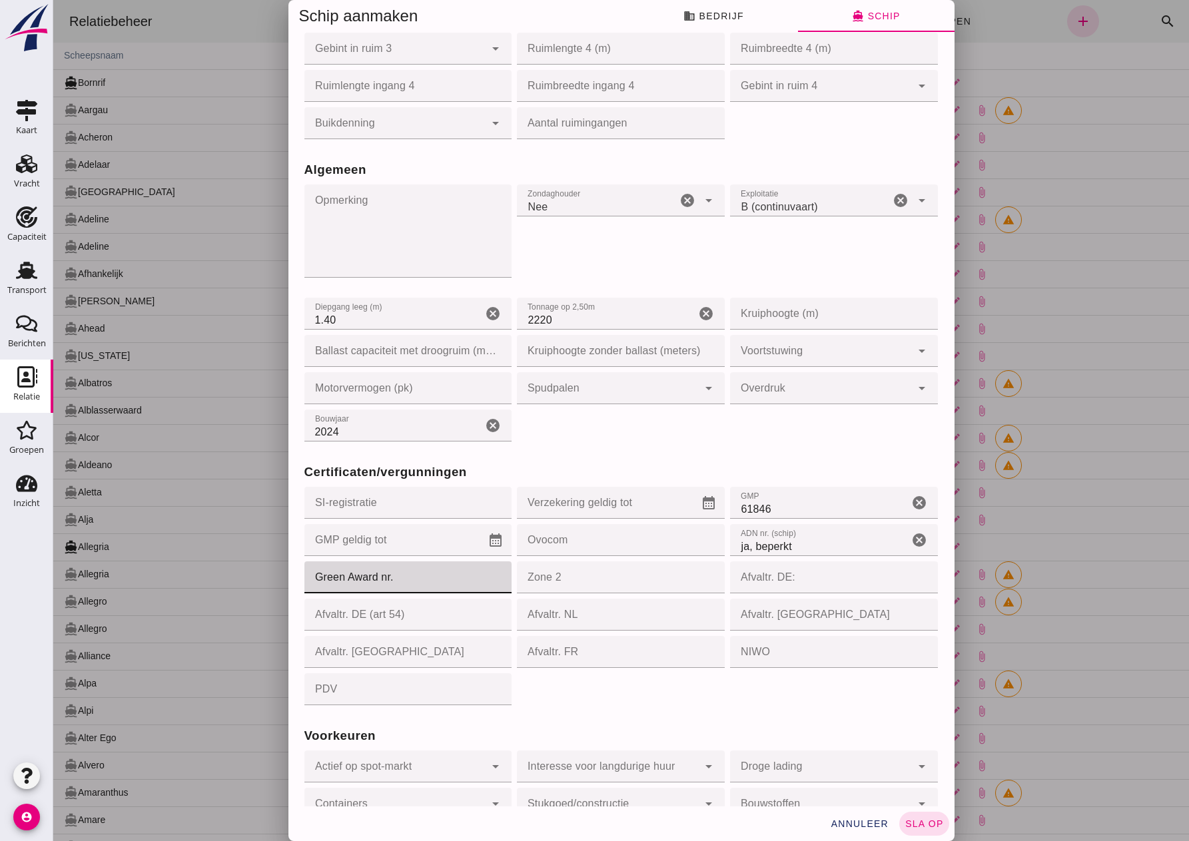
click at [428, 579] on input "Green Award nr." at bounding box center [404, 577] width 200 height 32
type input "ja"
click at [402, 625] on input "Afvaltr. DE (art 54)" at bounding box center [404, 615] width 200 height 32
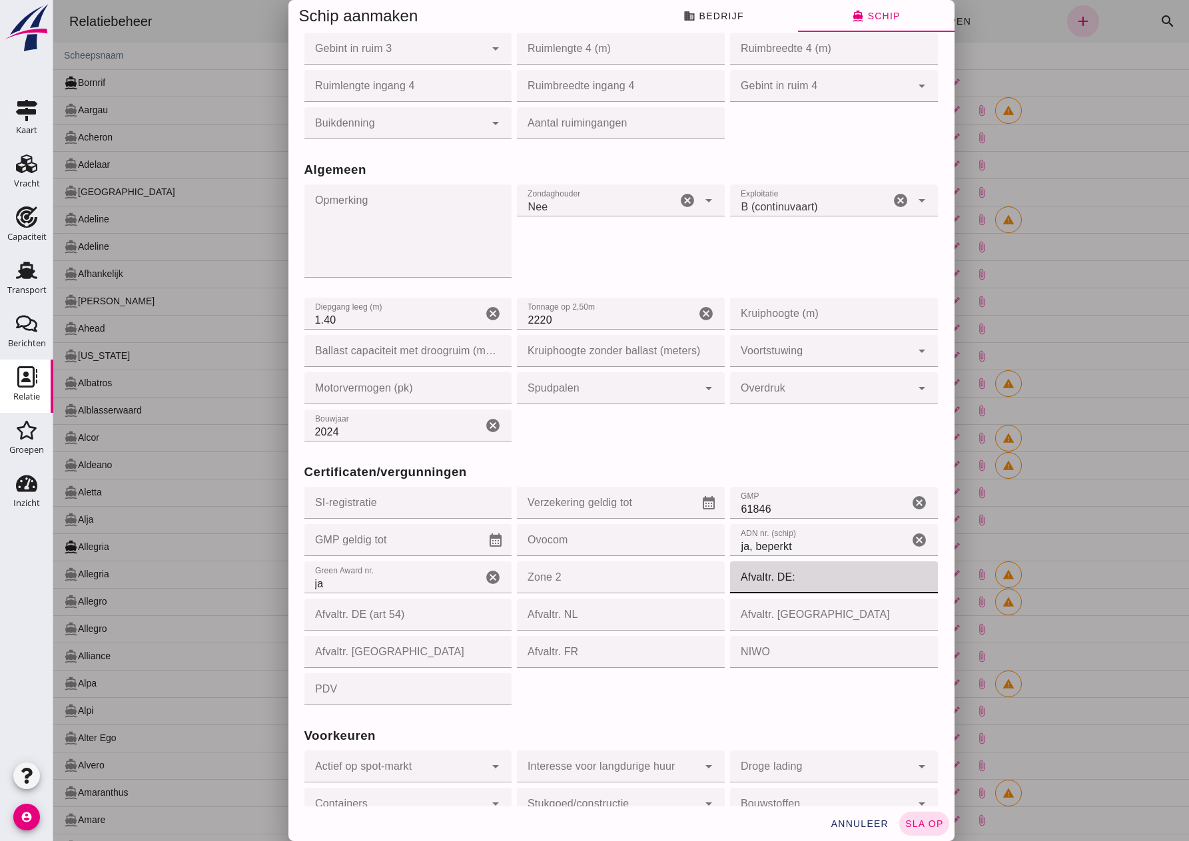
click at [792, 575] on input "Afvaltr. DE:" at bounding box center [830, 577] width 200 height 32
type input "ja"
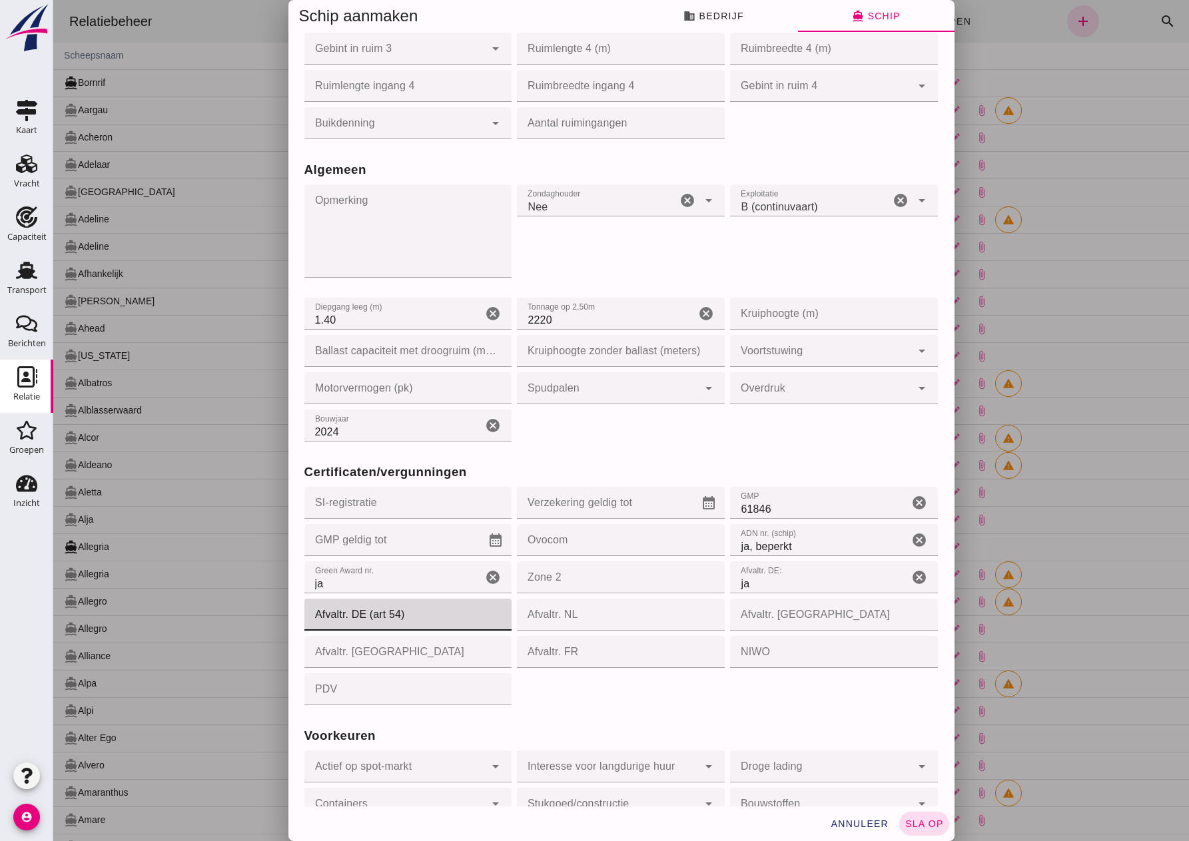
click at [384, 627] on input "Afvaltr. DE (art 54)" at bounding box center [404, 615] width 200 height 32
type input "ZNLE115904"
click at [776, 650] on input "NIWO" at bounding box center [830, 652] width 200 height 32
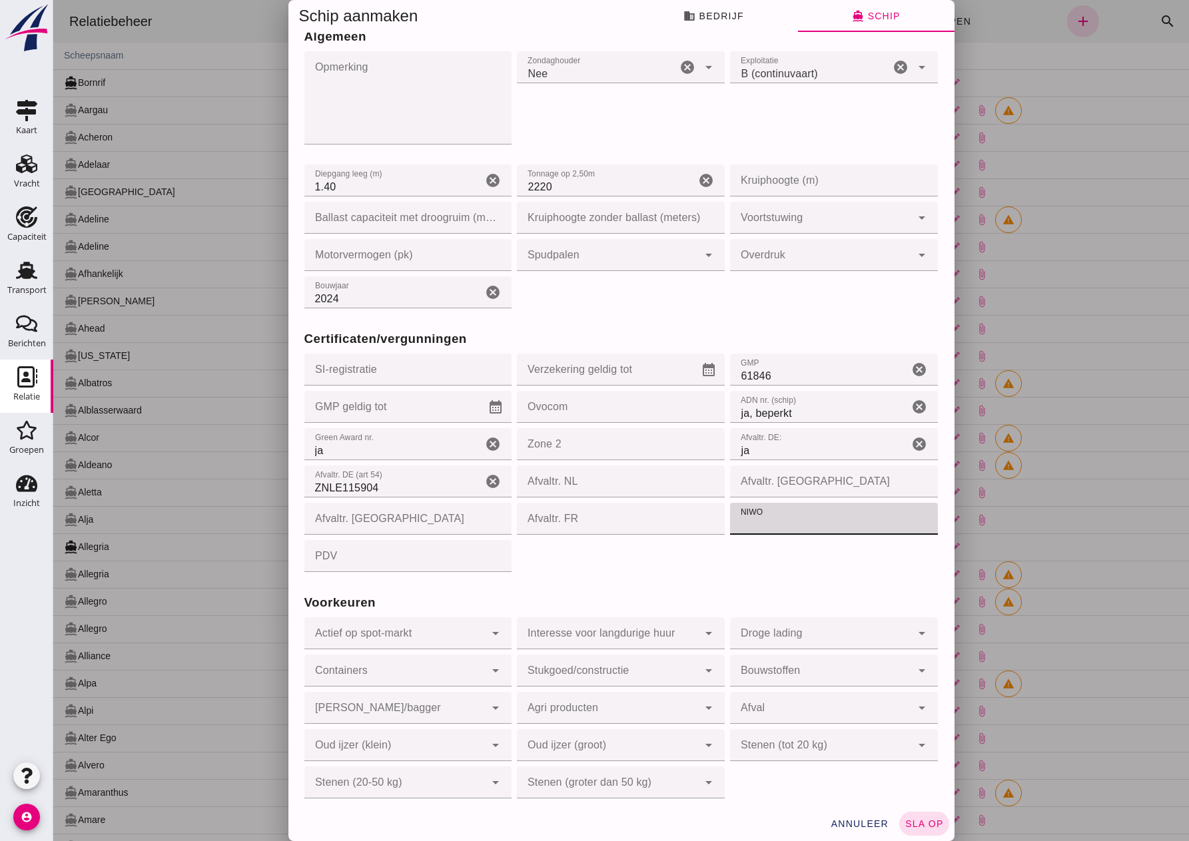
scroll to position [940, 0]
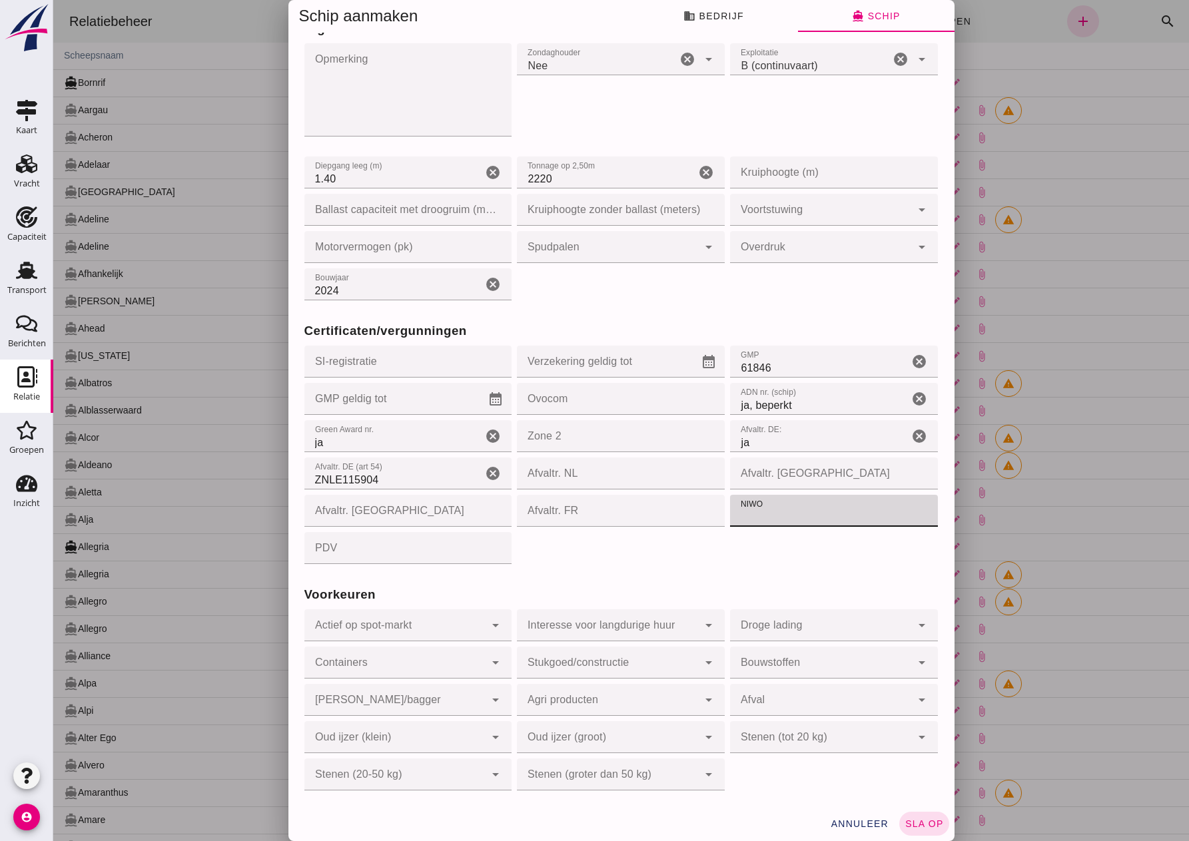
click at [435, 628] on div at bounding box center [394, 625] width 181 height 32
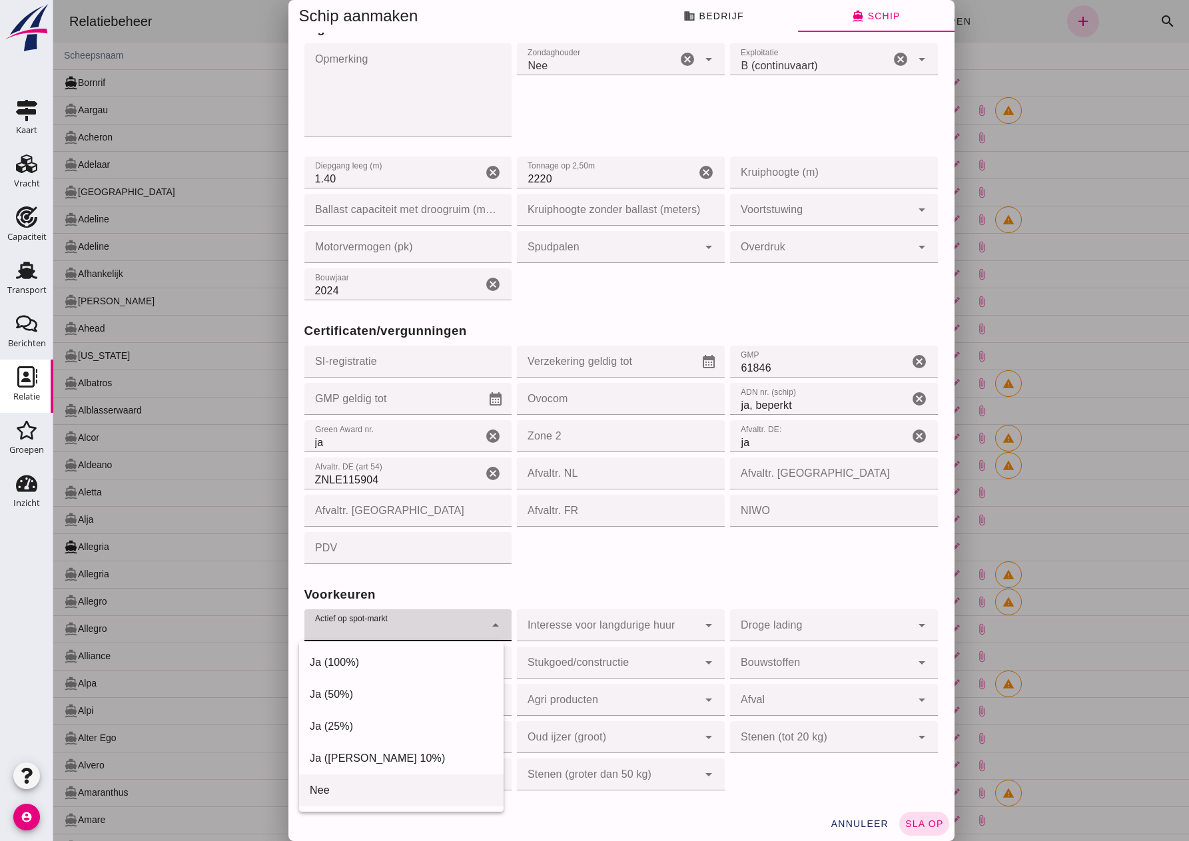
click at [351, 788] on div "Nee" at bounding box center [401, 790] width 183 height 16
type input "no"
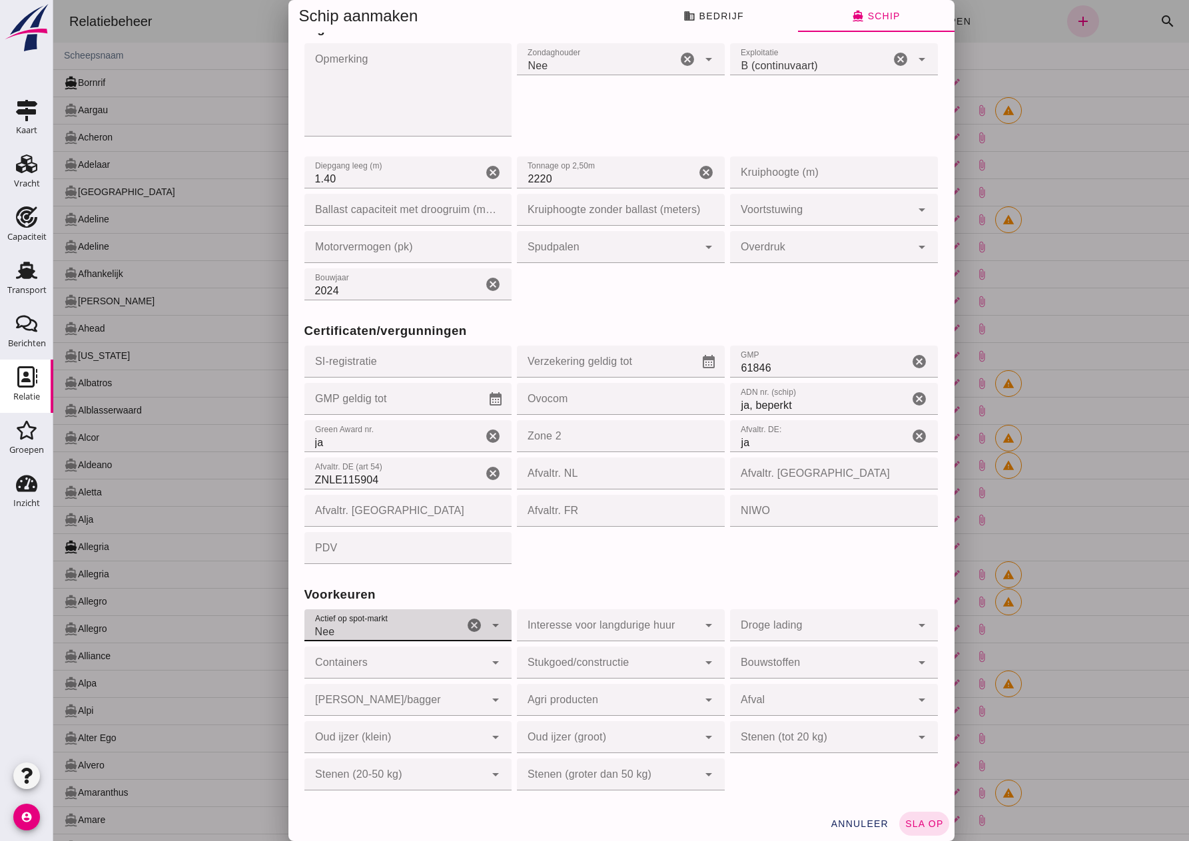
click at [563, 626] on div at bounding box center [607, 625] width 181 height 32
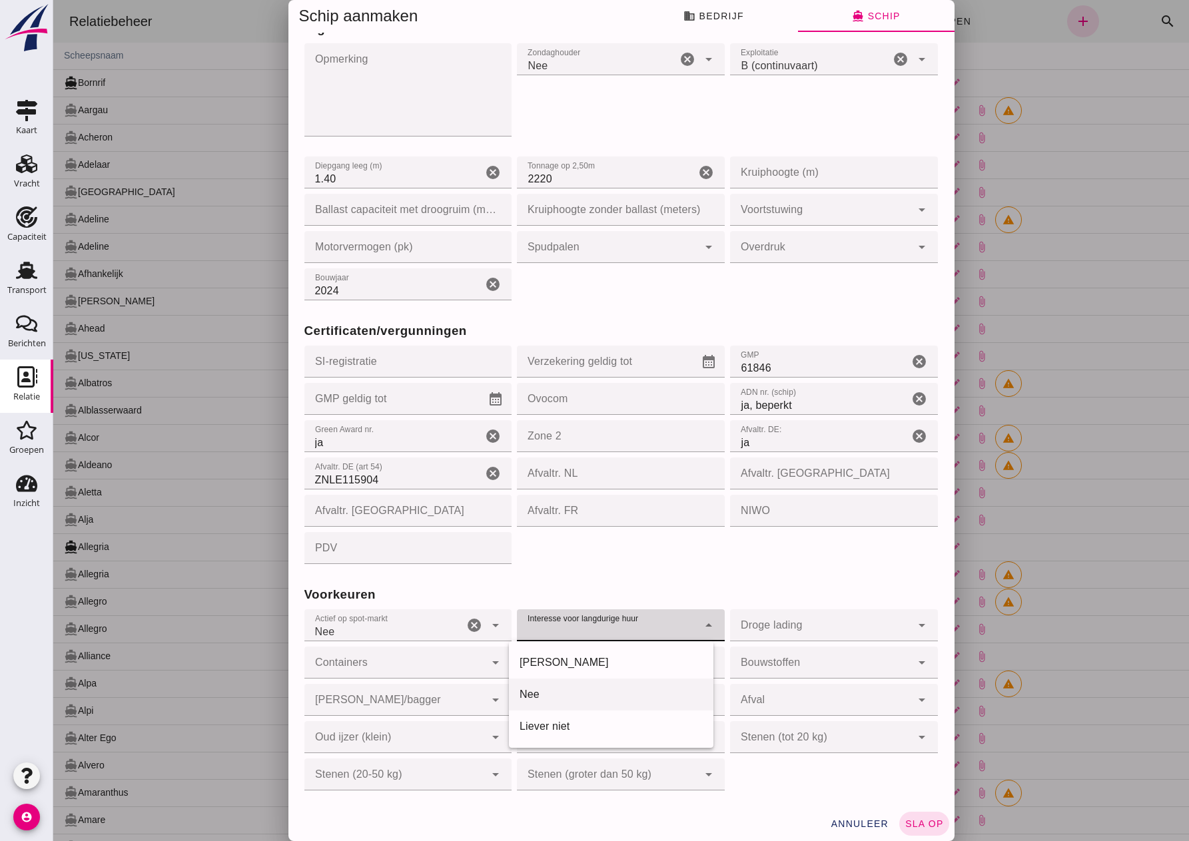
click at [544, 696] on div "Nee" at bounding box center [610, 695] width 183 height 16
type input "no"
click at [737, 634] on div at bounding box center [820, 625] width 181 height 32
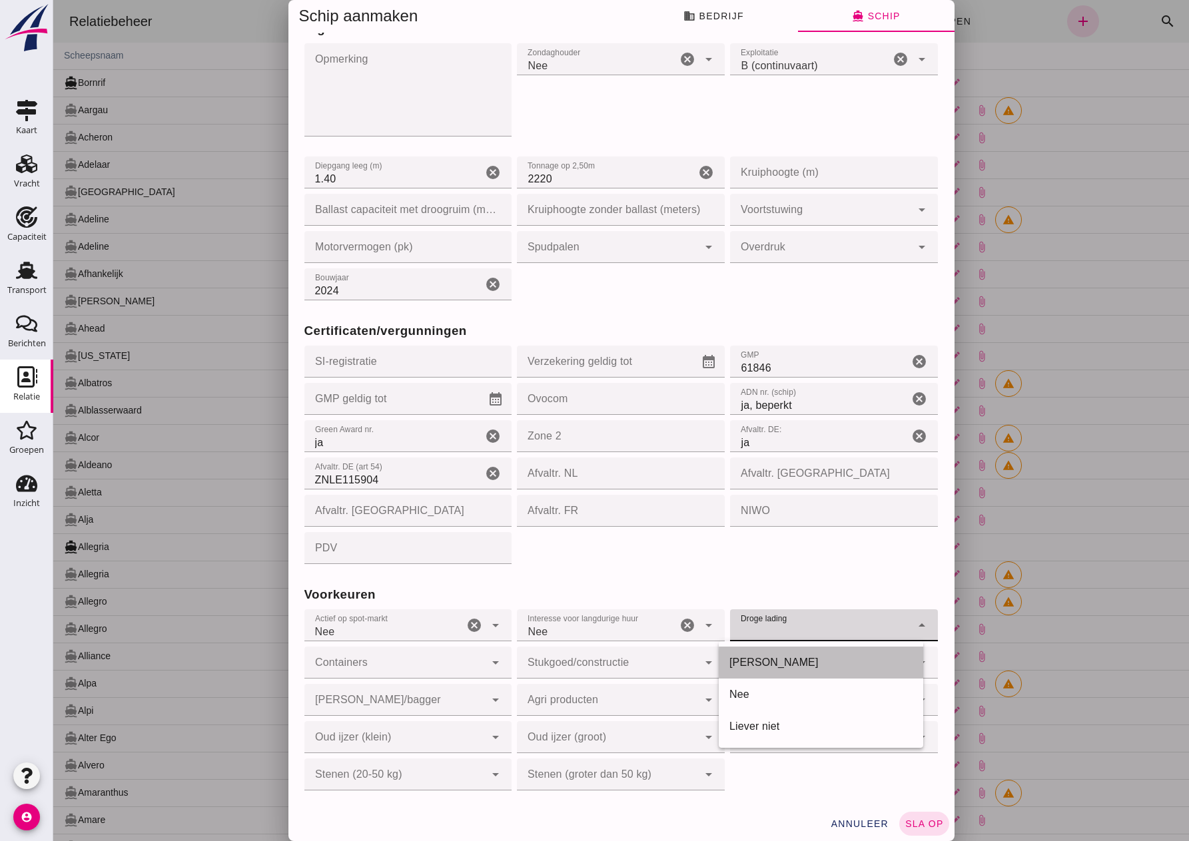
click at [746, 649] on div "[PERSON_NAME]" at bounding box center [820, 663] width 204 height 32
type input "yes"
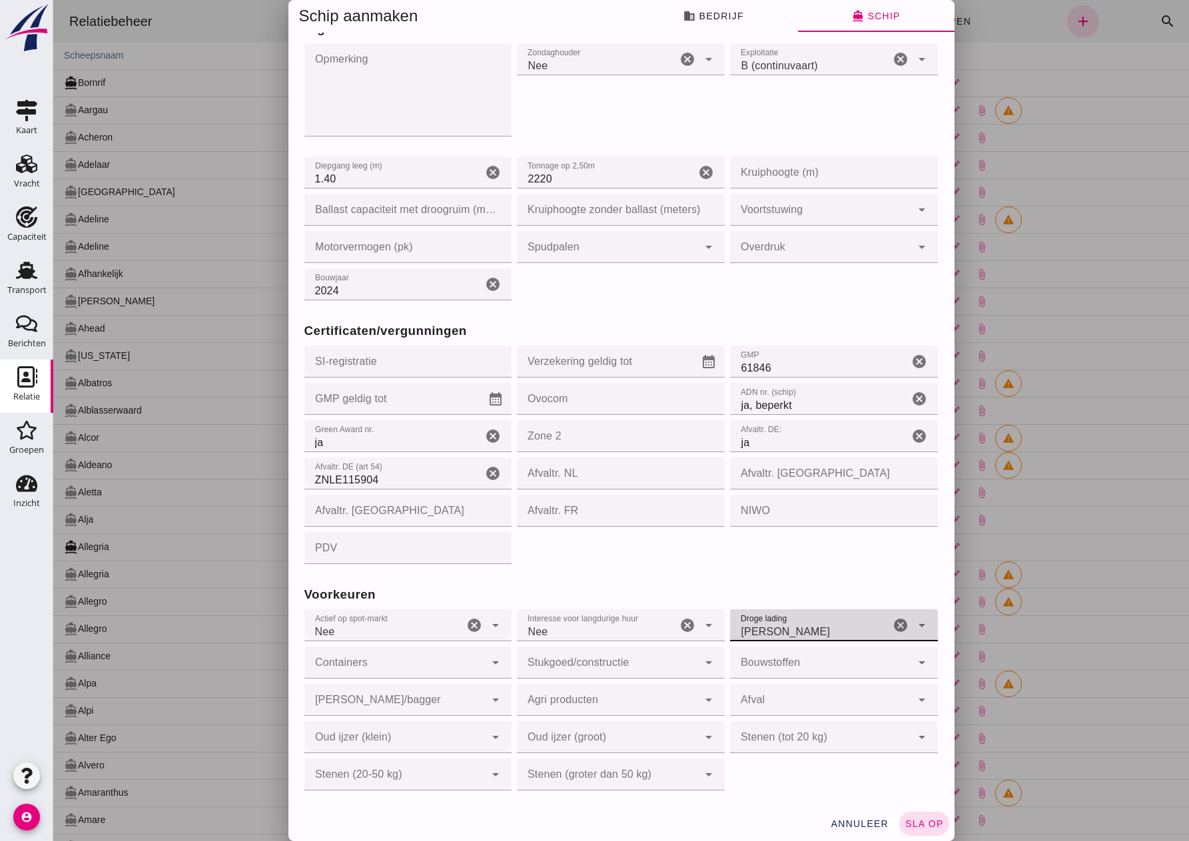
click at [760, 667] on div at bounding box center [820, 663] width 181 height 32
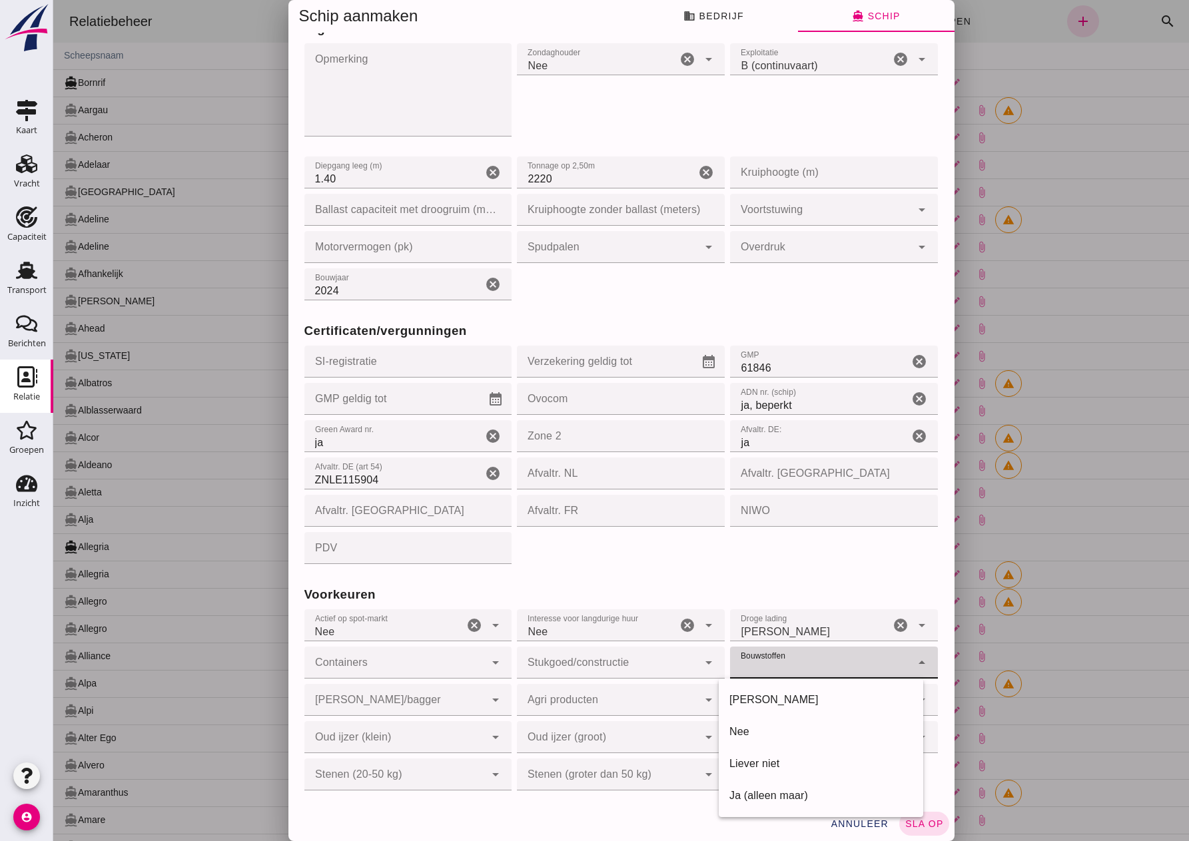
drag, startPoint x: 759, startPoint y: 695, endPoint x: 619, endPoint y: 687, distance: 140.7
click at [758, 695] on div "[PERSON_NAME]" at bounding box center [820, 700] width 183 height 16
type input "yes"
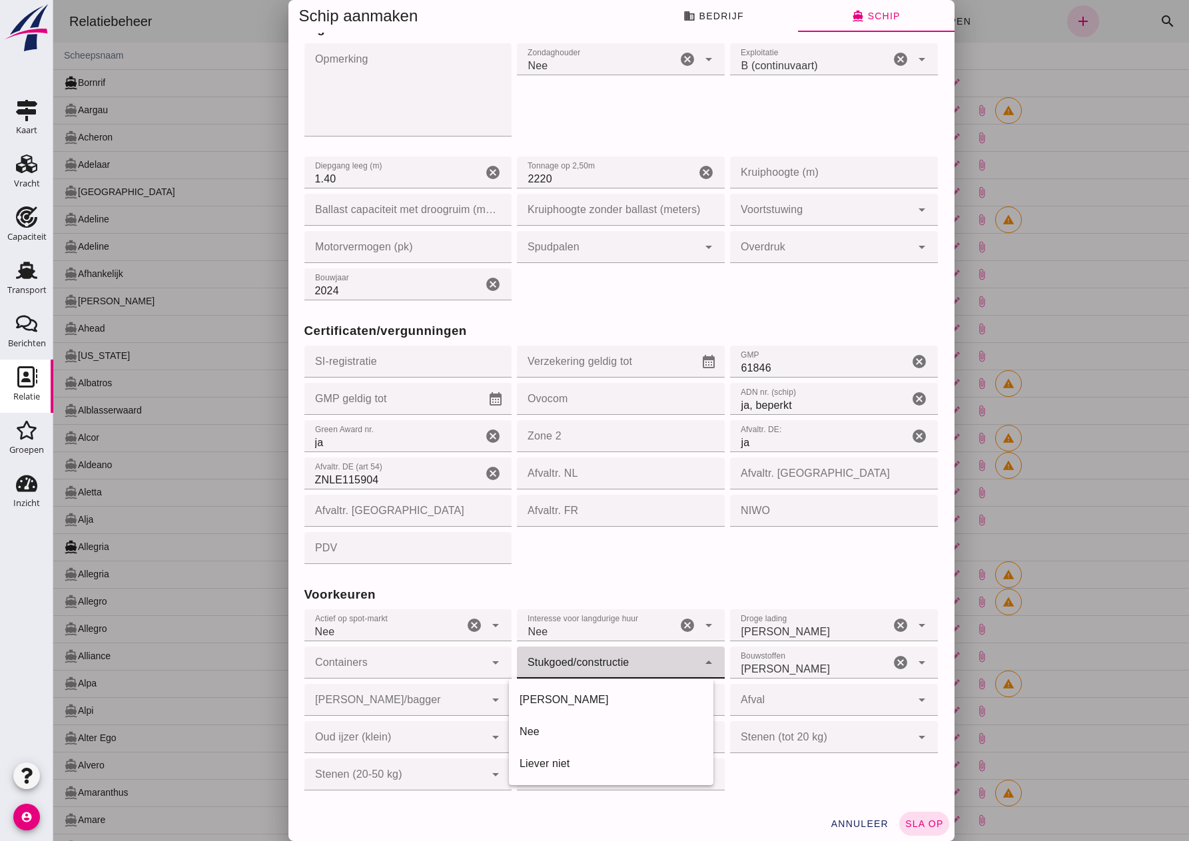
click at [597, 669] on div at bounding box center [607, 663] width 181 height 32
click at [594, 695] on div "[PERSON_NAME]" at bounding box center [610, 700] width 183 height 16
type input "yes"
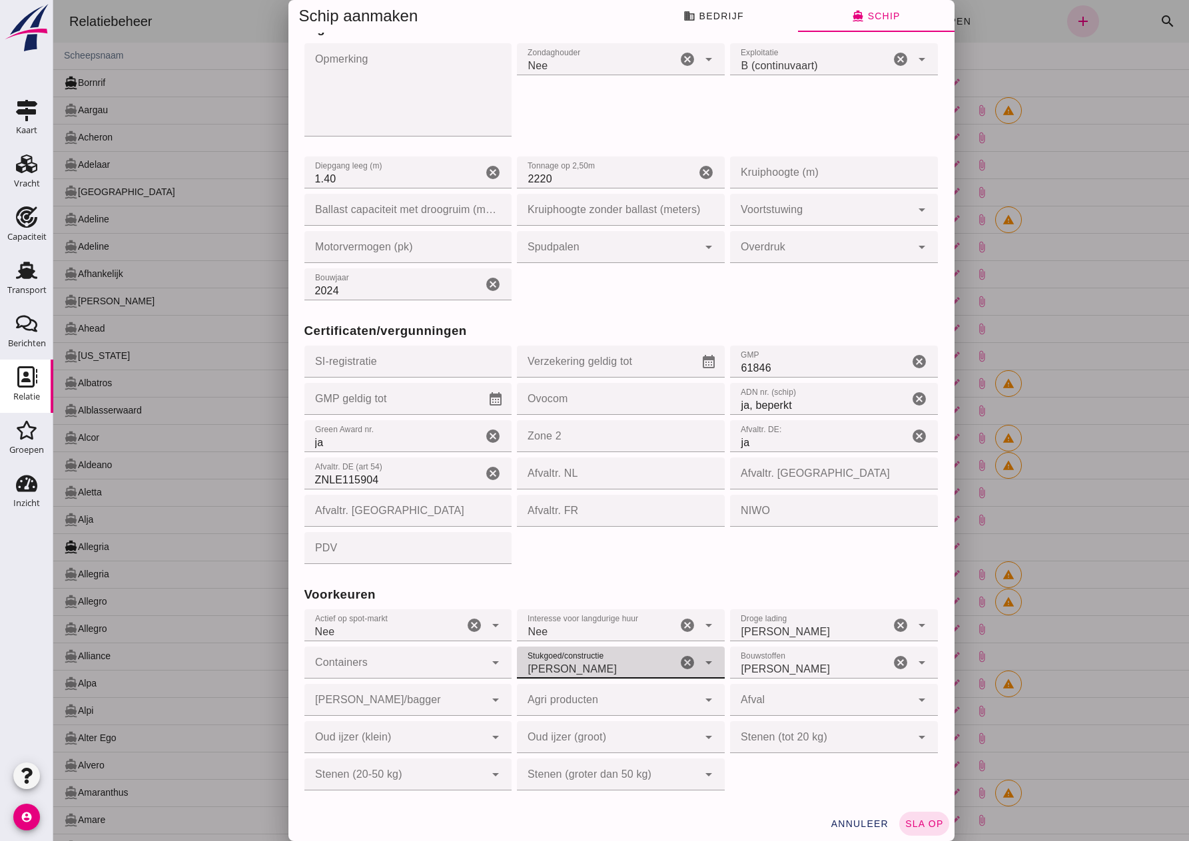
click at [420, 663] on div at bounding box center [394, 663] width 181 height 32
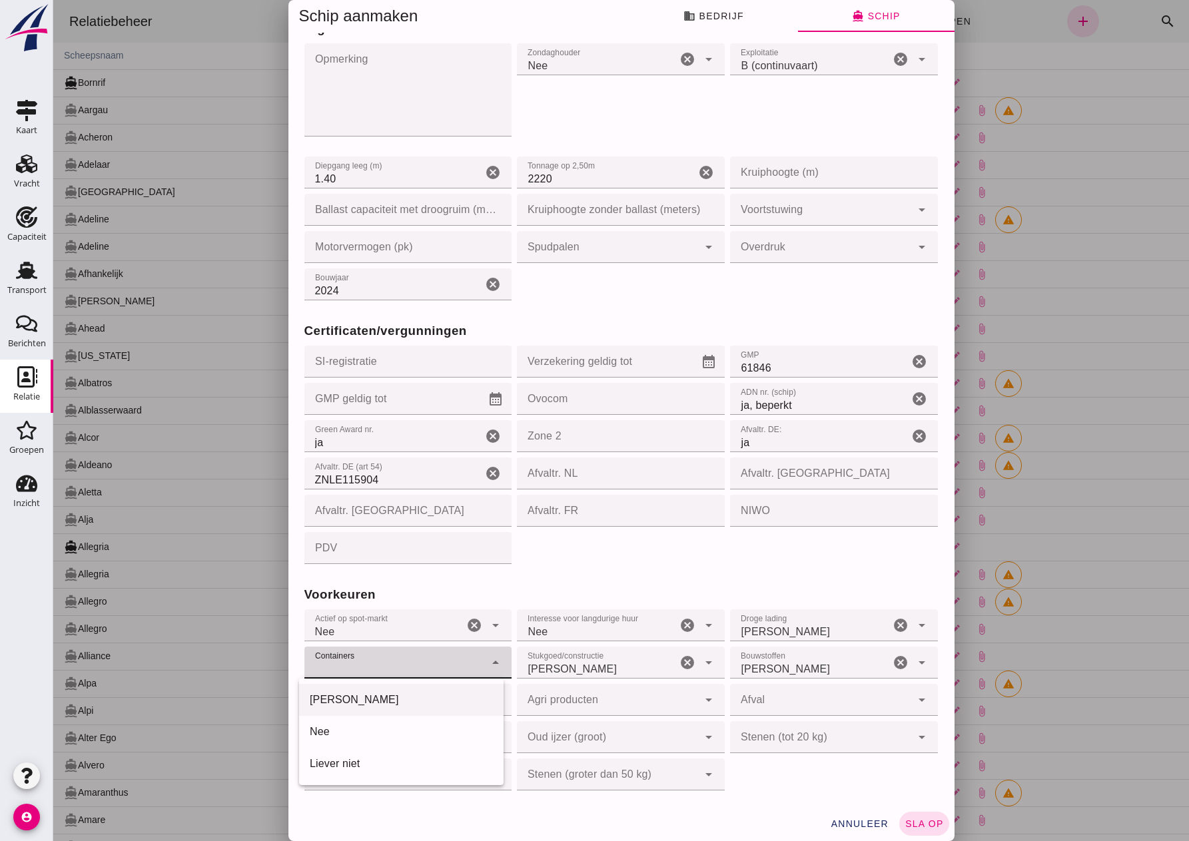
click at [369, 708] on div "[PERSON_NAME]" at bounding box center [401, 700] width 204 height 32
type input "yes"
click at [471, 697] on div at bounding box center [394, 700] width 181 height 32
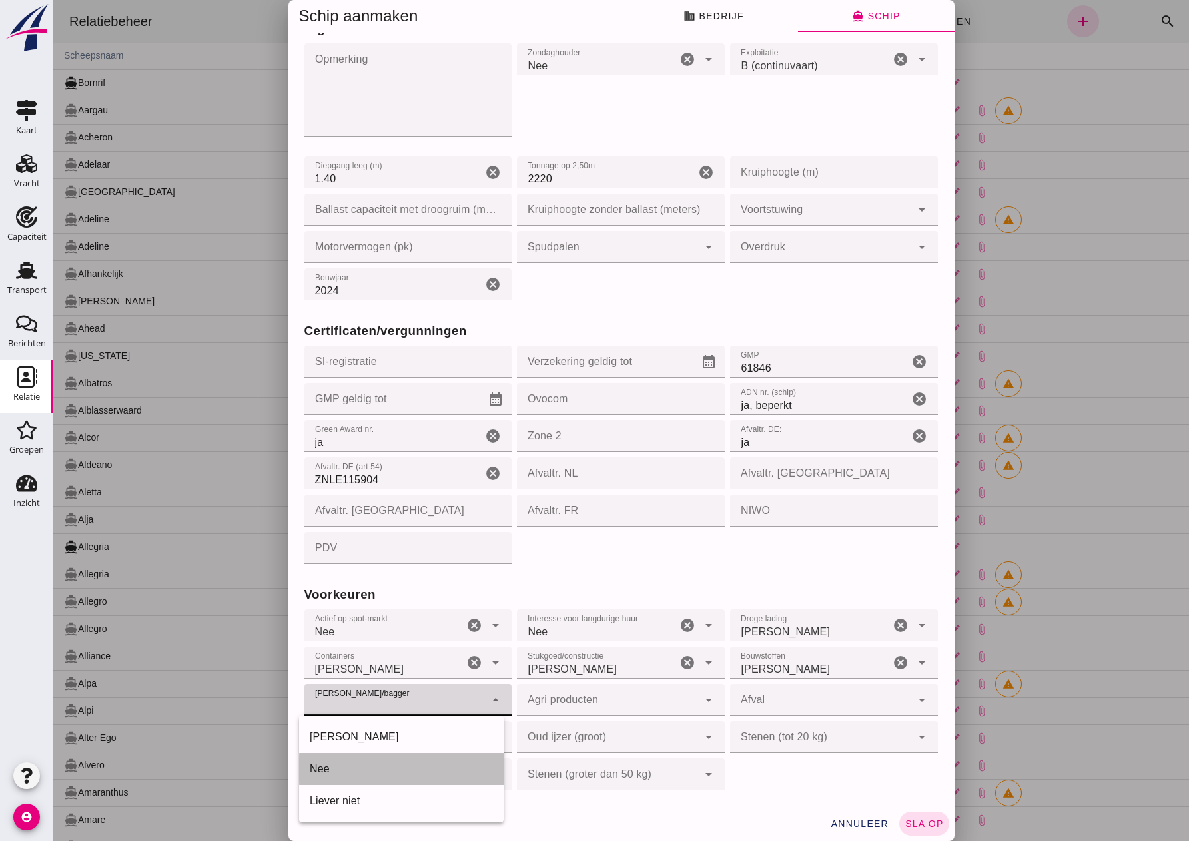
click at [384, 764] on div "Nee" at bounding box center [401, 769] width 183 height 16
type input "no"
click at [551, 705] on div at bounding box center [607, 700] width 181 height 32
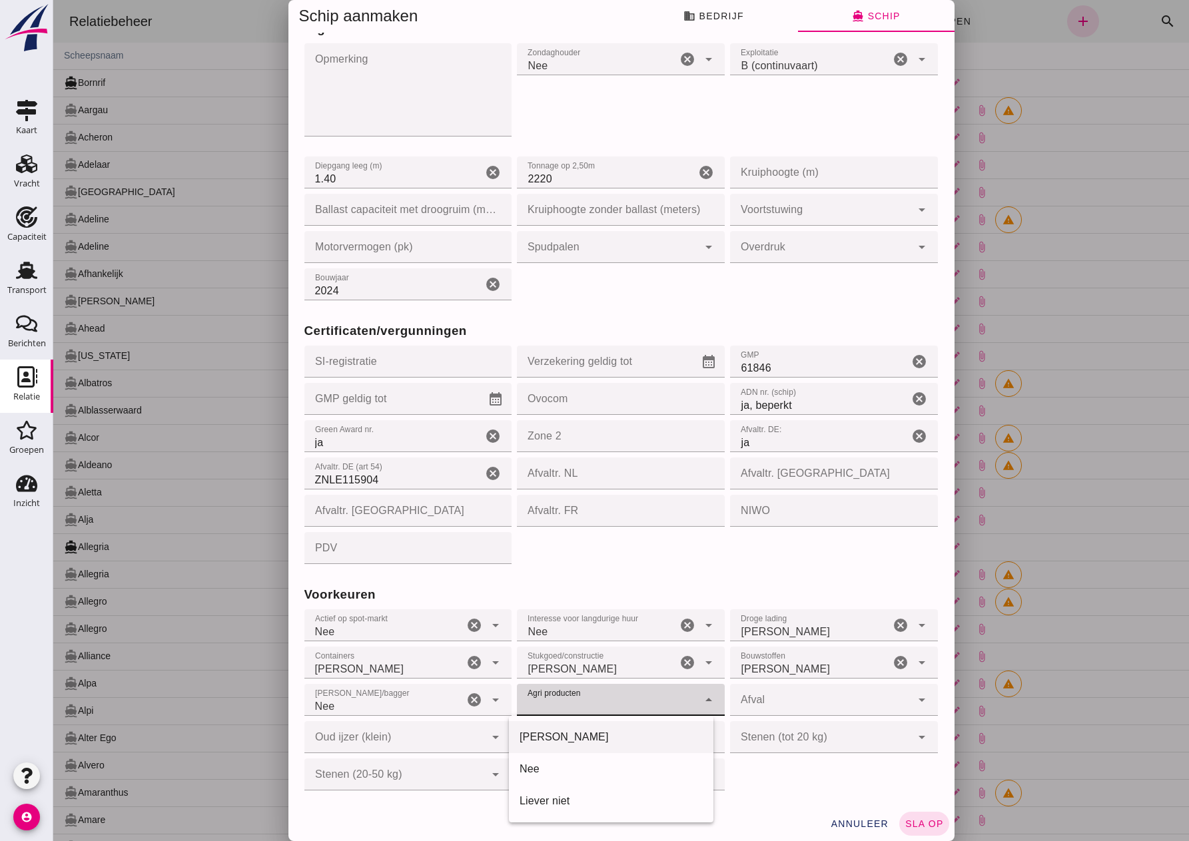
click at [565, 722] on div "[PERSON_NAME]" at bounding box center [611, 737] width 204 height 32
type input "yes"
click at [756, 704] on div at bounding box center [820, 700] width 181 height 32
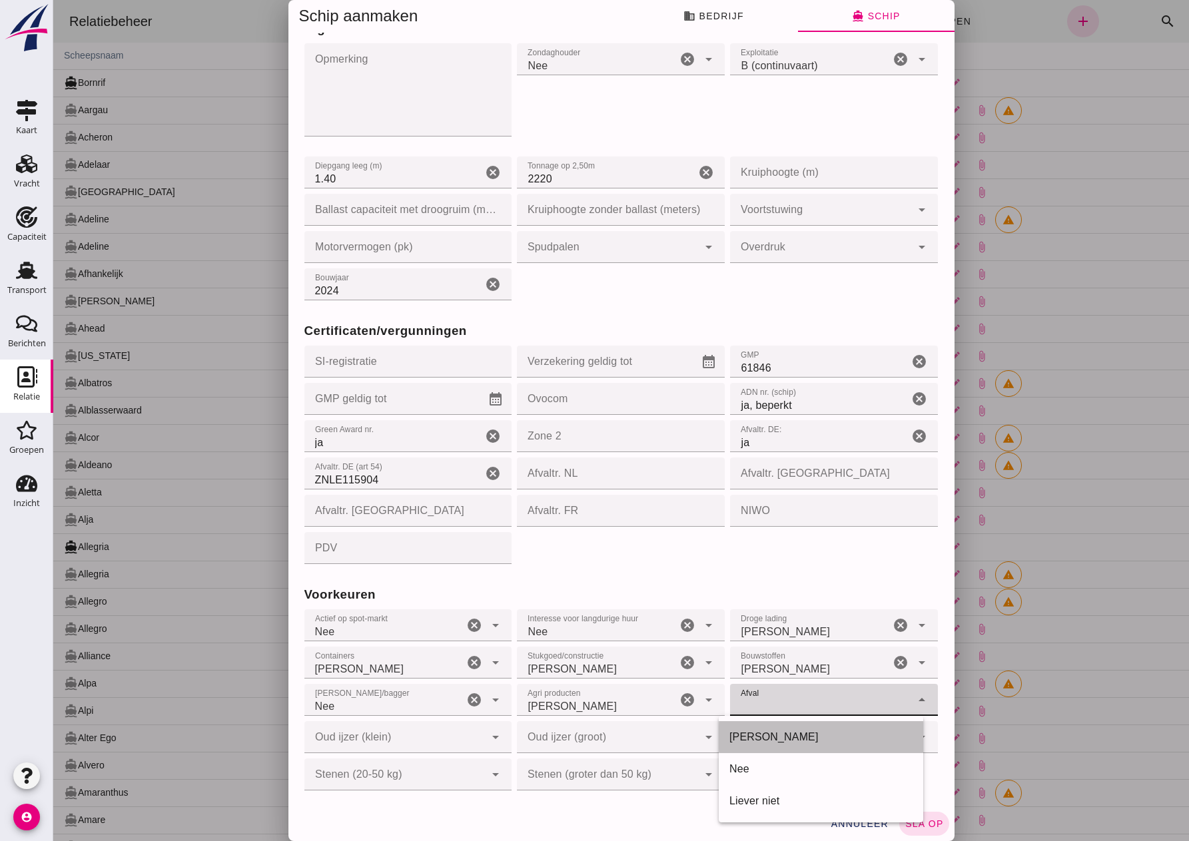
click at [774, 734] on div "[PERSON_NAME]" at bounding box center [820, 737] width 183 height 16
type input "yes"
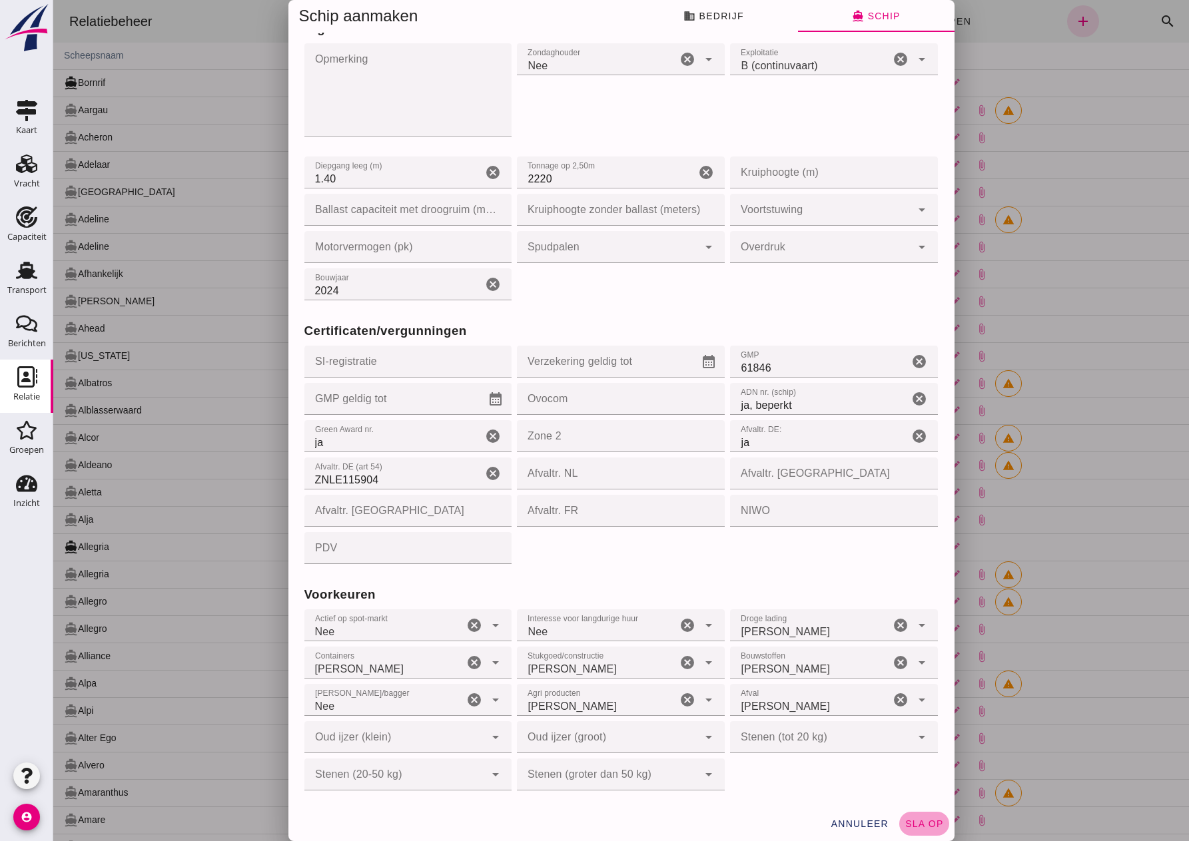
click at [918, 822] on span "sla op" at bounding box center [923, 823] width 39 height 11
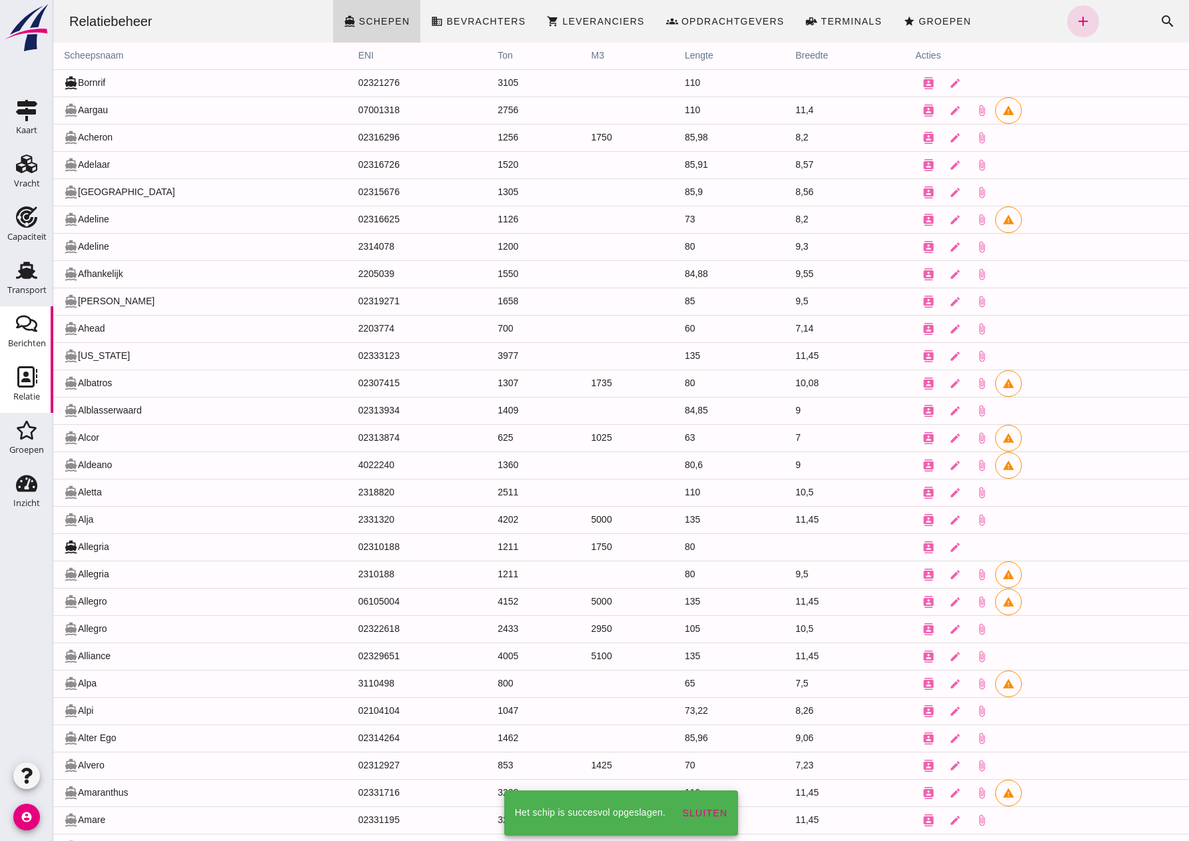
scroll to position [0, 0]
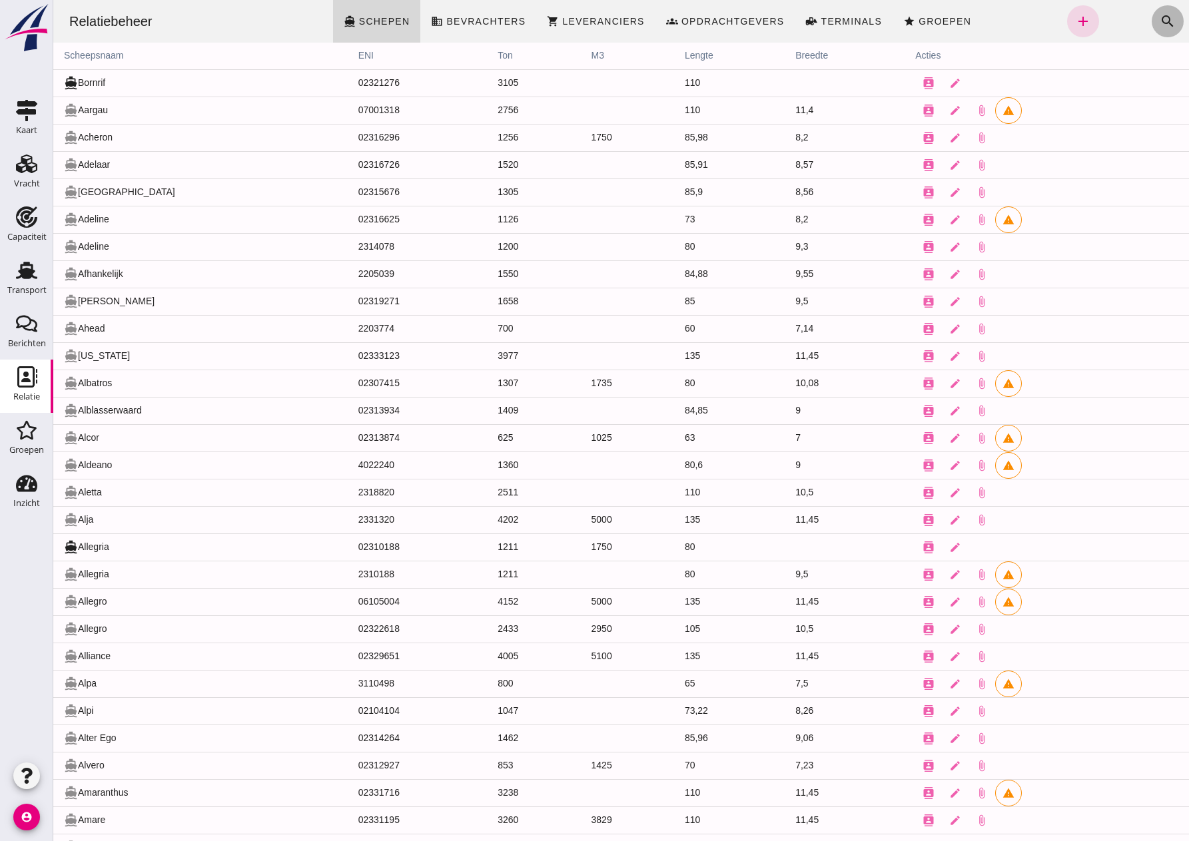
click at [1159, 21] on icon "search" at bounding box center [1167, 21] width 16 height 16
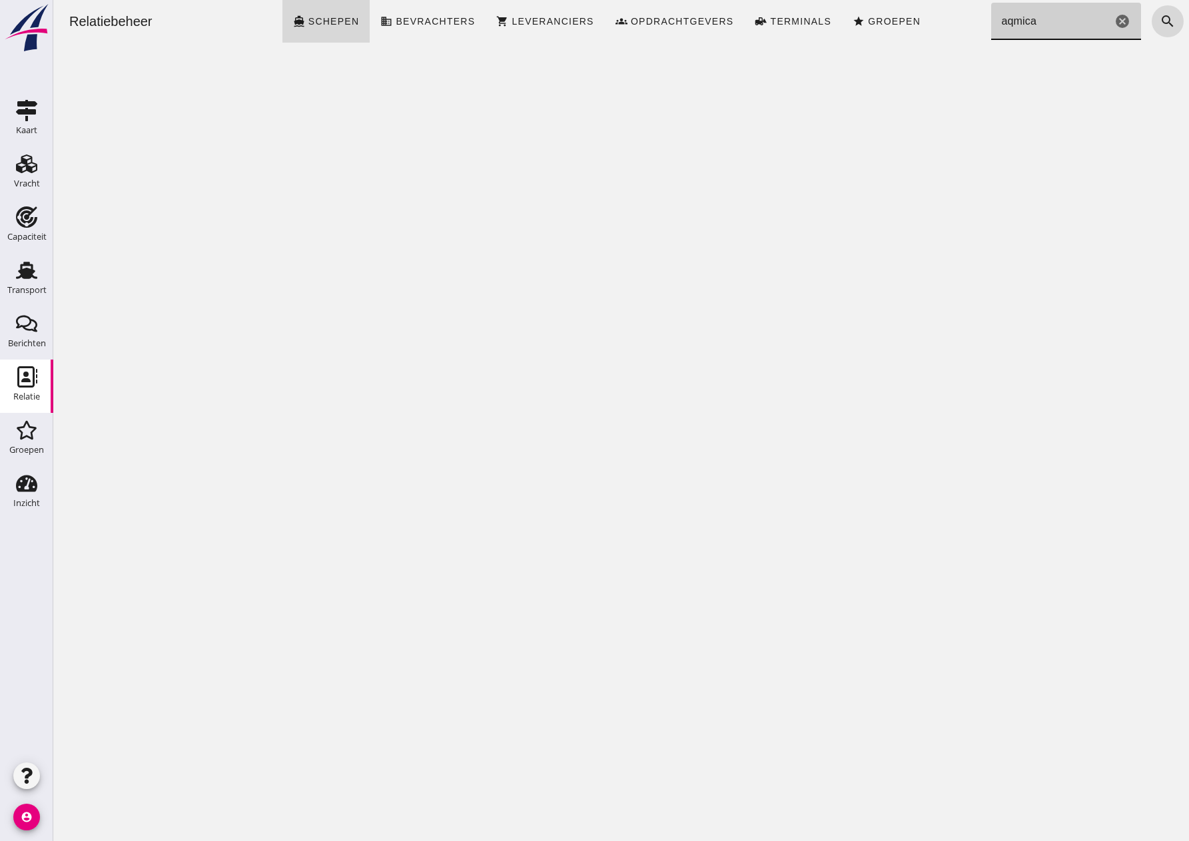
click at [1004, 23] on input "aqmica" at bounding box center [1051, 21] width 121 height 37
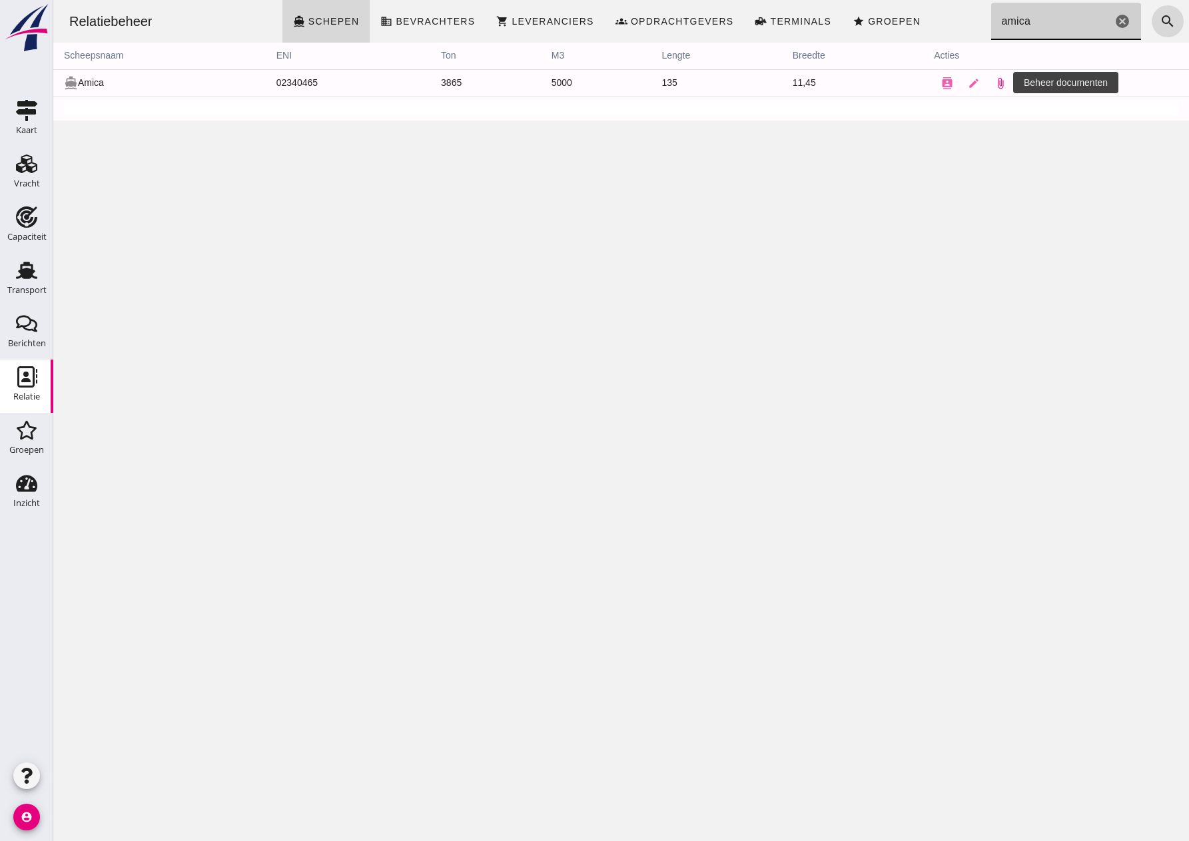
type input "amica"
click at [994, 83] on icon "attach_file" at bounding box center [1000, 83] width 12 height 12
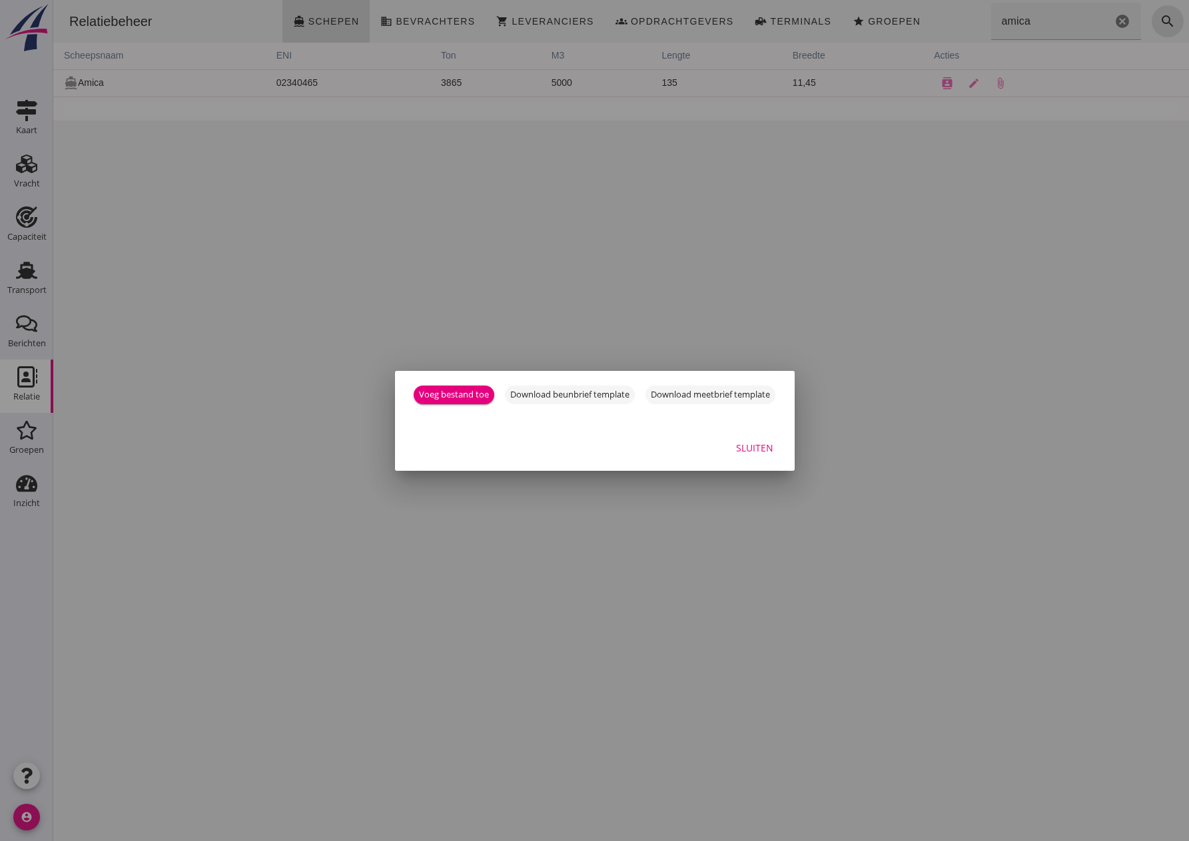
click at [767, 447] on div "Sluiten" at bounding box center [754, 448] width 37 height 14
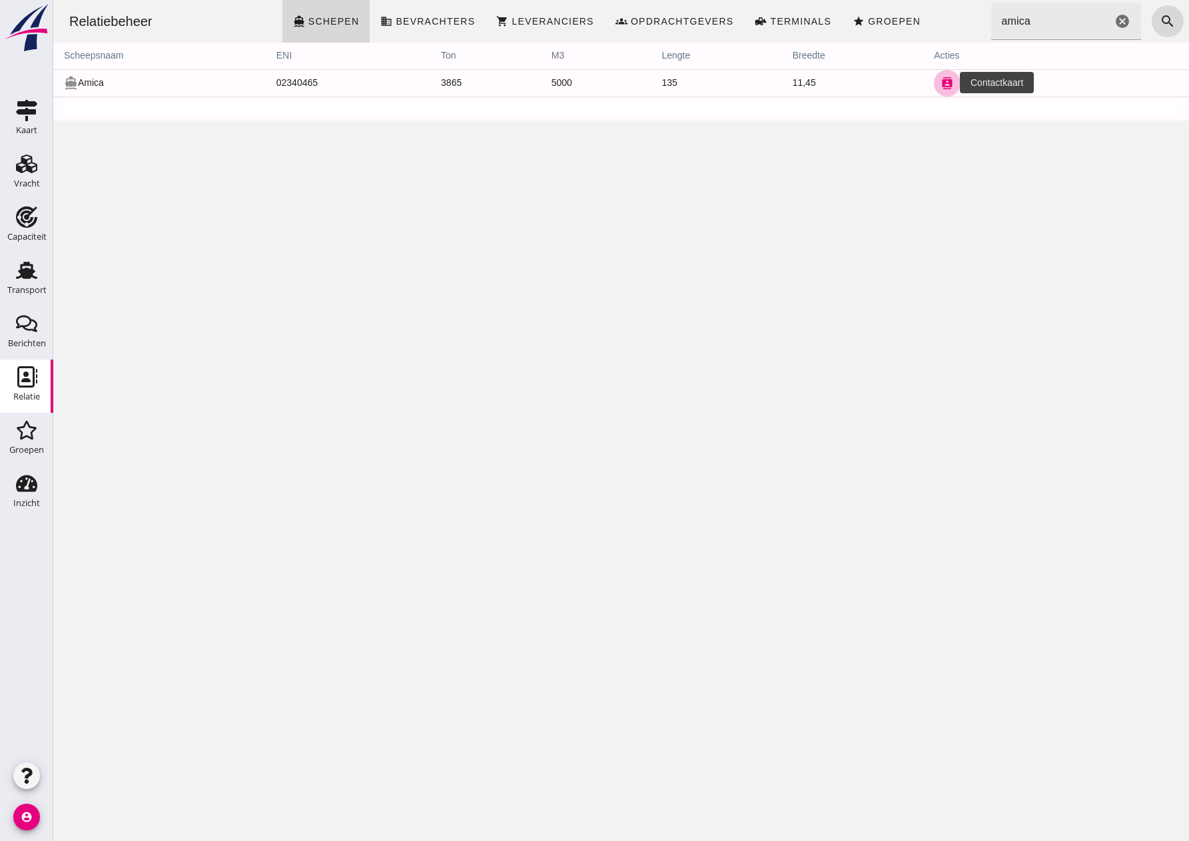
click at [941, 83] on icon "contacts" at bounding box center [947, 83] width 12 height 12
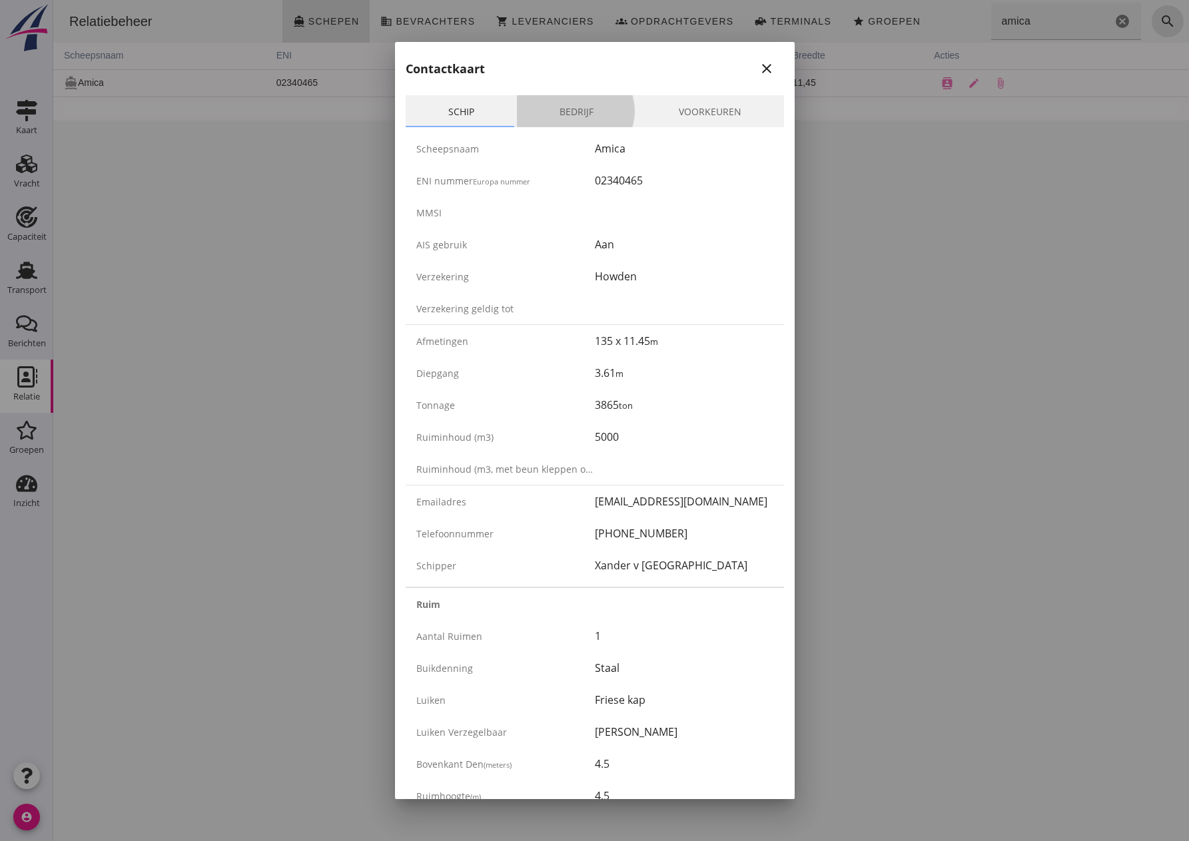
click at [576, 122] on link "Bedrijf" at bounding box center [576, 111] width 119 height 32
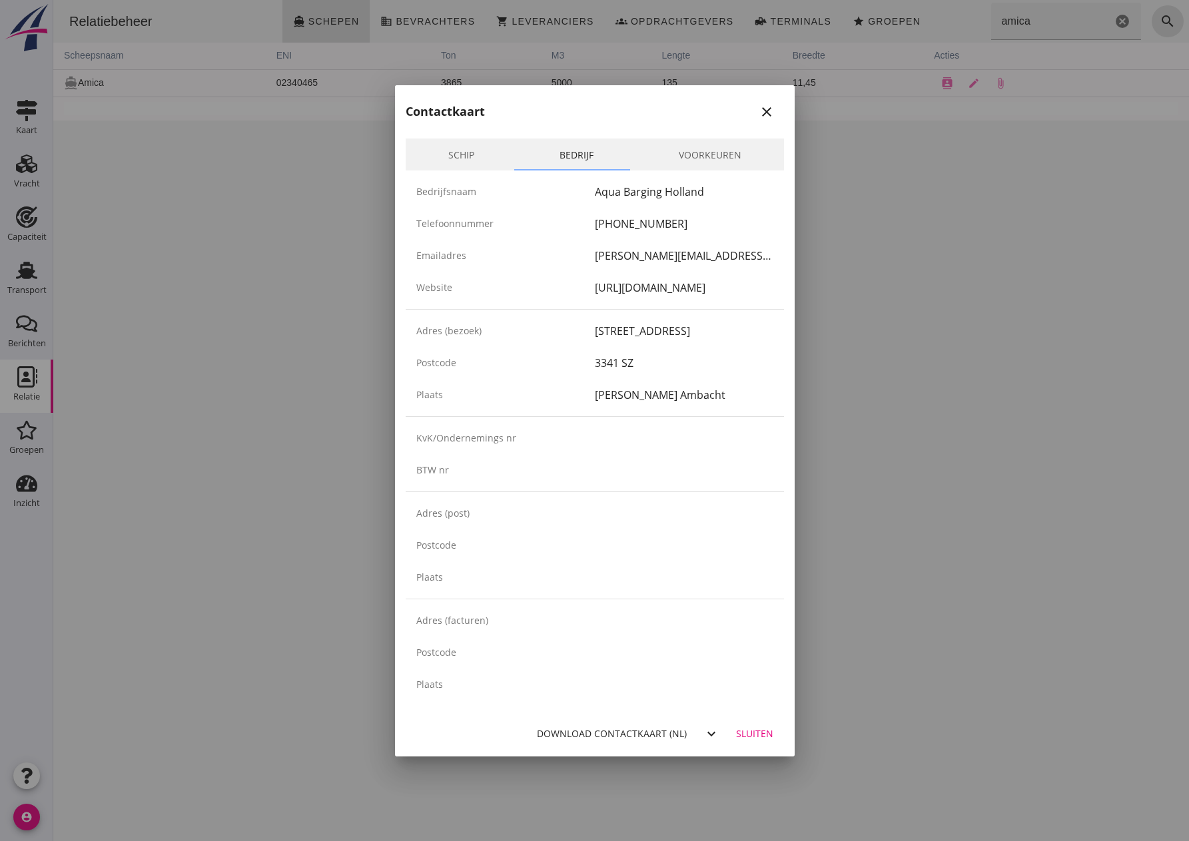
click at [710, 153] on link "Voorkeuren" at bounding box center [710, 155] width 148 height 32
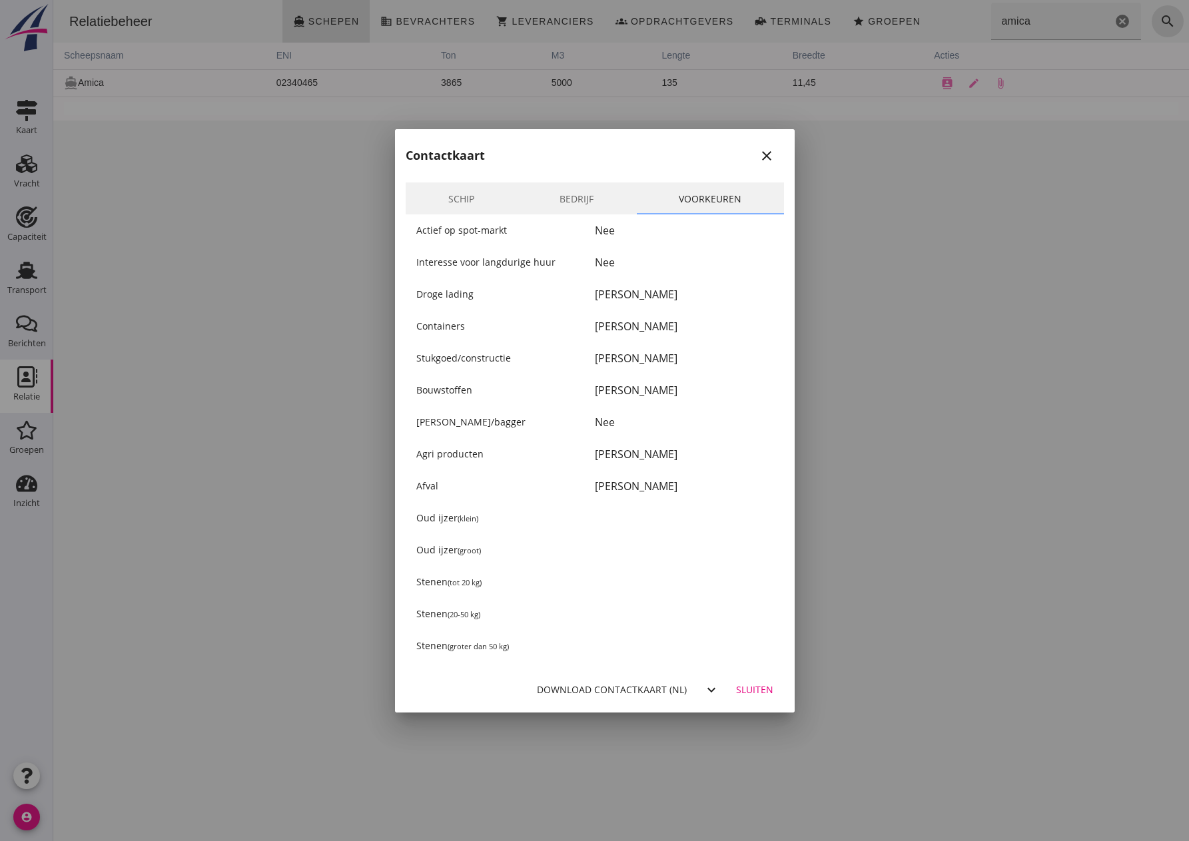
click at [556, 194] on link "Bedrijf" at bounding box center [576, 198] width 119 height 32
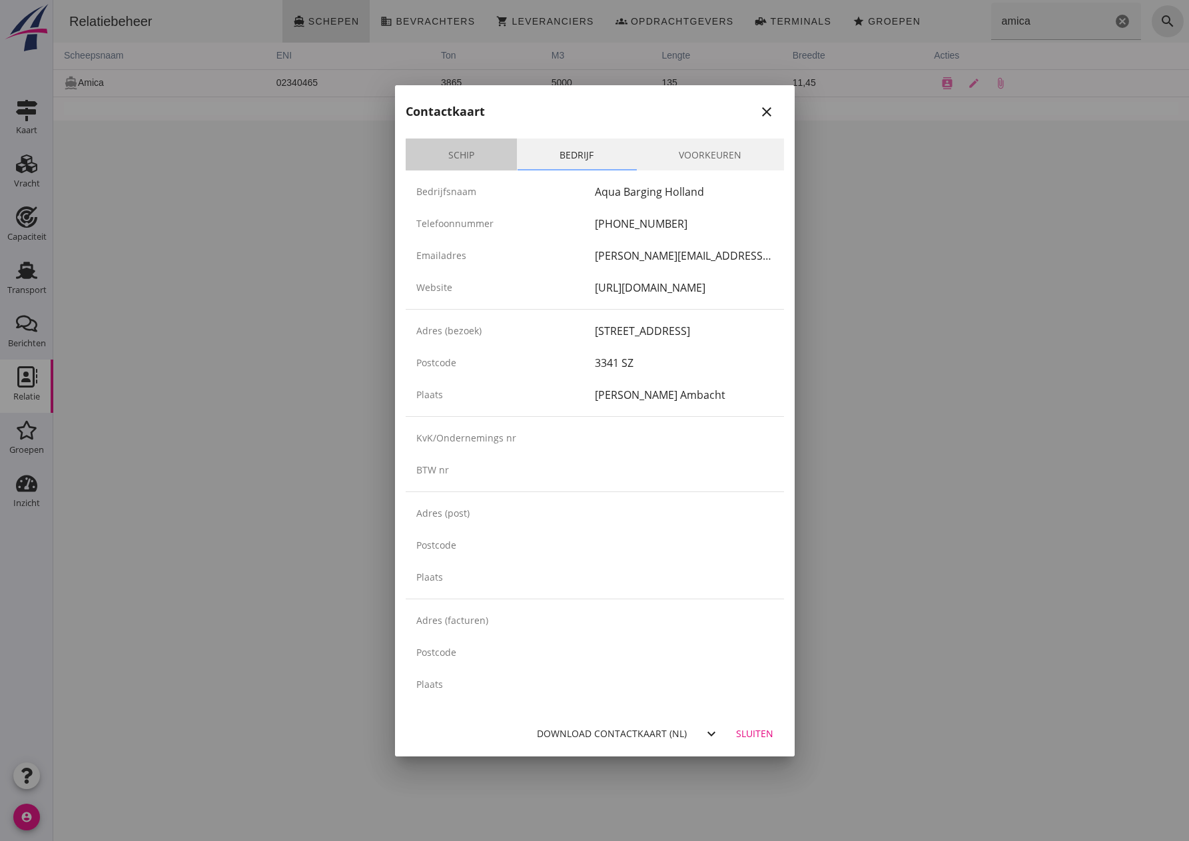
click at [474, 165] on link "Schip" at bounding box center [461, 155] width 111 height 32
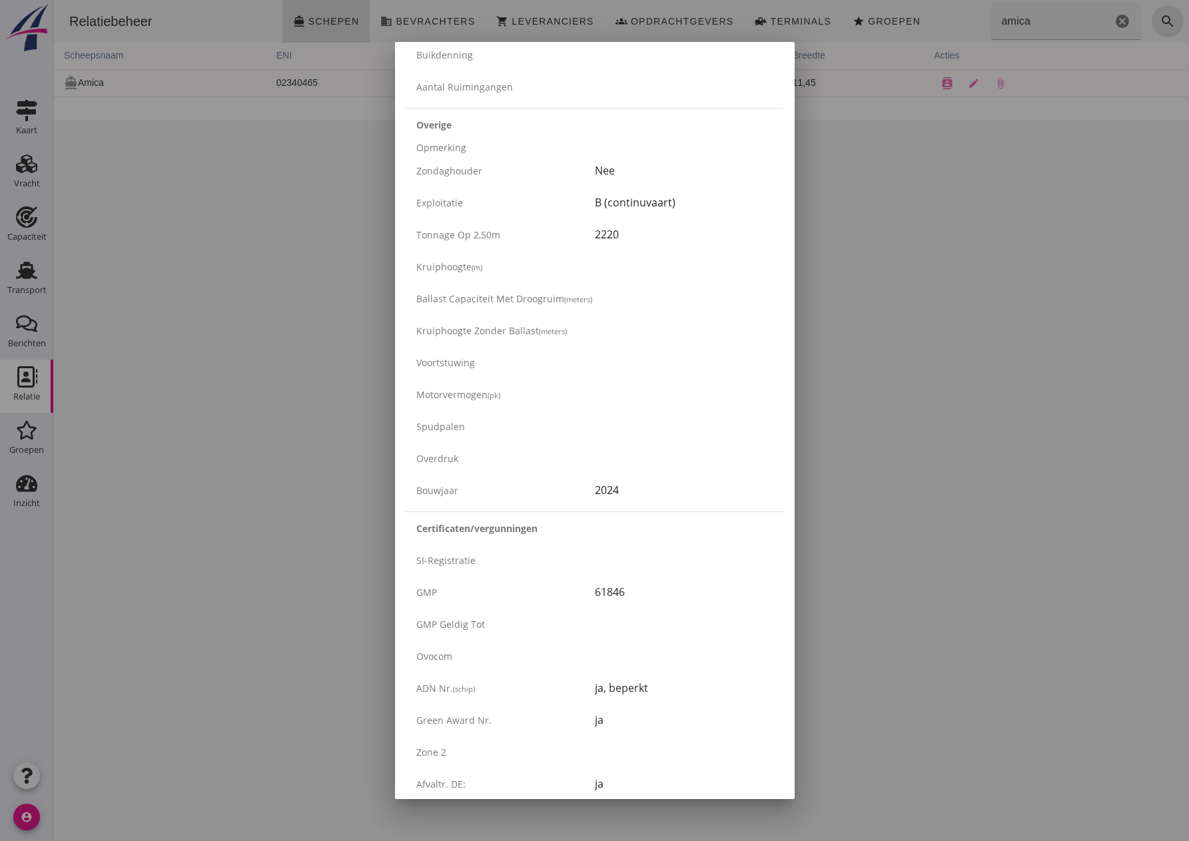
scroll to position [1948, 0]
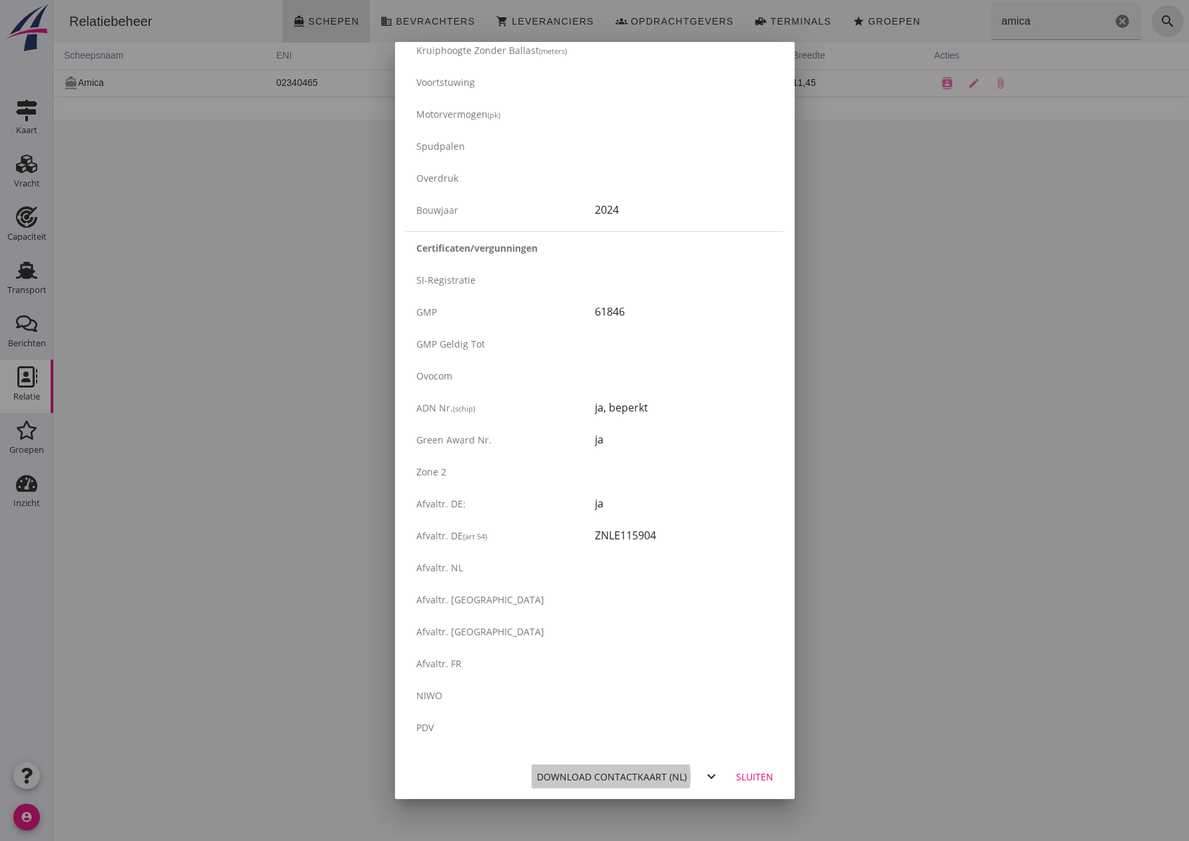
click at [595, 777] on div "Download contactkaart (nl)" at bounding box center [612, 777] width 150 height 14
click at [736, 778] on div "Sluiten" at bounding box center [754, 777] width 37 height 14
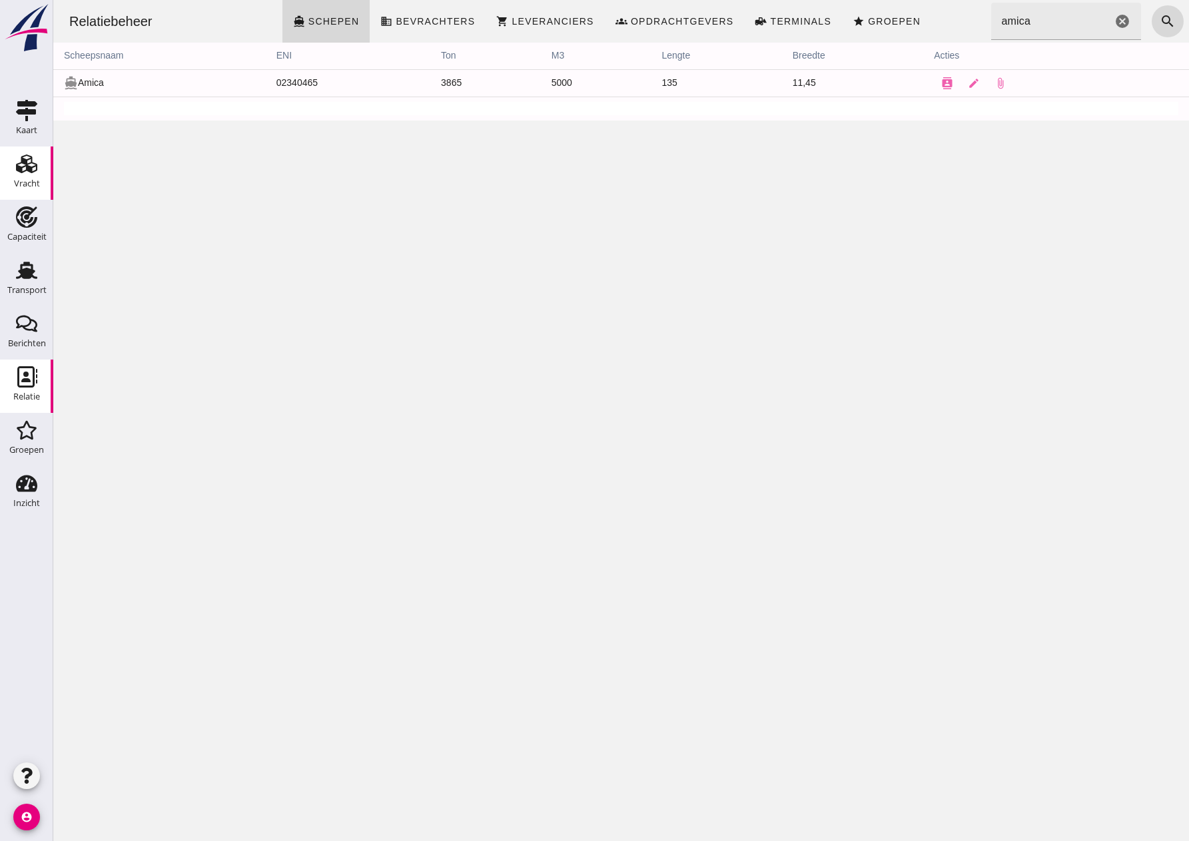
click at [28, 170] on use at bounding box center [26, 163] width 21 height 19
